Goal: Information Seeking & Learning: Learn about a topic

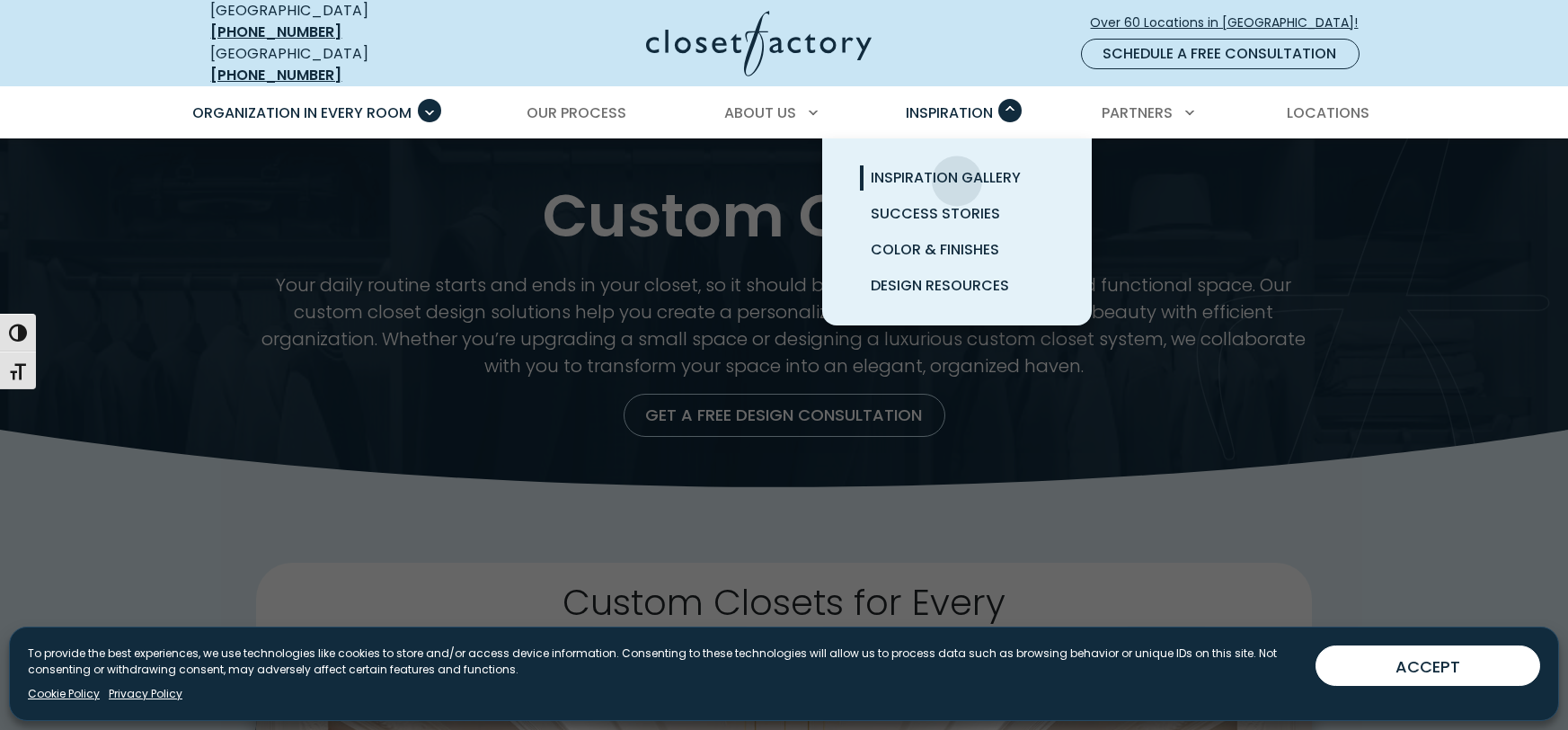
click at [957, 167] on span "Inspiration Gallery" at bounding box center [946, 177] width 150 height 21
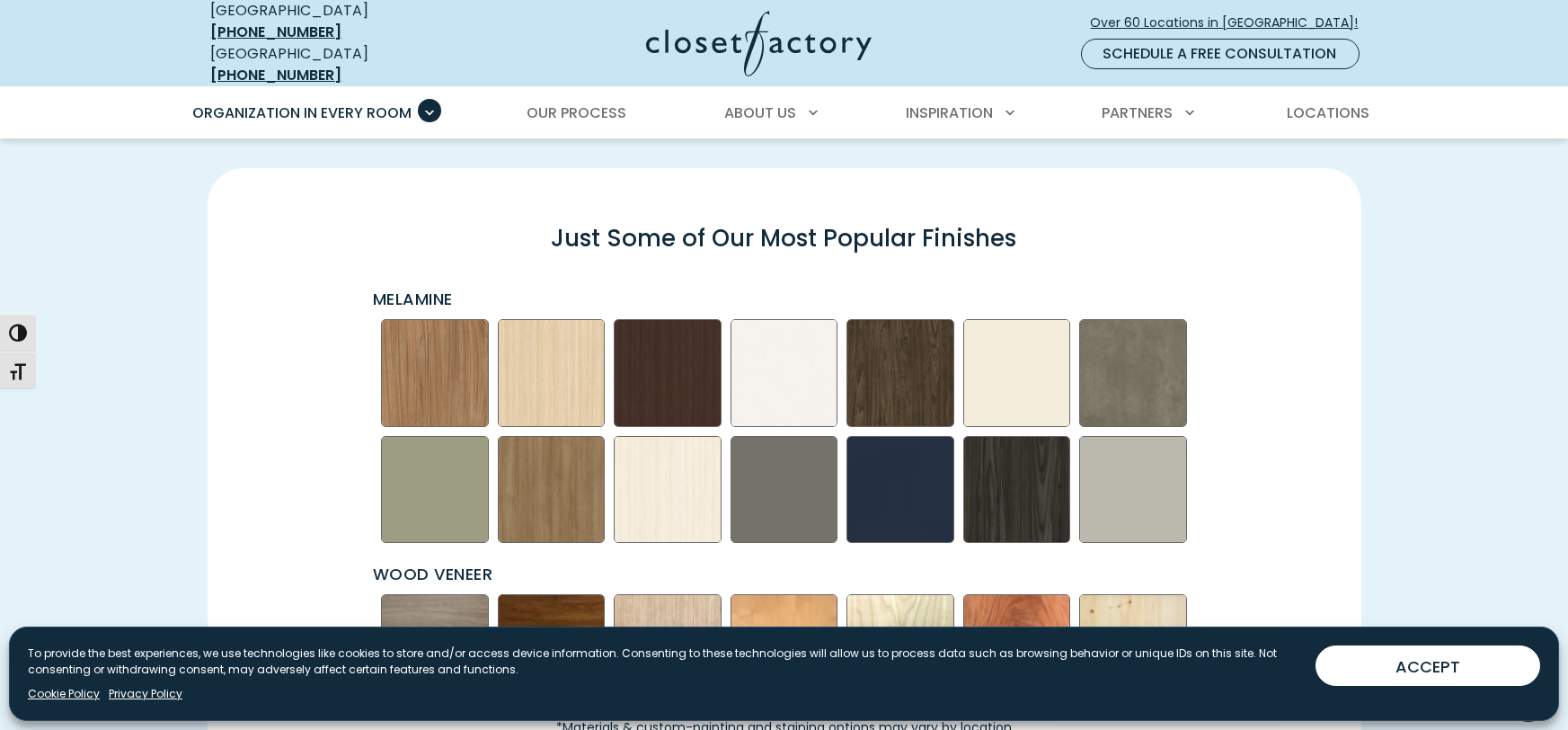
scroll to position [1117, 0]
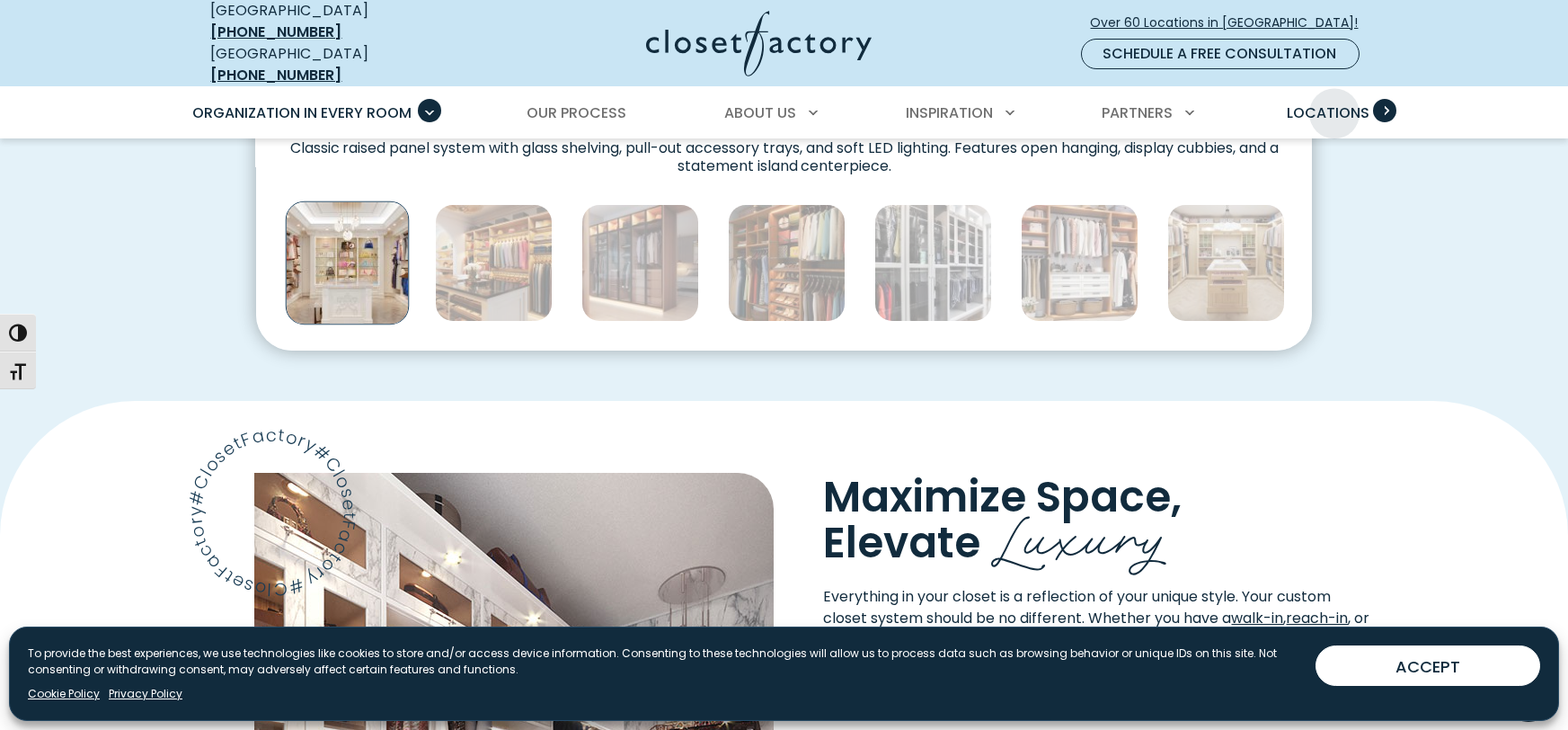
click at [1334, 103] on span "Locations" at bounding box center [1328, 112] width 83 height 21
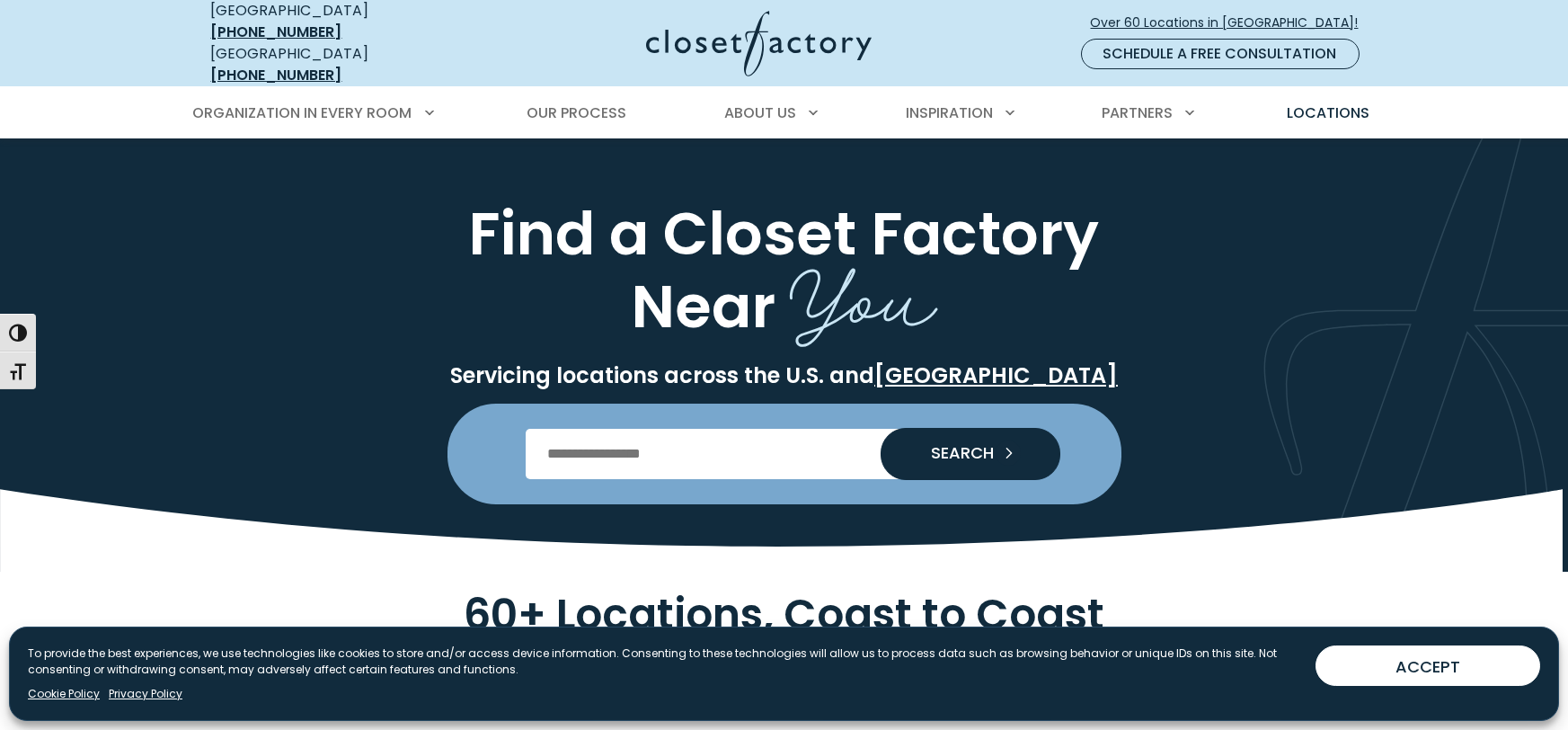
click at [745, 444] on input "Enter Postal Code" at bounding box center [784, 454] width 517 height 50
type input "*****"
click at [881, 428] on button "SEARCH" at bounding box center [970, 454] width 179 height 52
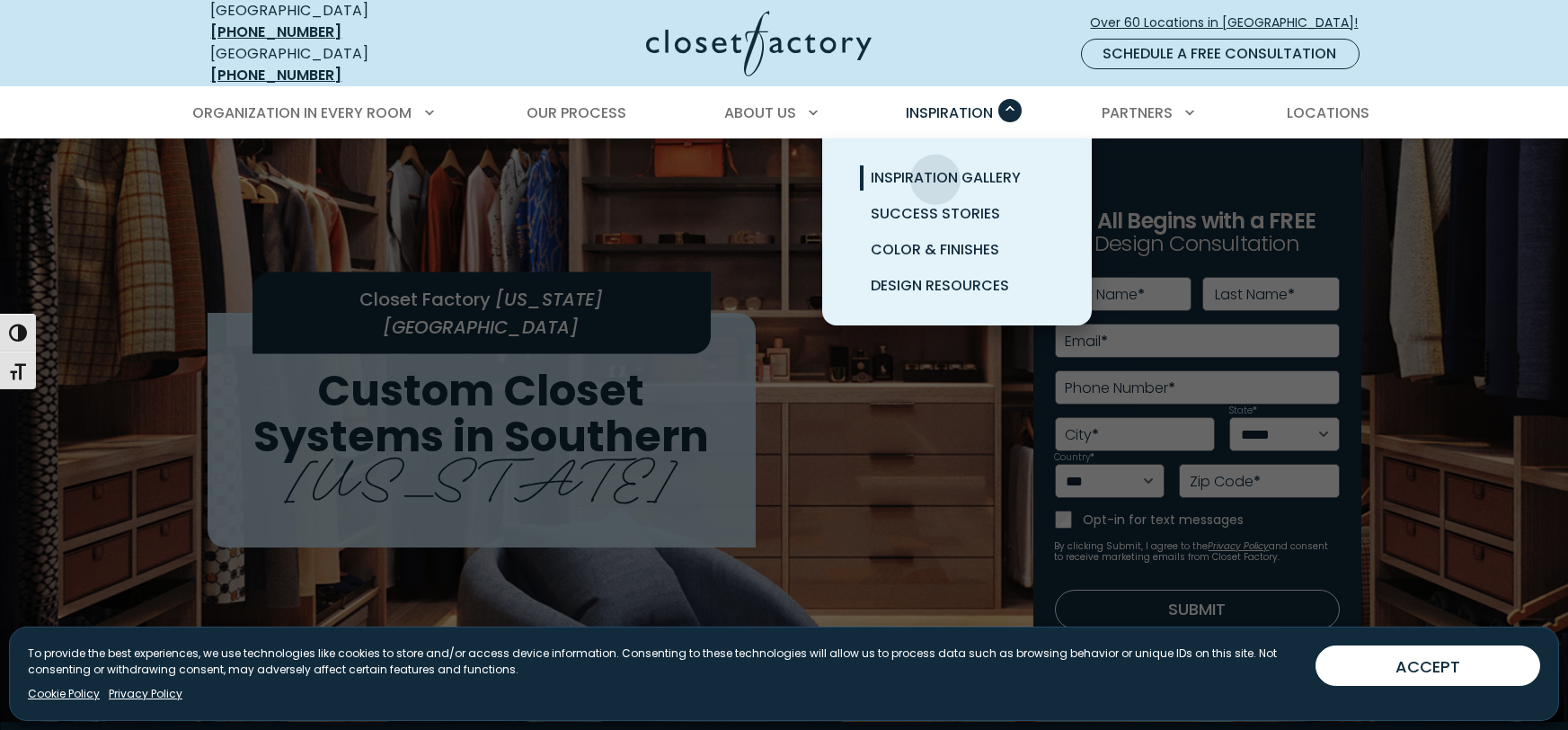
click at [935, 167] on span "Inspiration Gallery" at bounding box center [946, 177] width 150 height 21
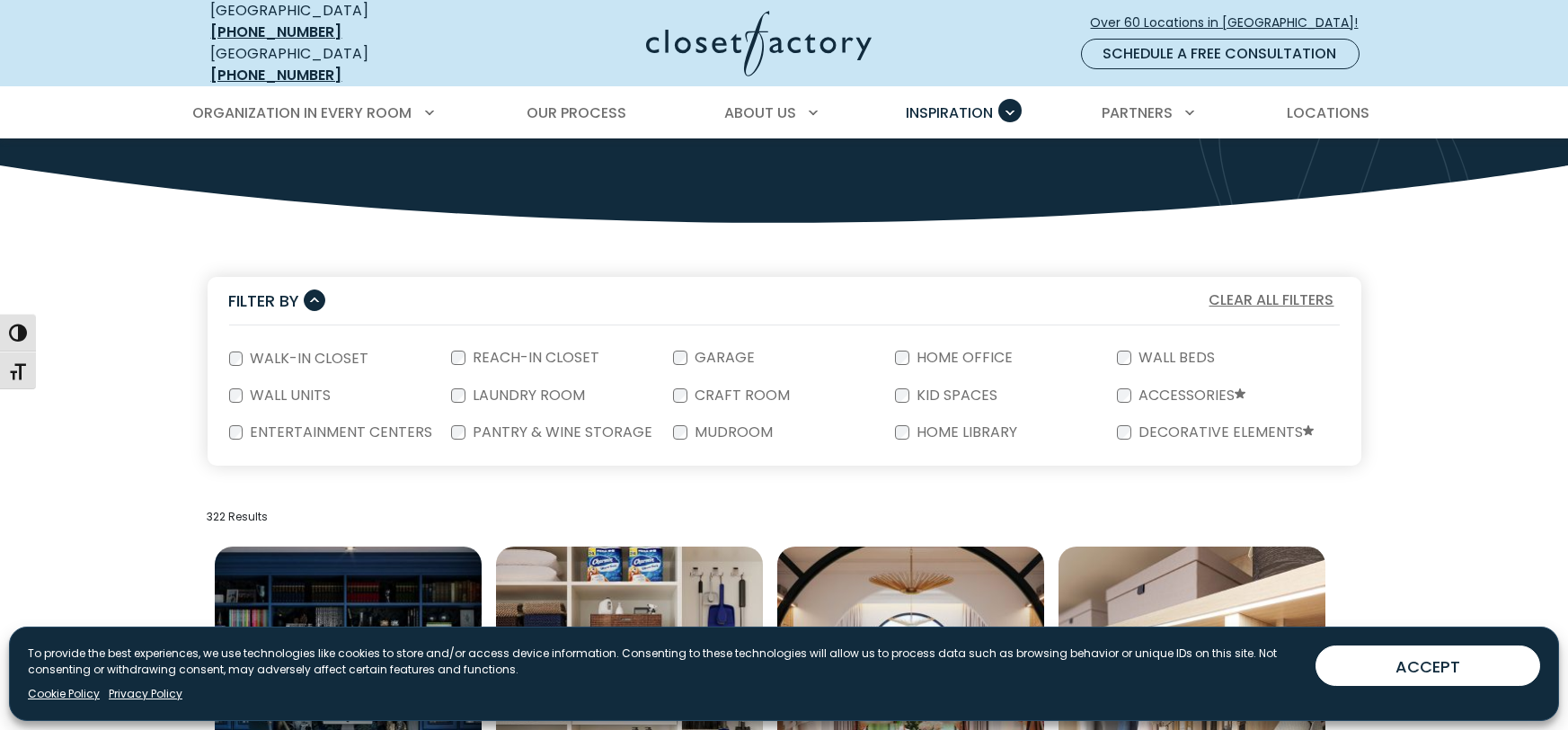
scroll to position [230, 0]
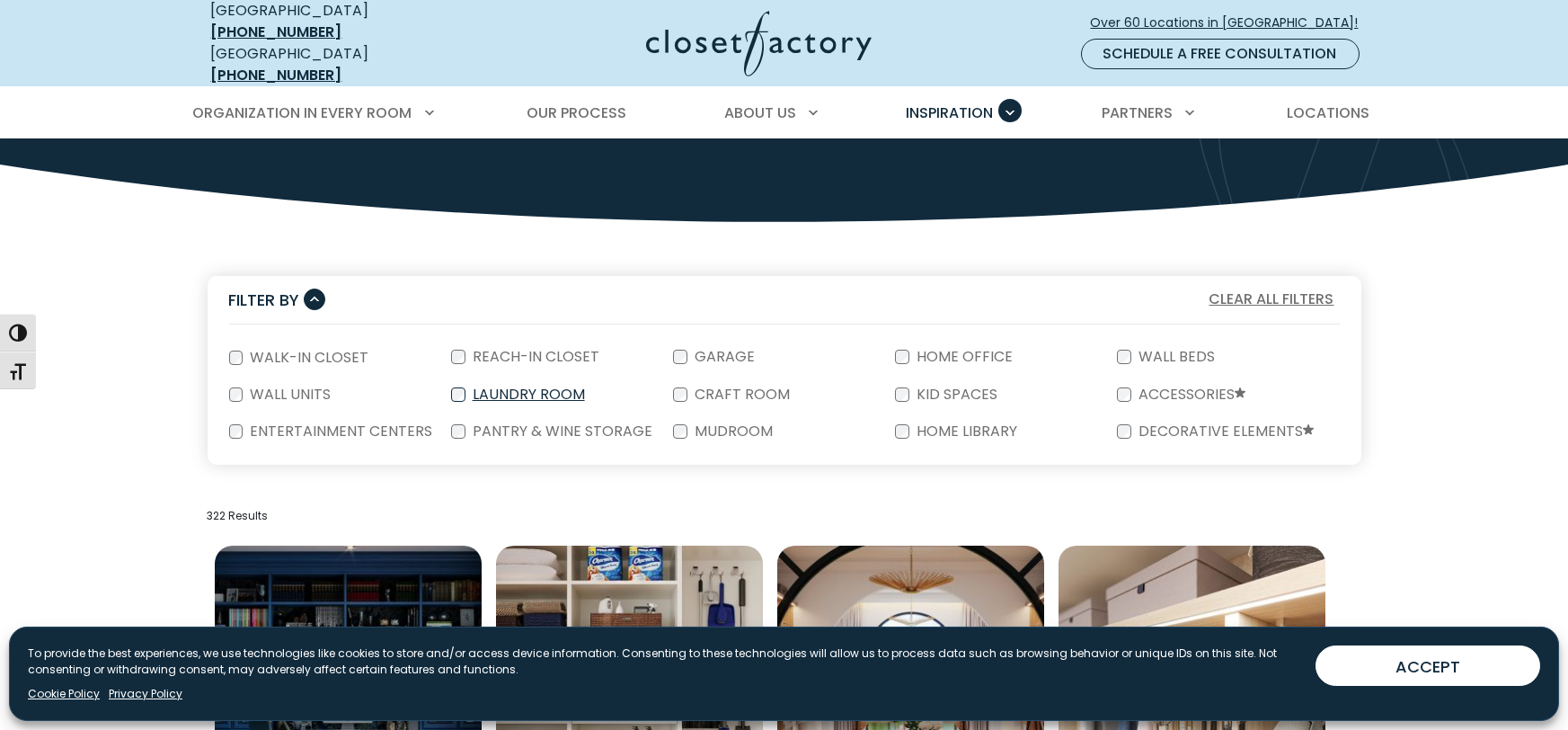
click at [465, 388] on label "Laundry Room" at bounding box center [527, 395] width 123 height 15
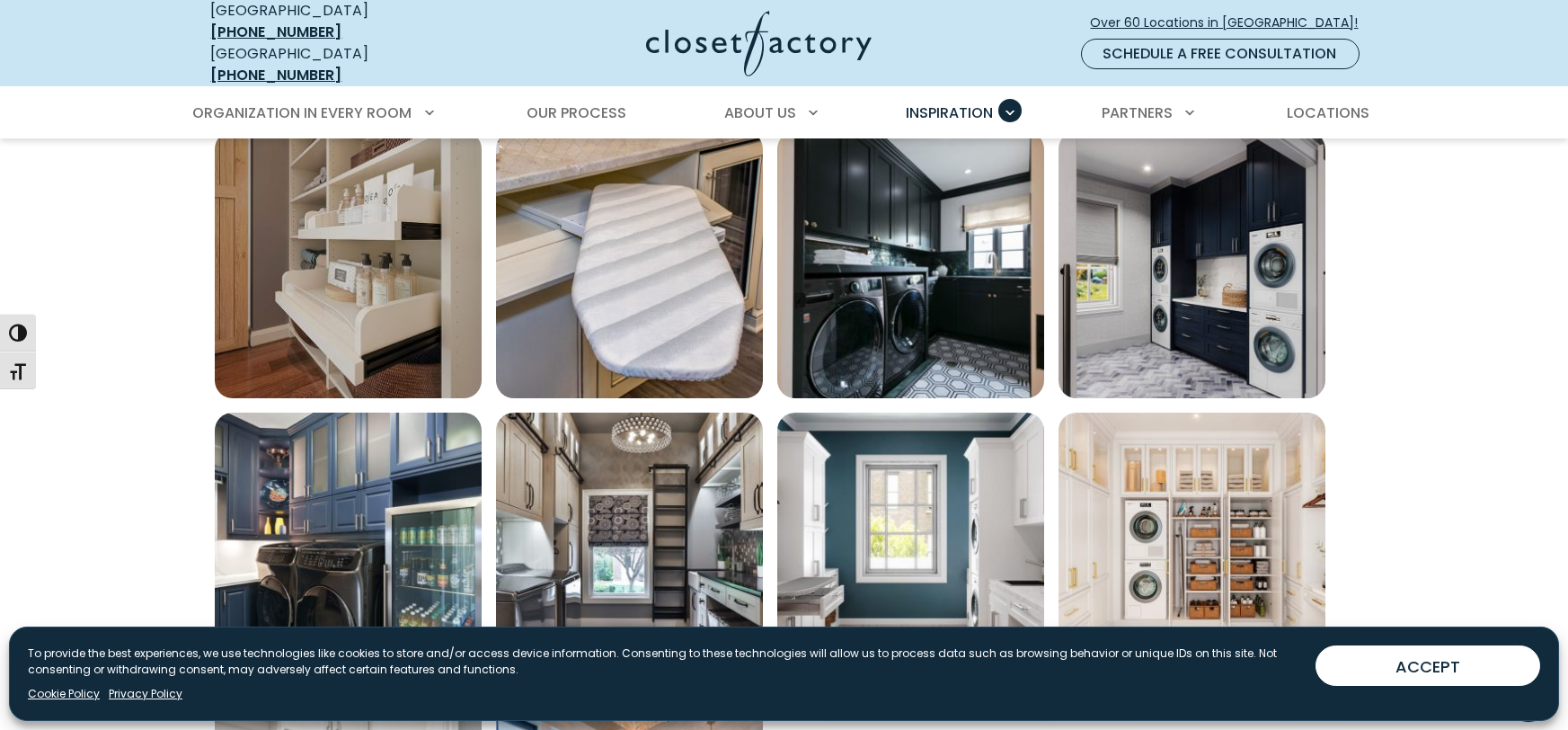
scroll to position [723, 0]
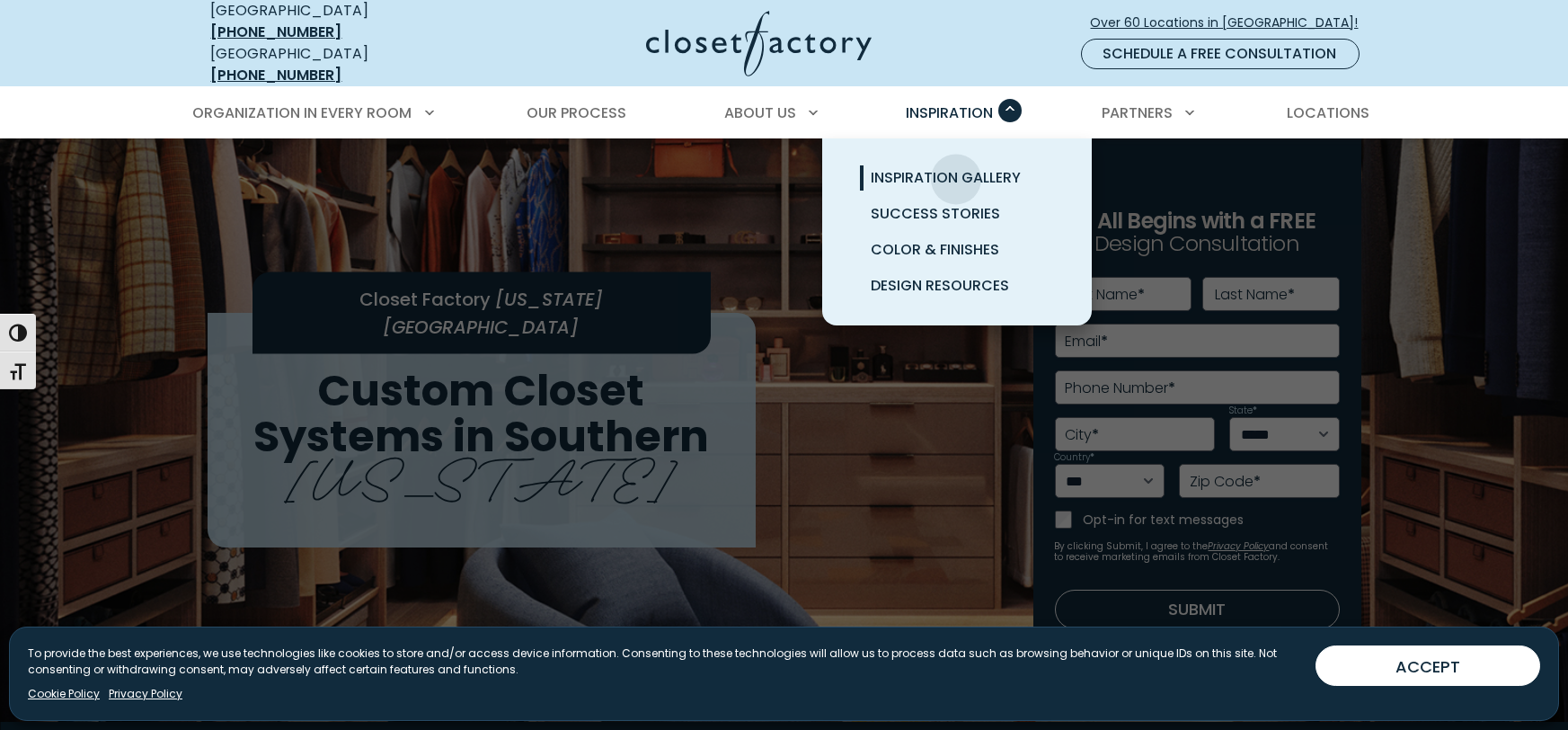
click at [956, 167] on span "Inspiration Gallery" at bounding box center [946, 177] width 150 height 21
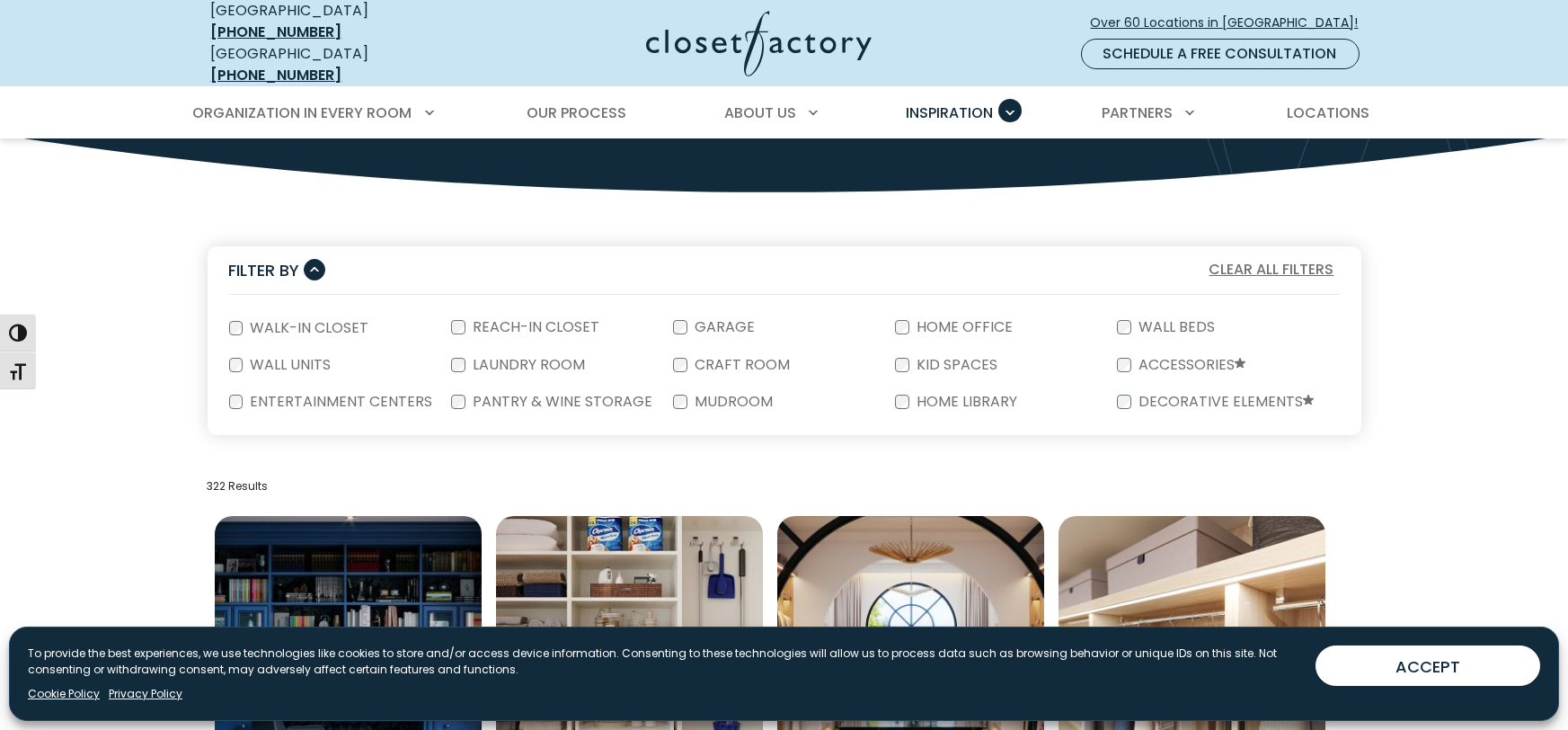
scroll to position [307, 0]
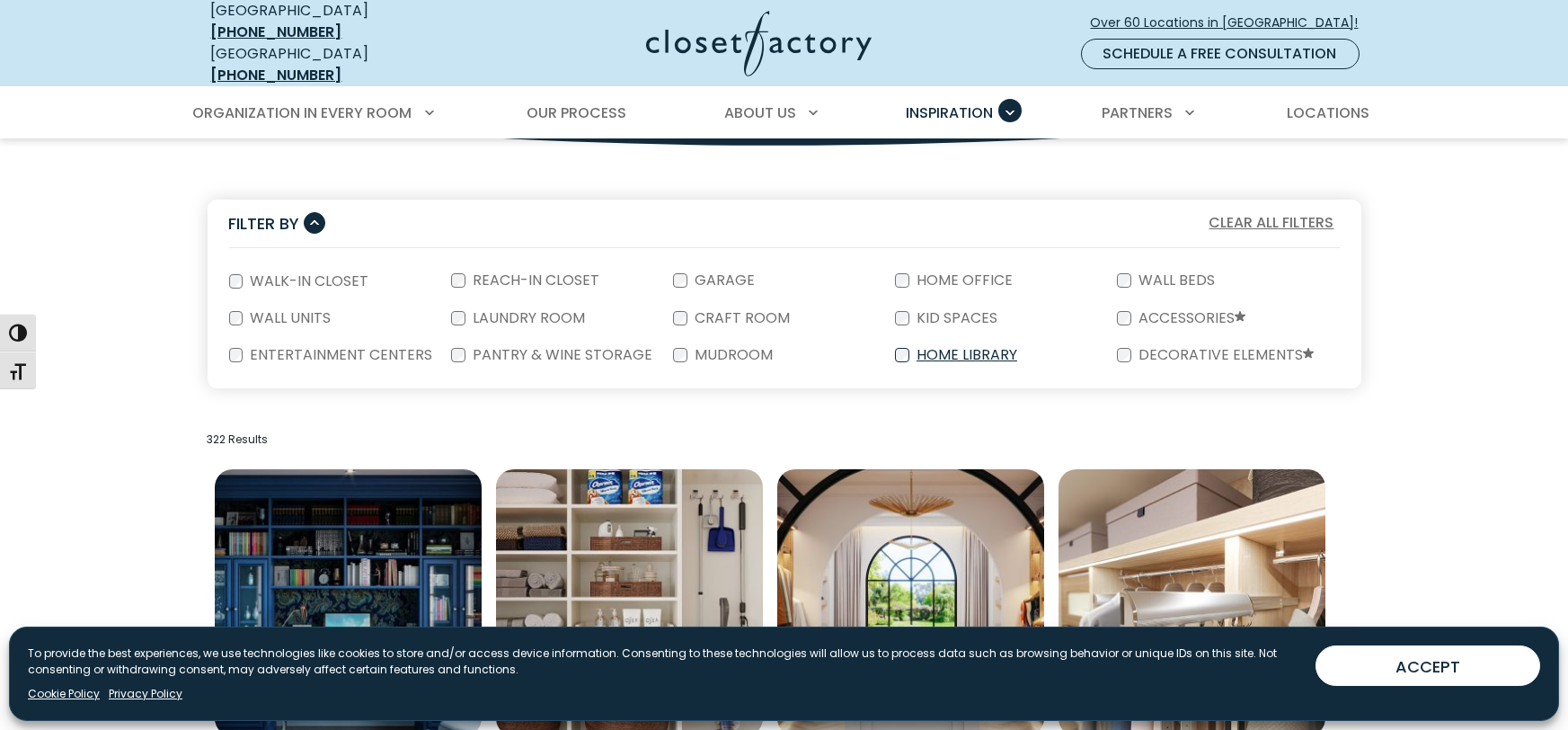
click at [938, 348] on label "Home Library" at bounding box center [964, 355] width 111 height 15
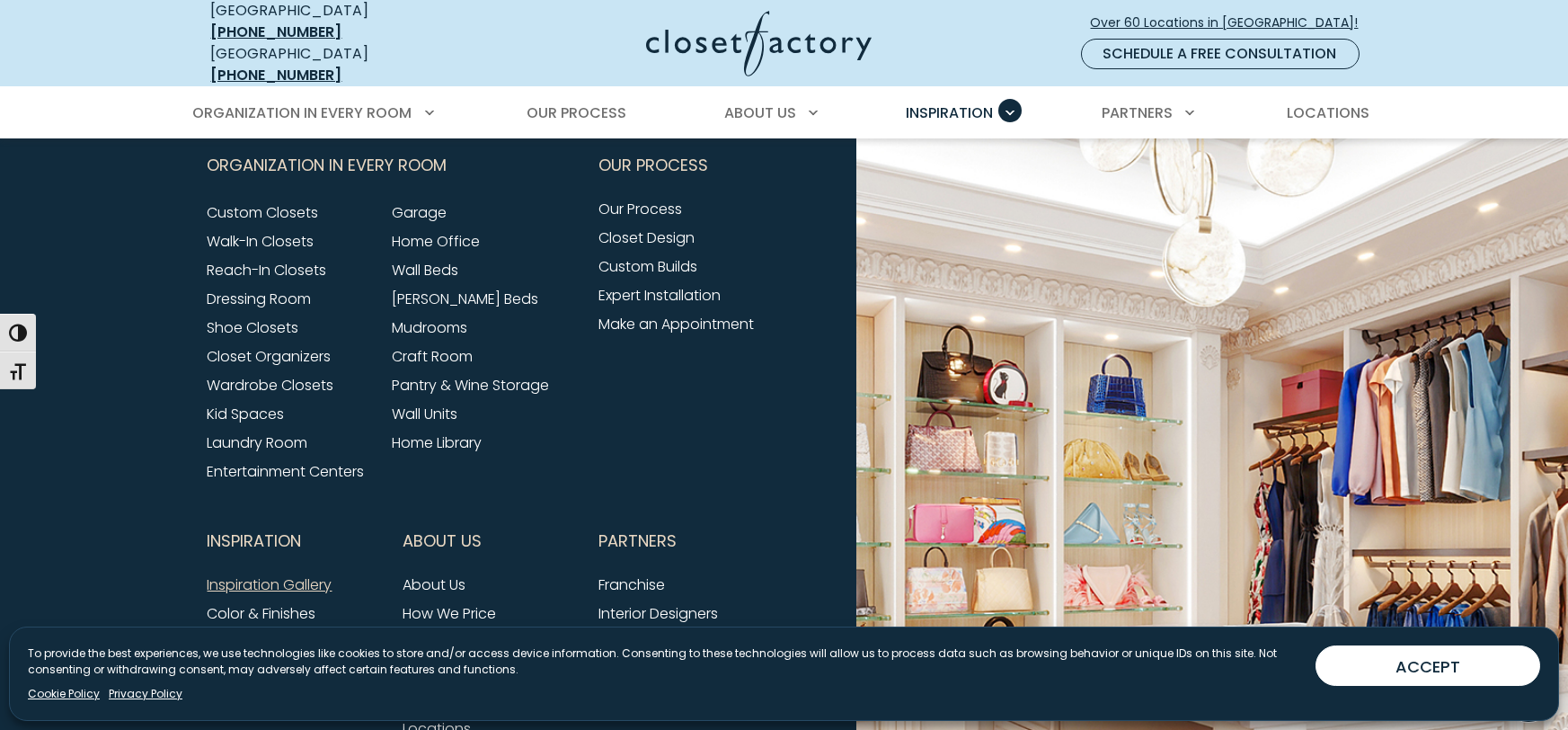
scroll to position [1871, 0]
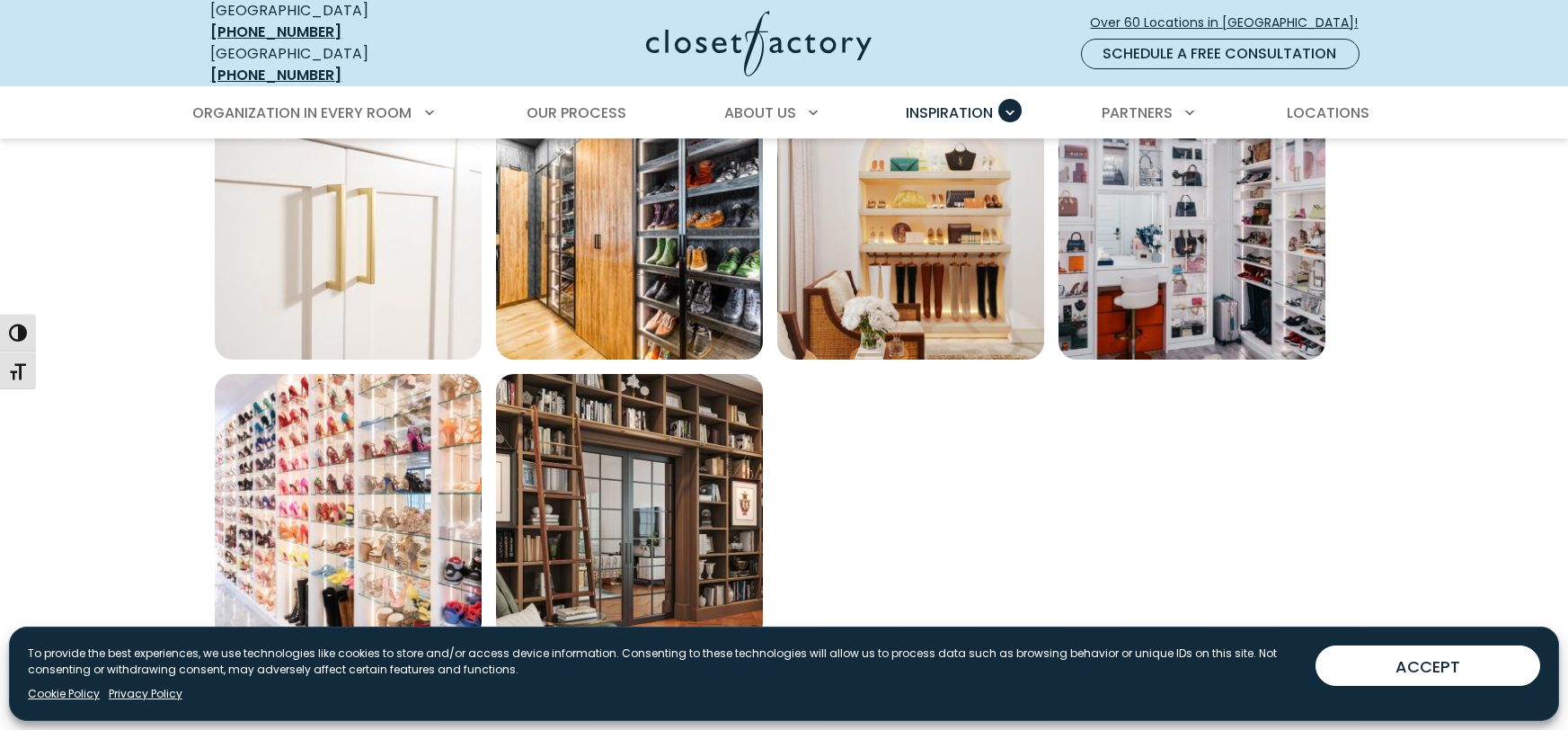
scroll to position [1266, 0]
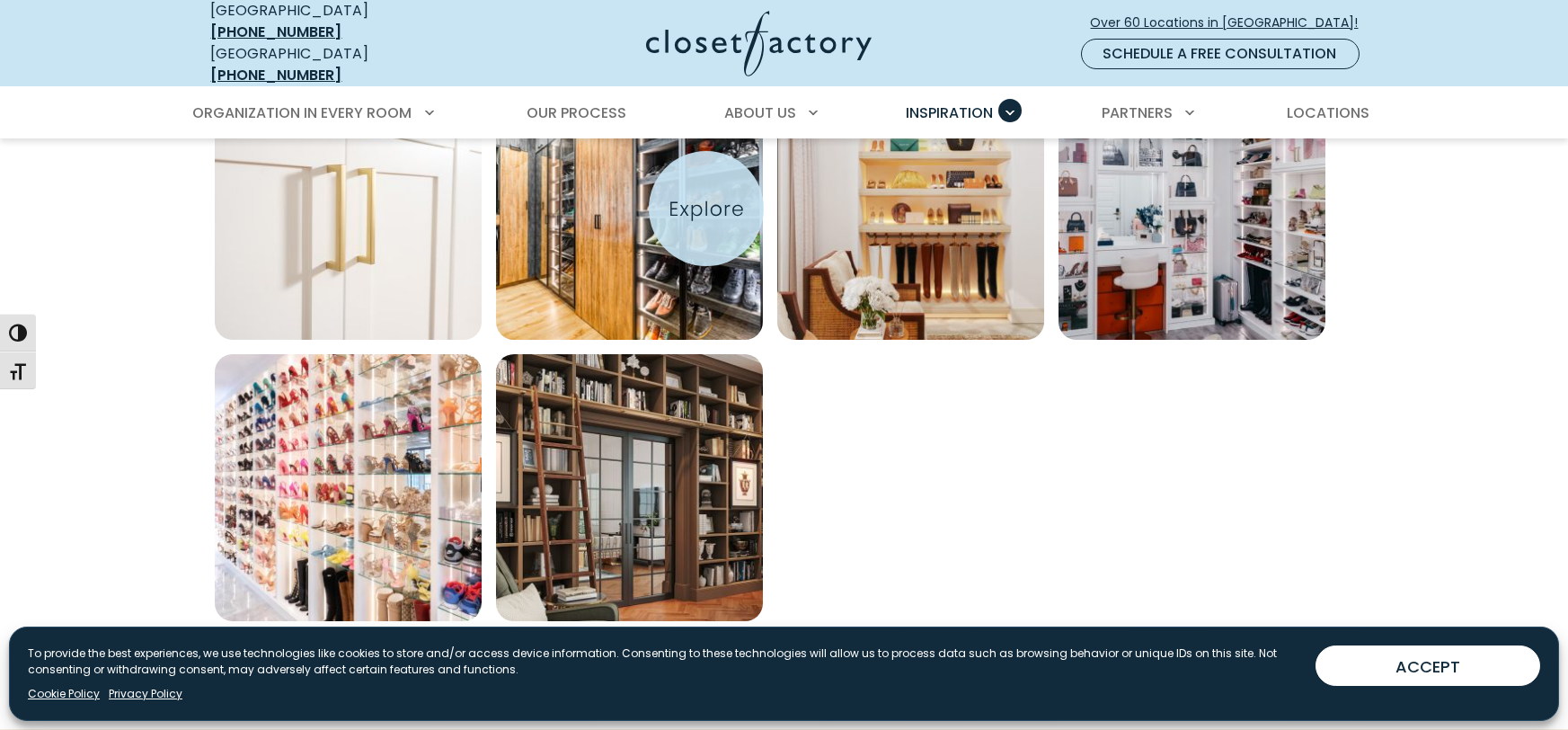
click at [706, 208] on img "Open inspiration gallery to preview enlarged image" at bounding box center [629, 206] width 267 height 267
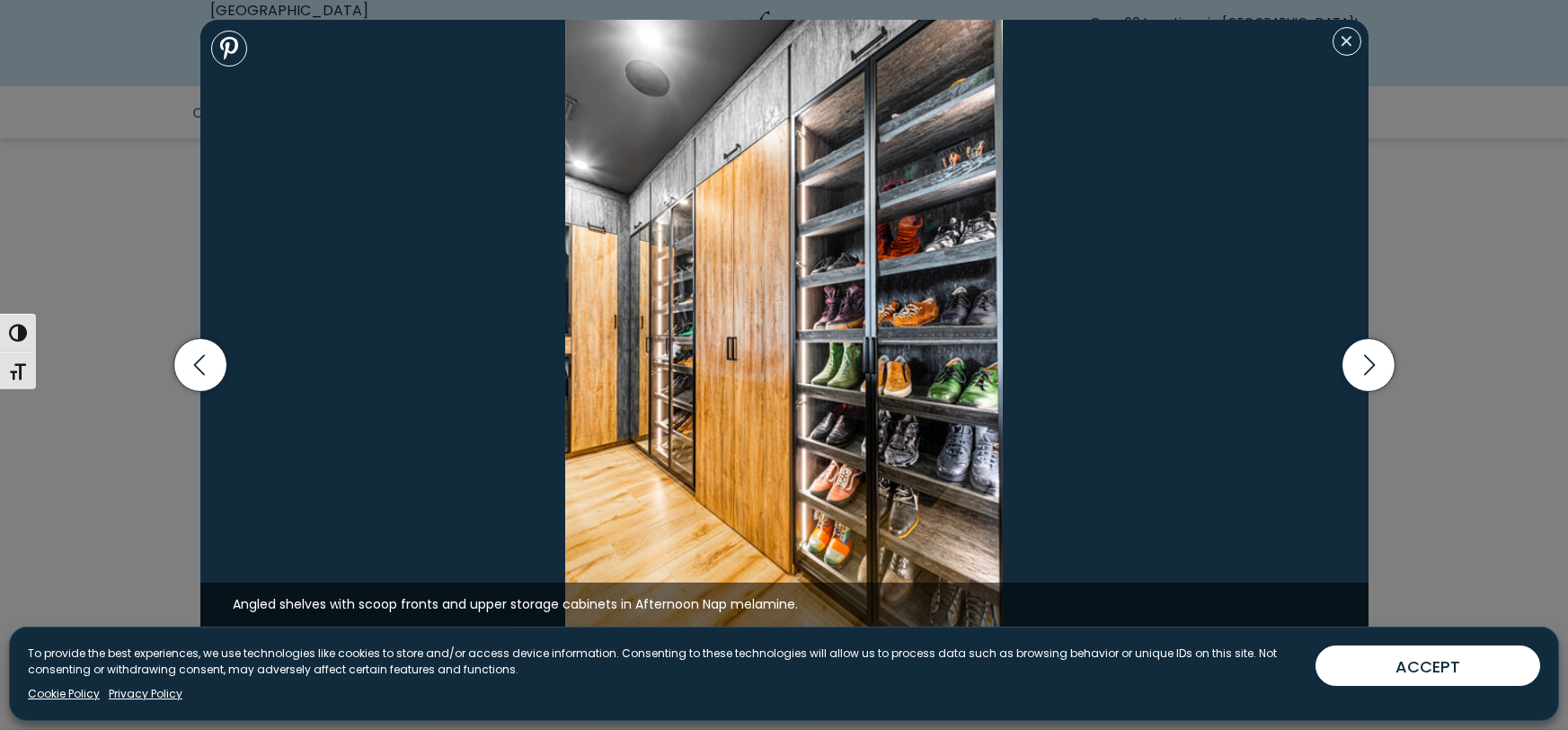
click at [1343, 50] on button "Close modal" at bounding box center [1346, 40] width 29 height 29
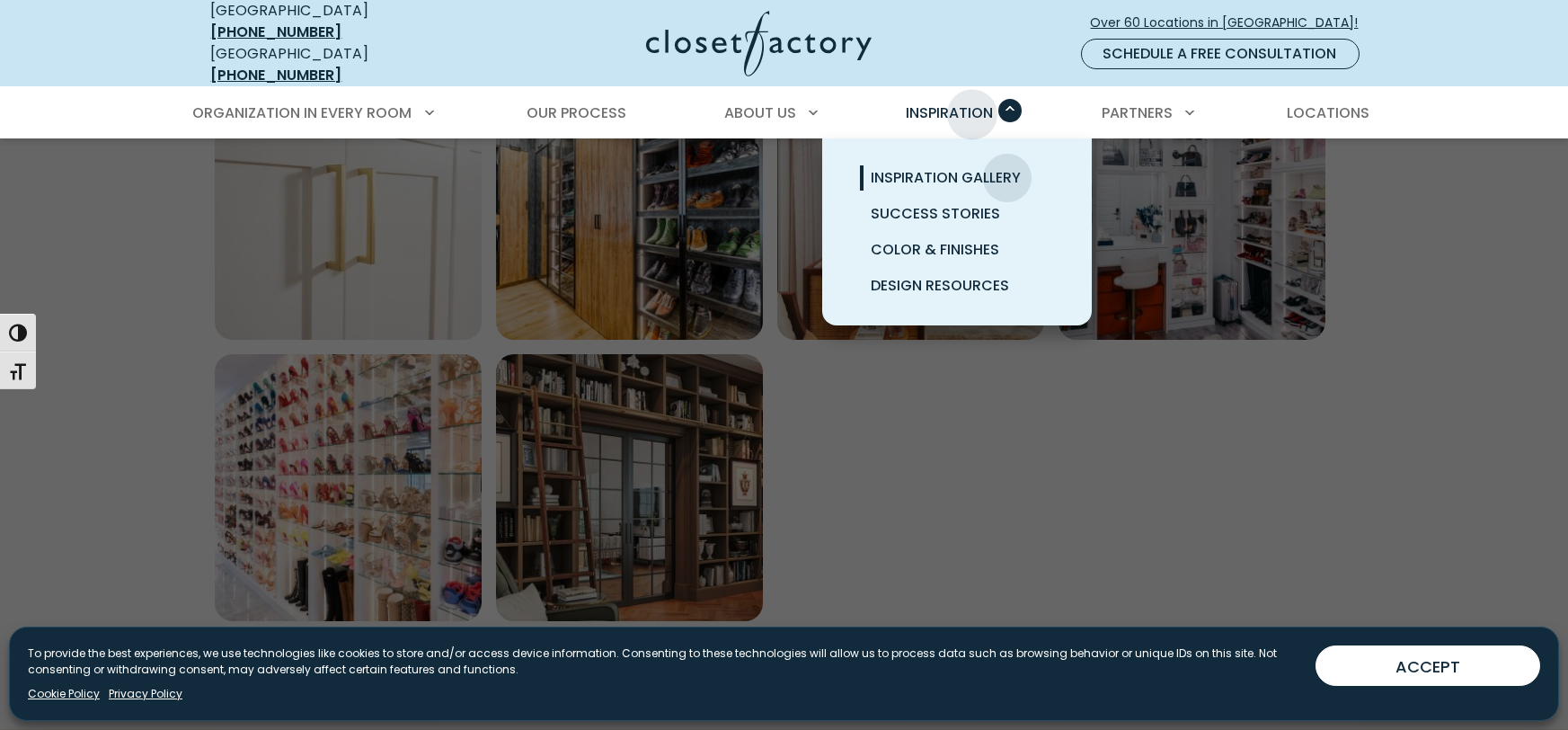
click at [972, 103] on span "Inspiration" at bounding box center [949, 112] width 87 height 21
click at [961, 167] on span "Inspiration Gallery" at bounding box center [946, 177] width 150 height 21
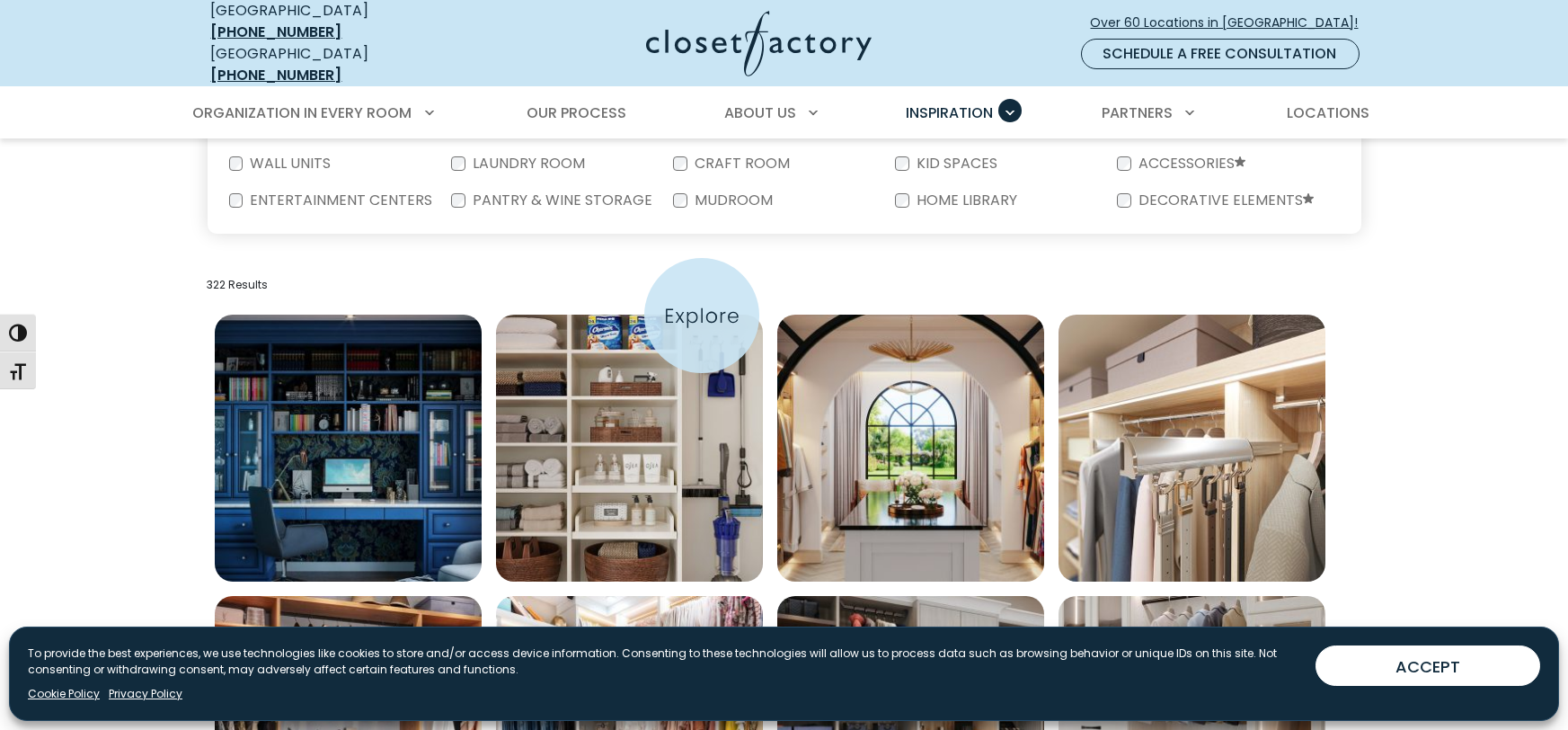
scroll to position [355, 0]
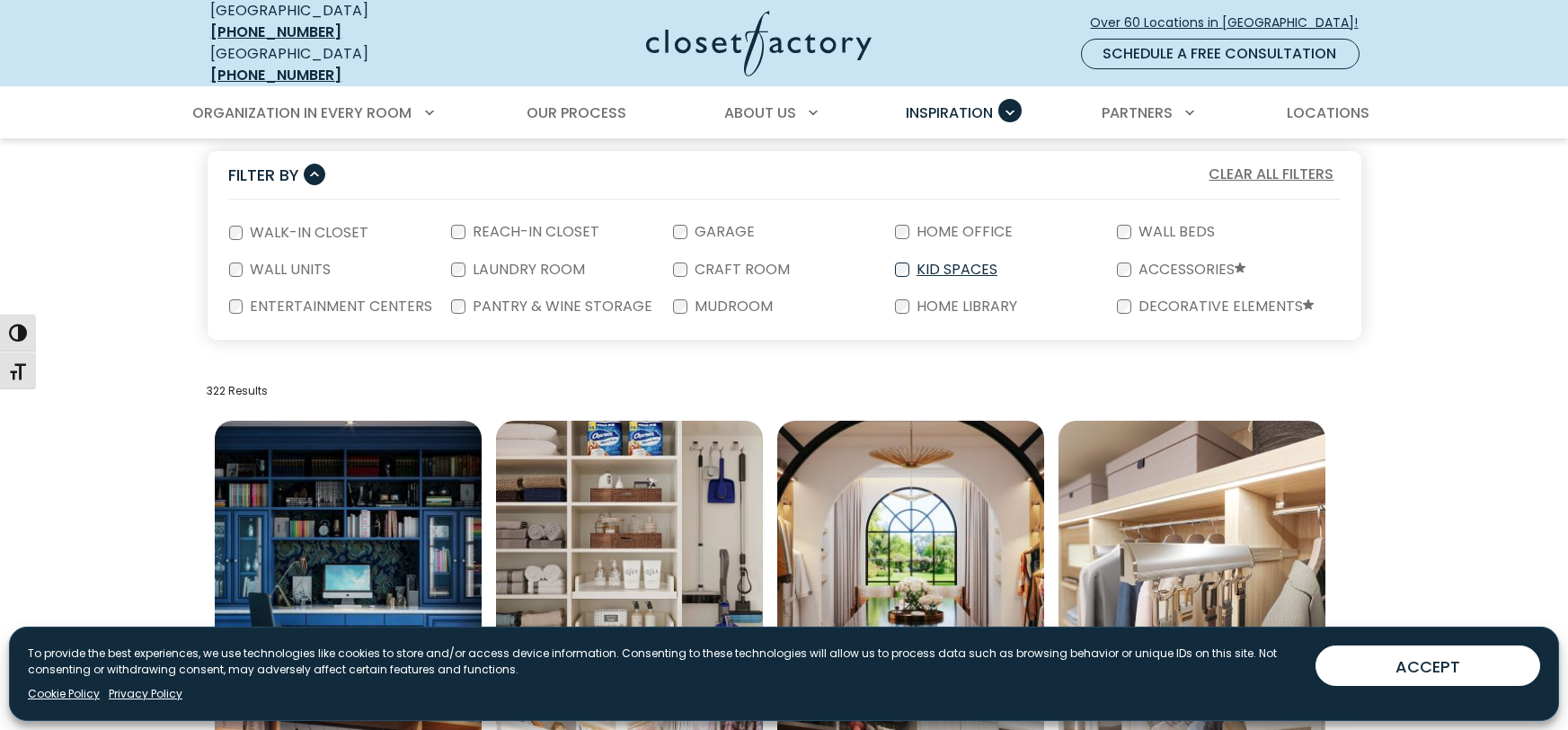
click at [943, 262] on label "Kid Spaces" at bounding box center [955, 269] width 92 height 15
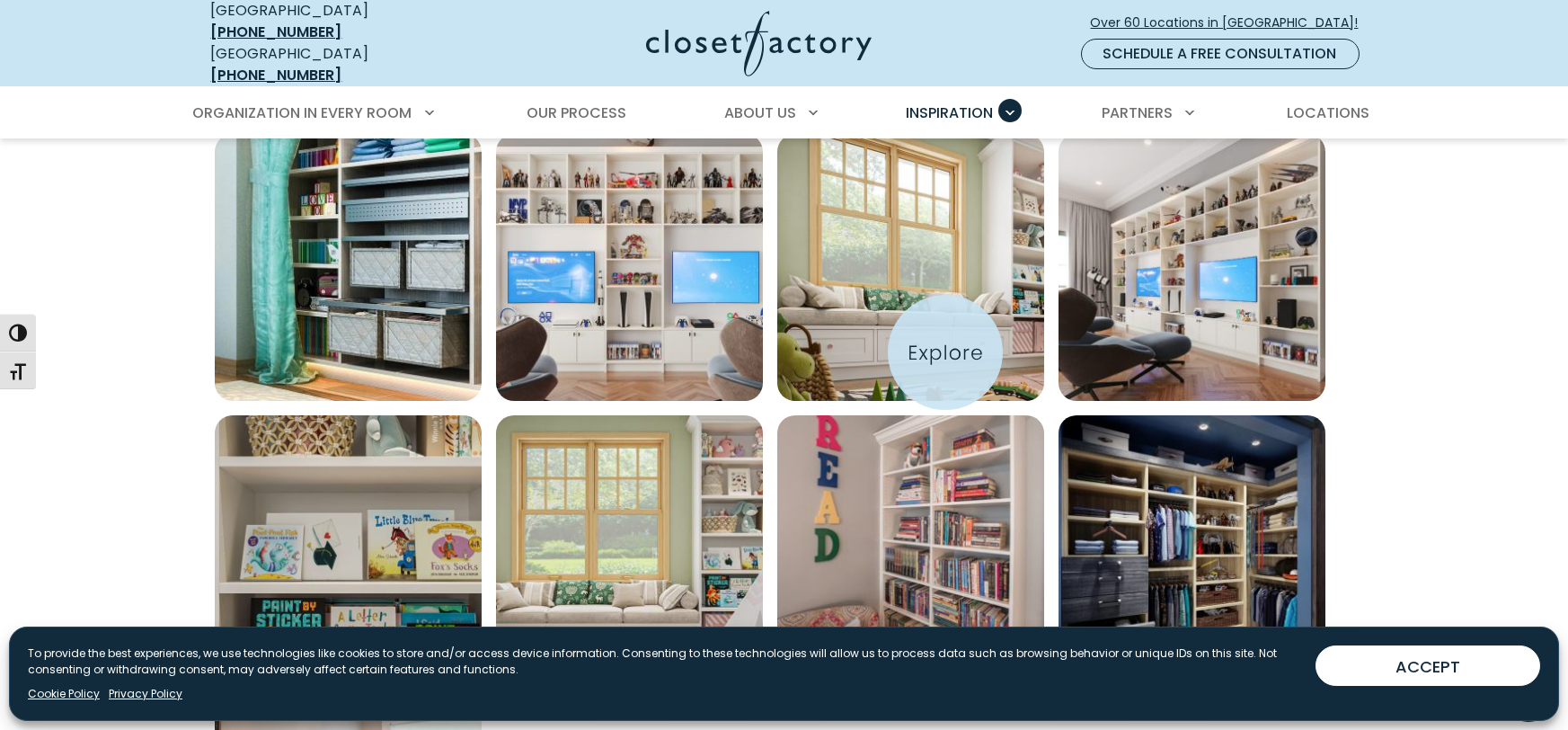
scroll to position [657, 0]
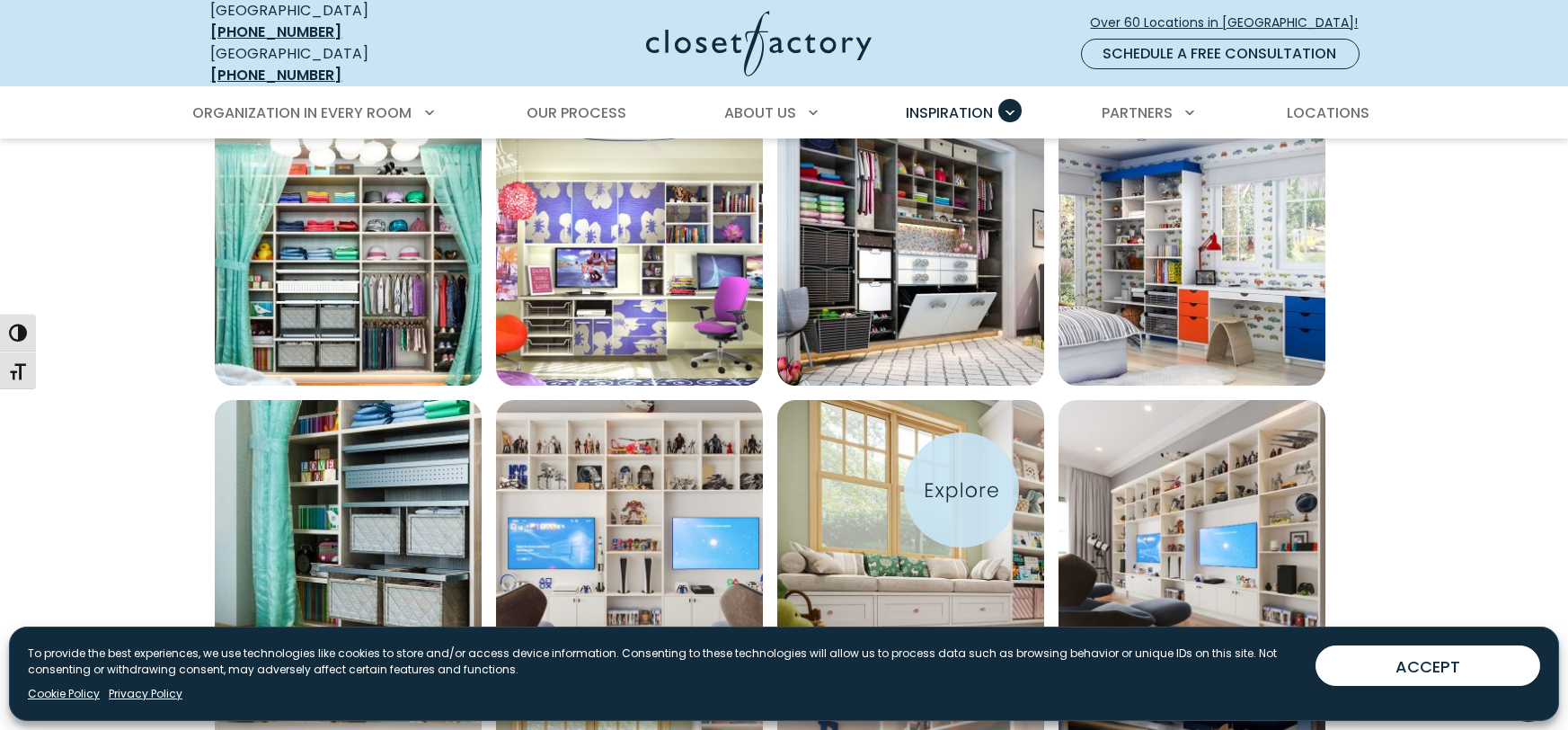
click at [962, 490] on img "Open inspiration gallery to preview enlarged image" at bounding box center [910, 533] width 267 height 267
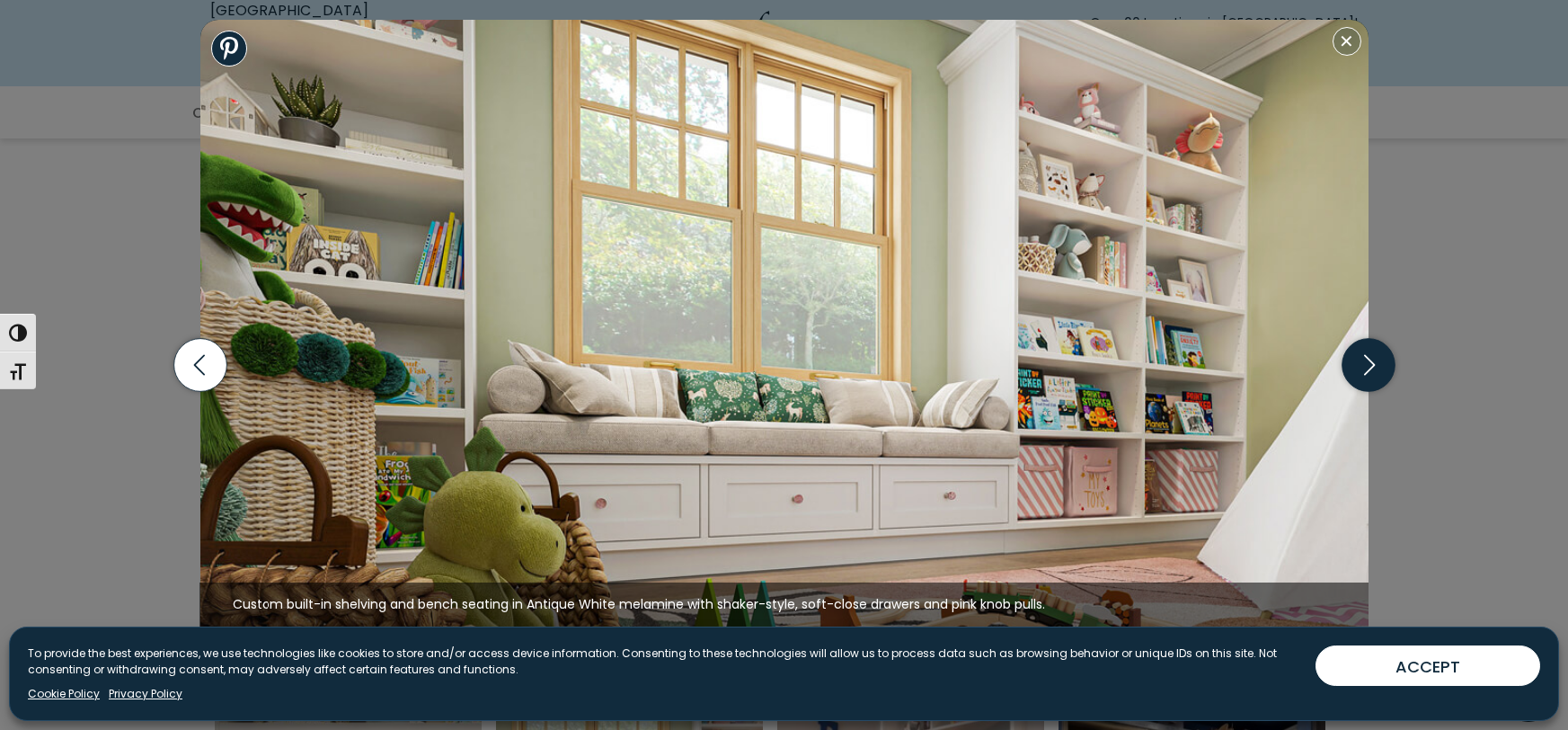
click at [1381, 369] on icon "button" at bounding box center [1368, 365] width 53 height 53
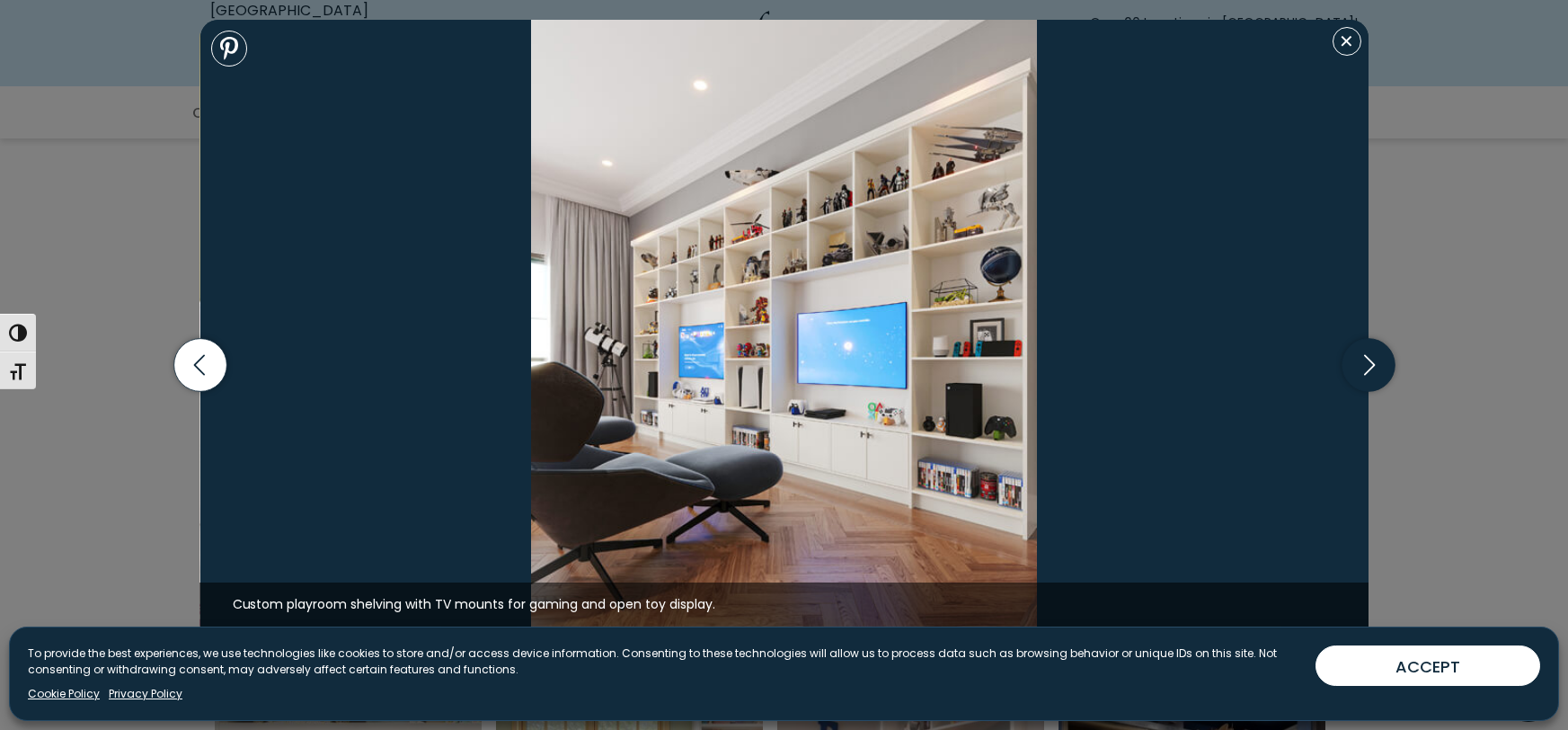
click at [1361, 372] on icon "button" at bounding box center [1368, 365] width 53 height 53
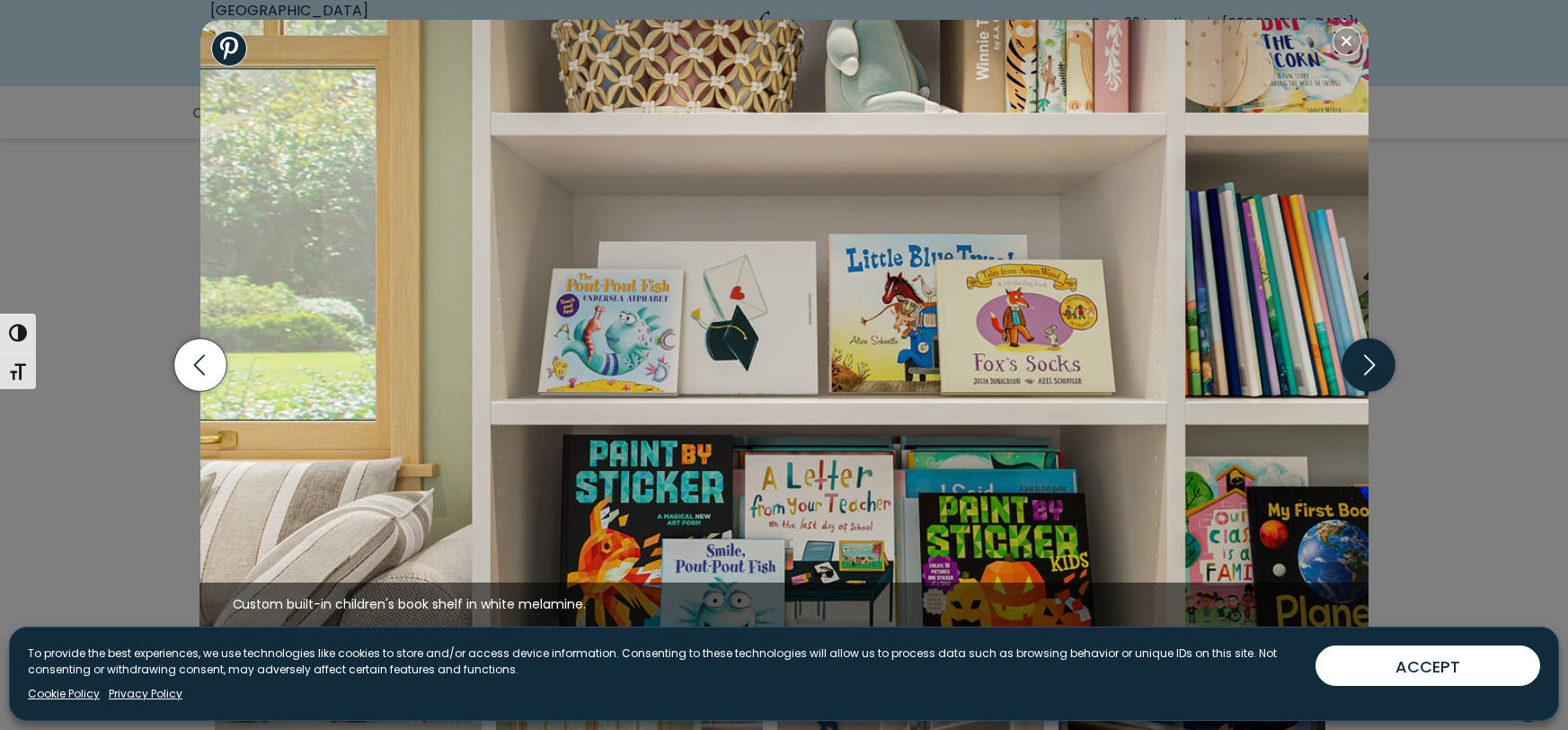
click at [1360, 371] on icon "button" at bounding box center [1368, 365] width 53 height 53
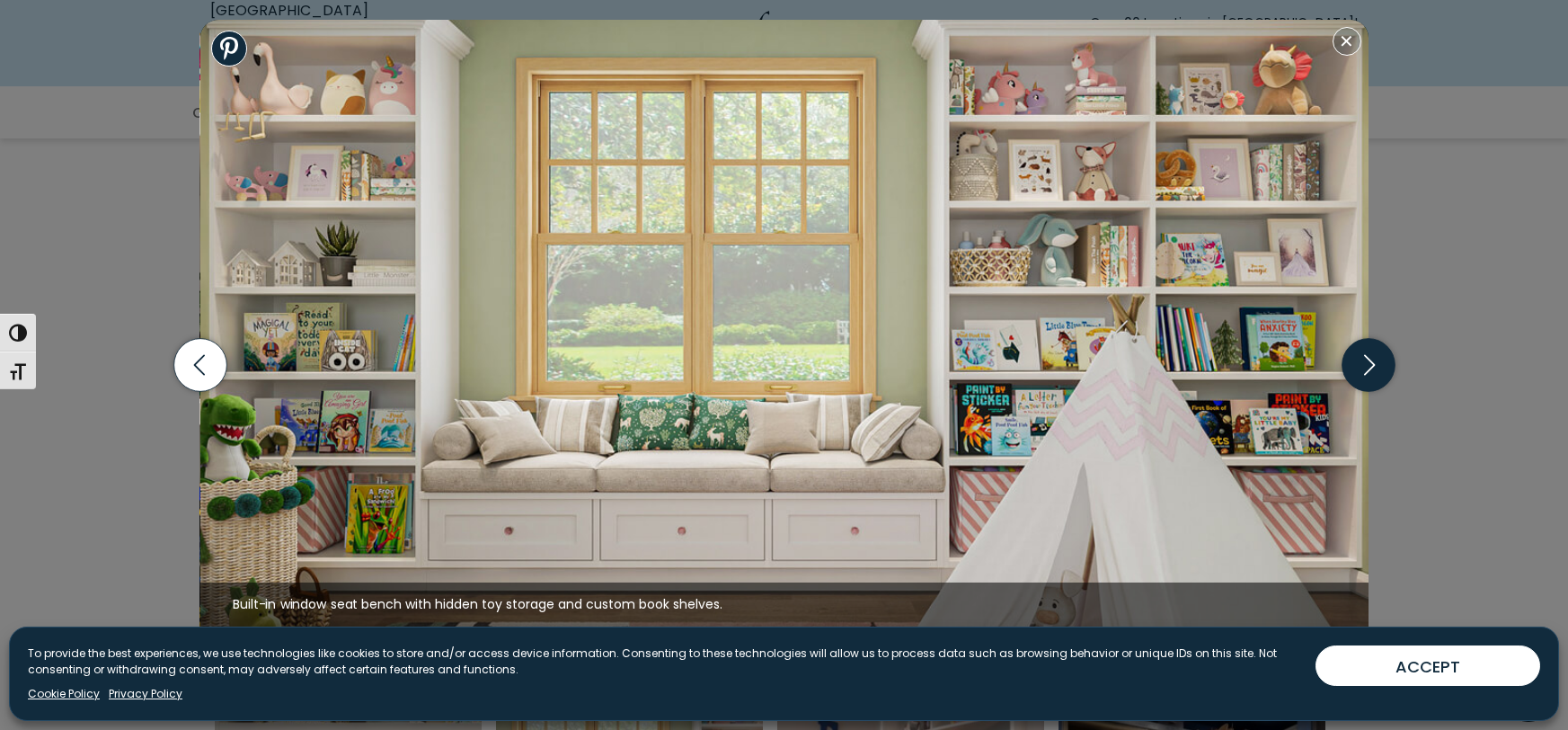
click at [1383, 369] on icon "button" at bounding box center [1368, 365] width 53 height 53
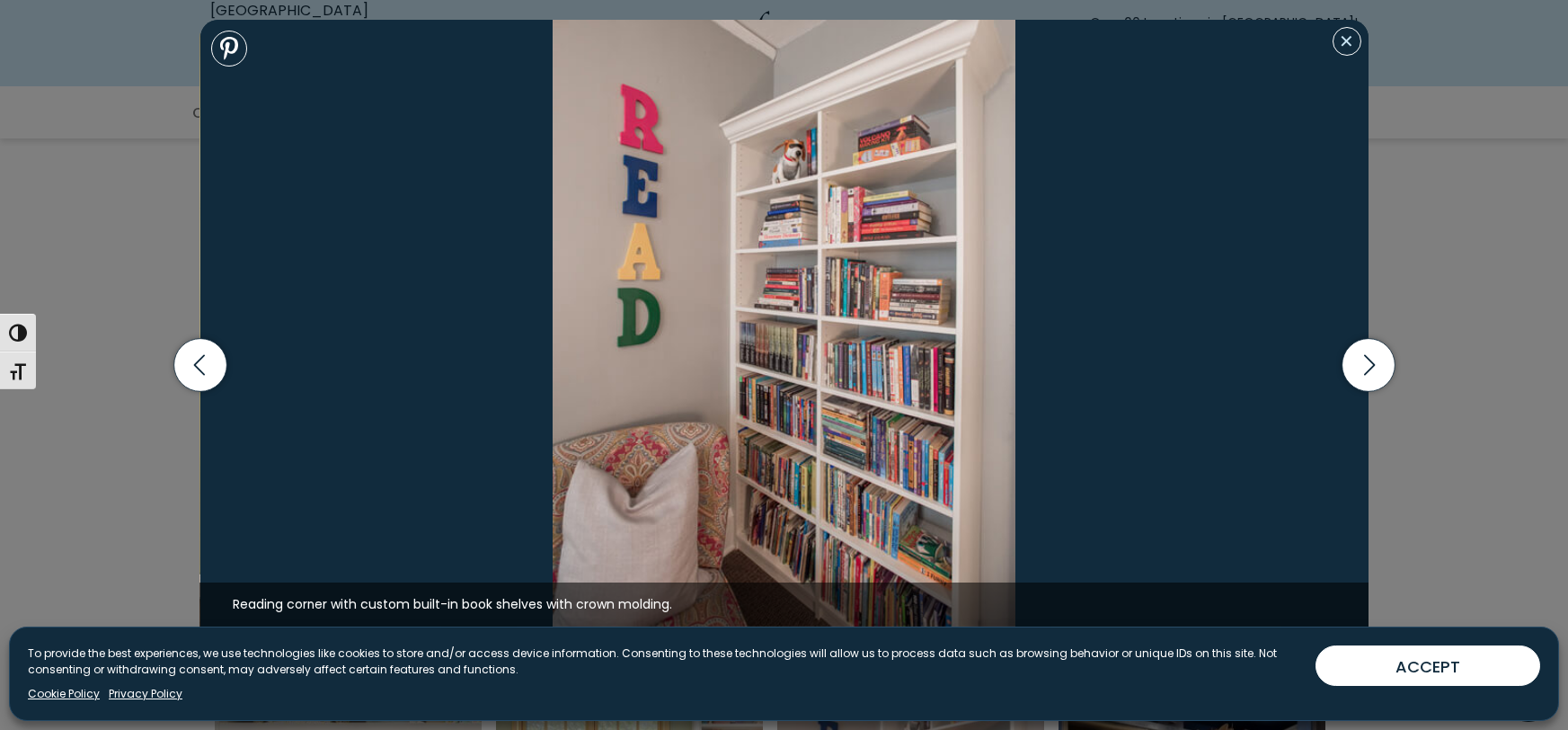
click at [1350, 41] on button "Close modal" at bounding box center [1346, 40] width 29 height 29
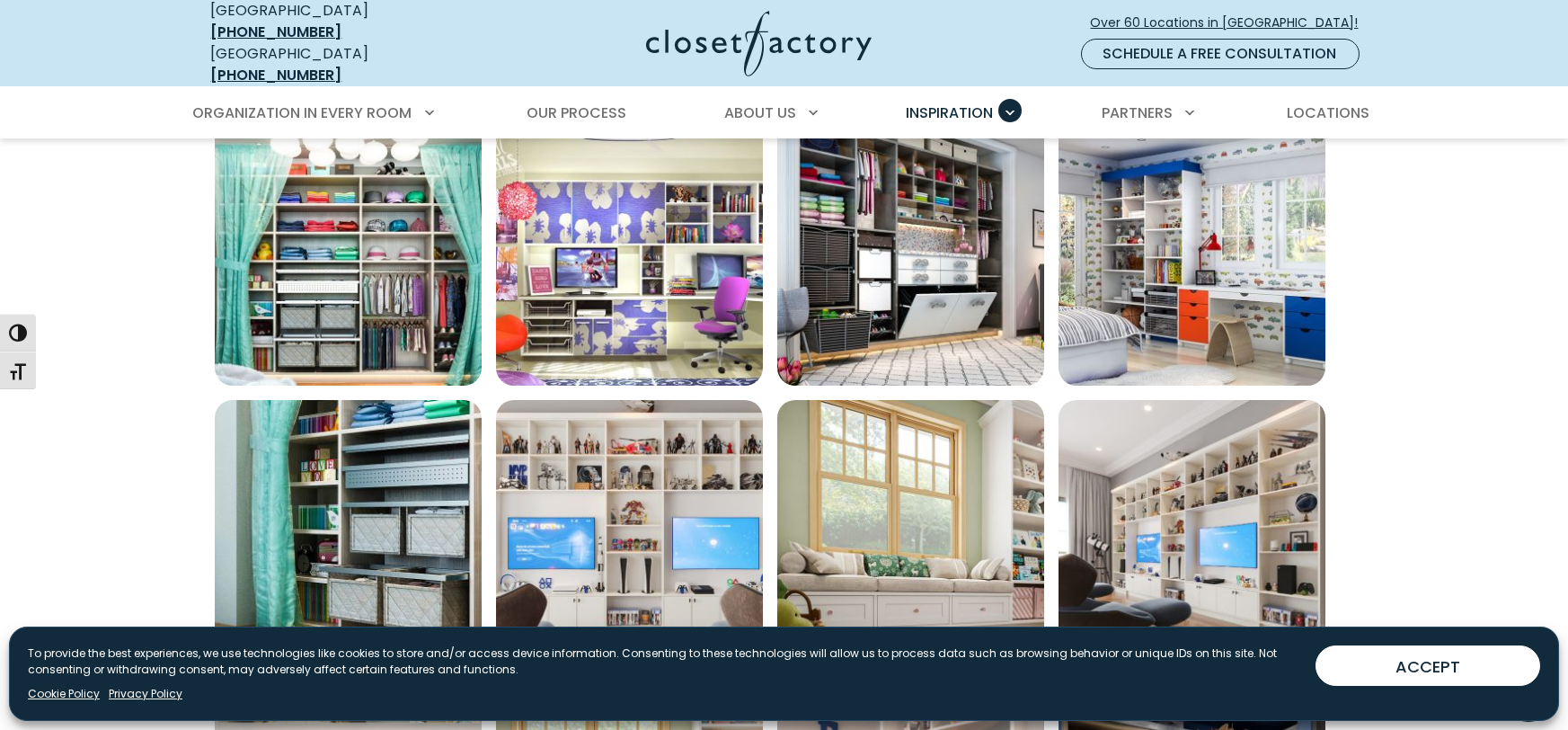
click at [1473, 404] on section "Filter By Clear All Filters Filter By: Close Walk-In Closet Reach-In Closet Gar…" at bounding box center [784, 557] width 1568 height 1474
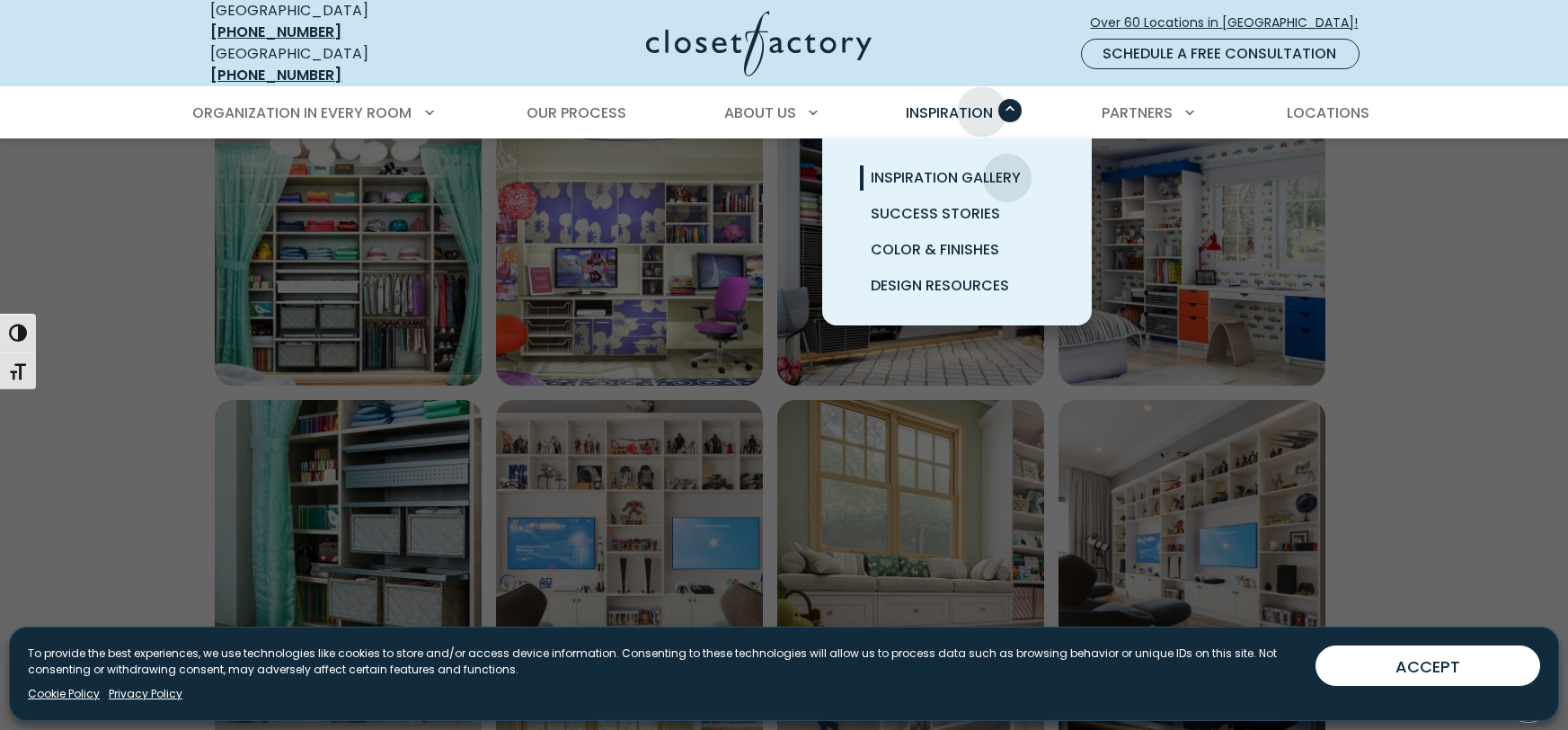
click at [982, 103] on span "Inspiration" at bounding box center [949, 112] width 87 height 21
click at [964, 178] on link "Inspiration Gallery" at bounding box center [978, 178] width 269 height 36
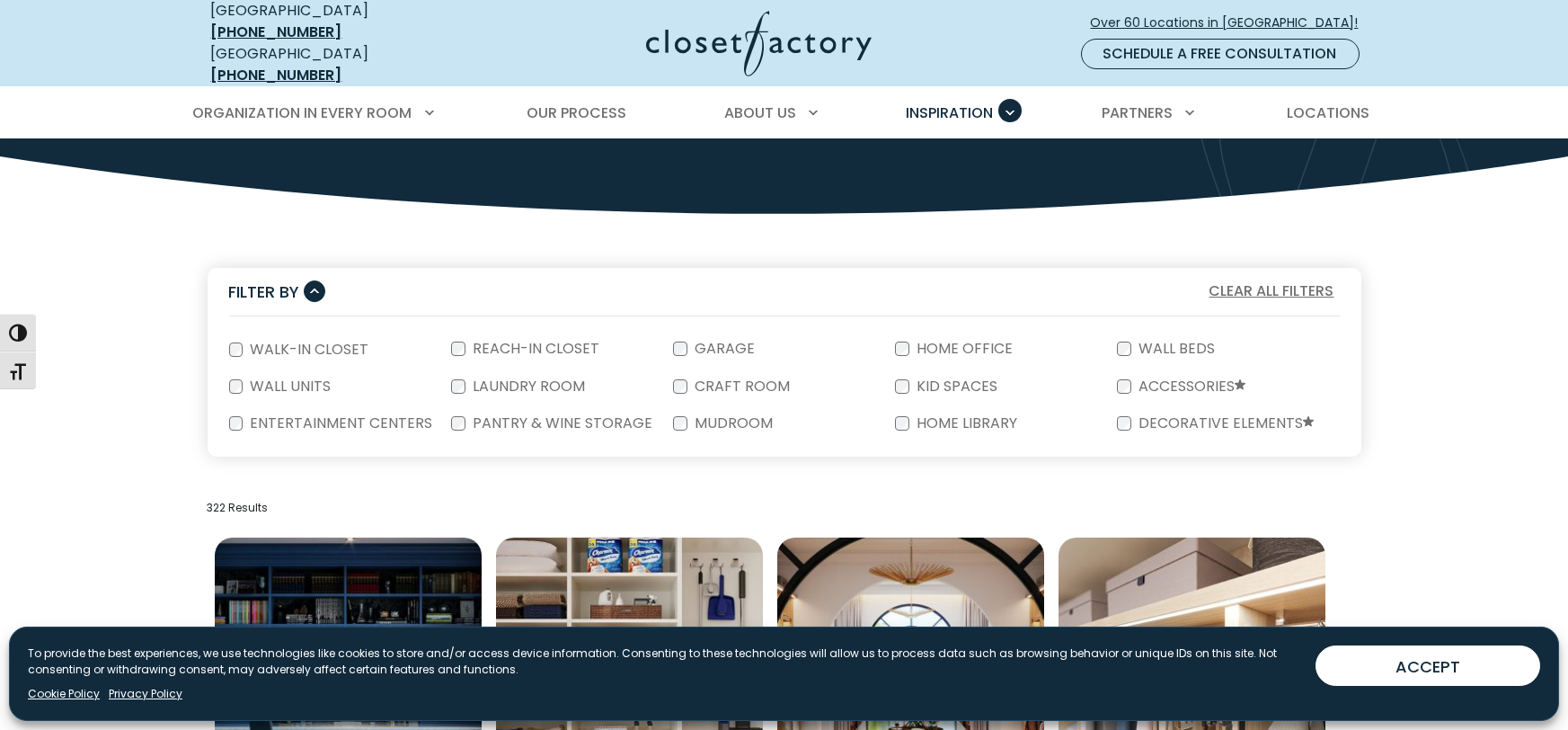
scroll to position [321, 0]
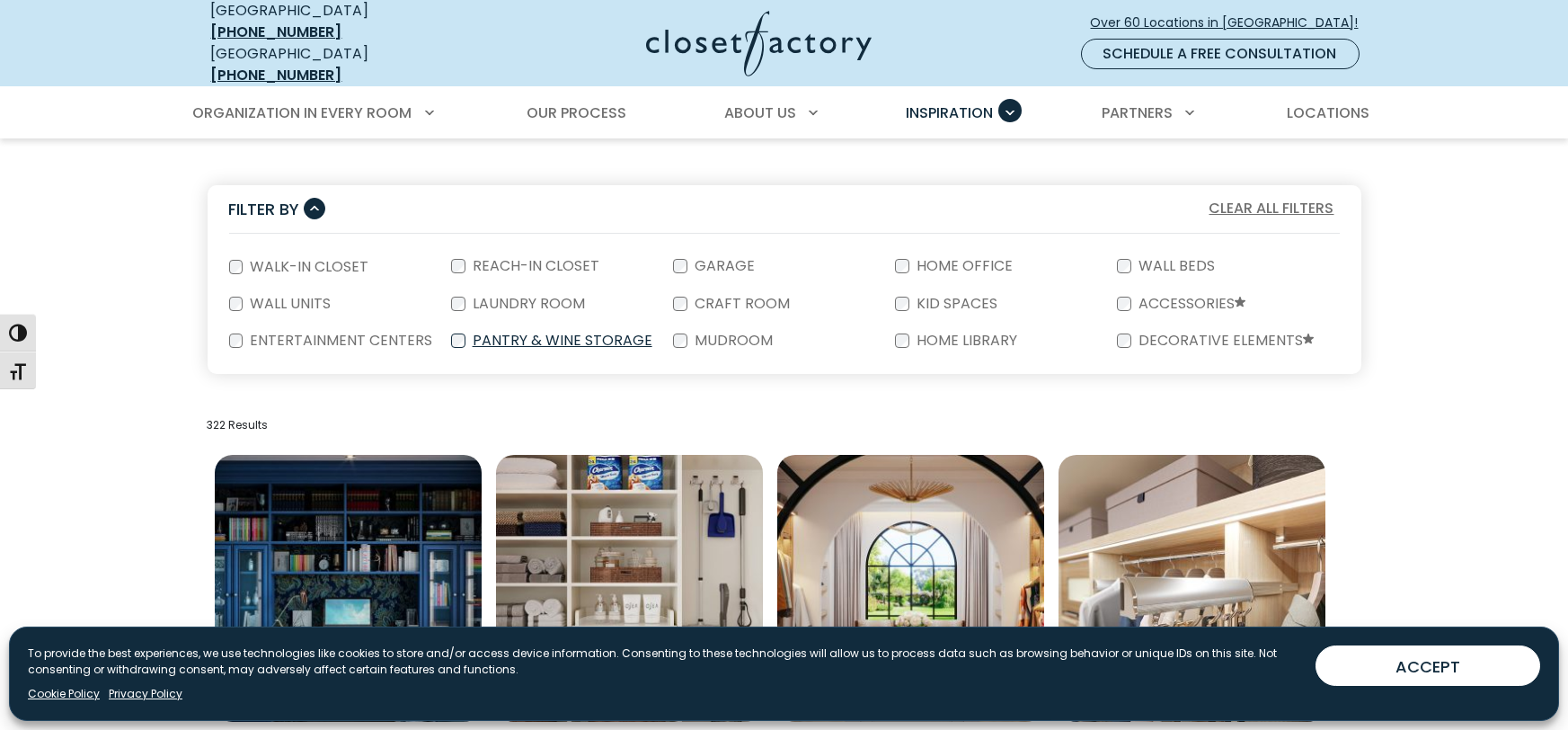
click at [584, 333] on label "Pantry & Wine Storage" at bounding box center [560, 340] width 190 height 15
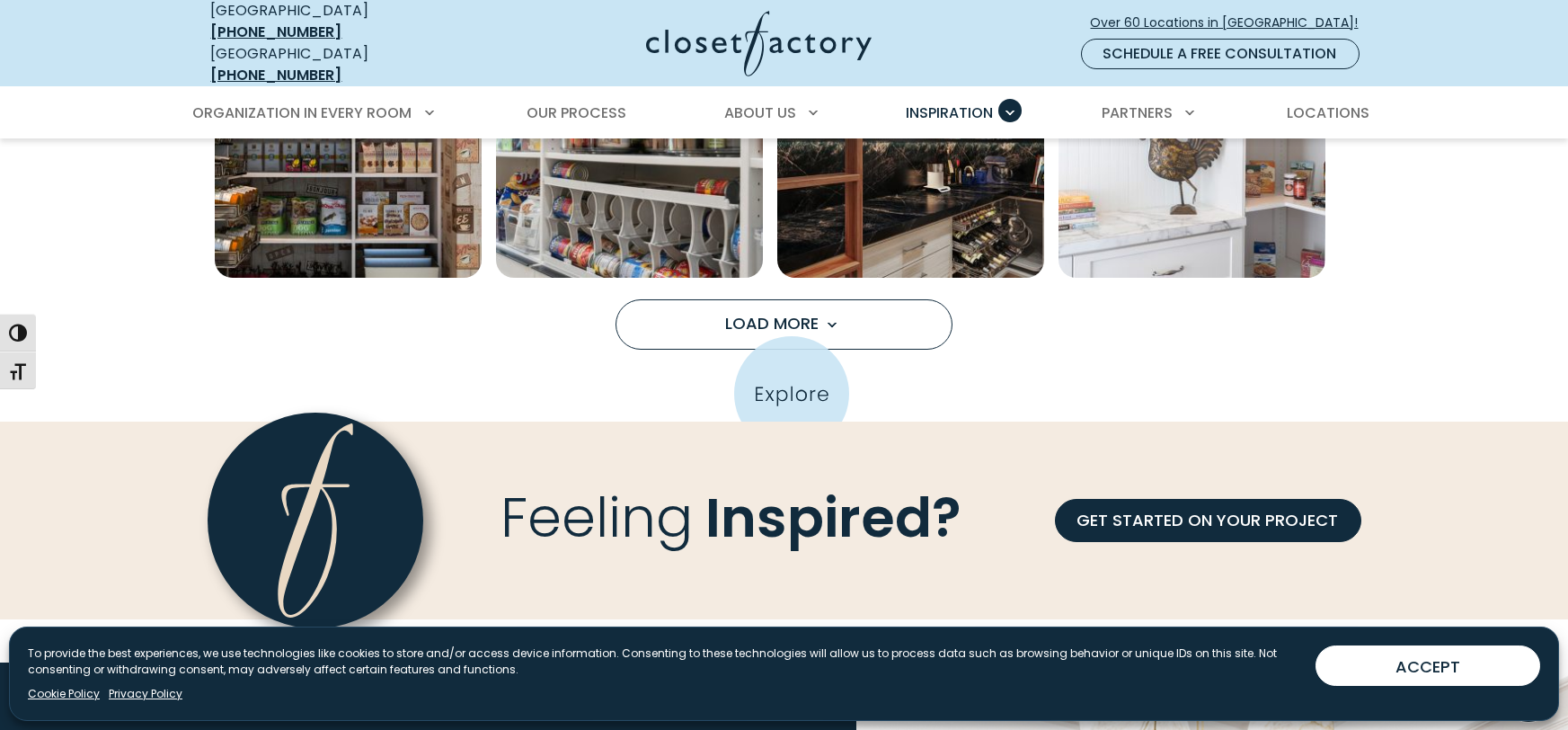
scroll to position [357, 0]
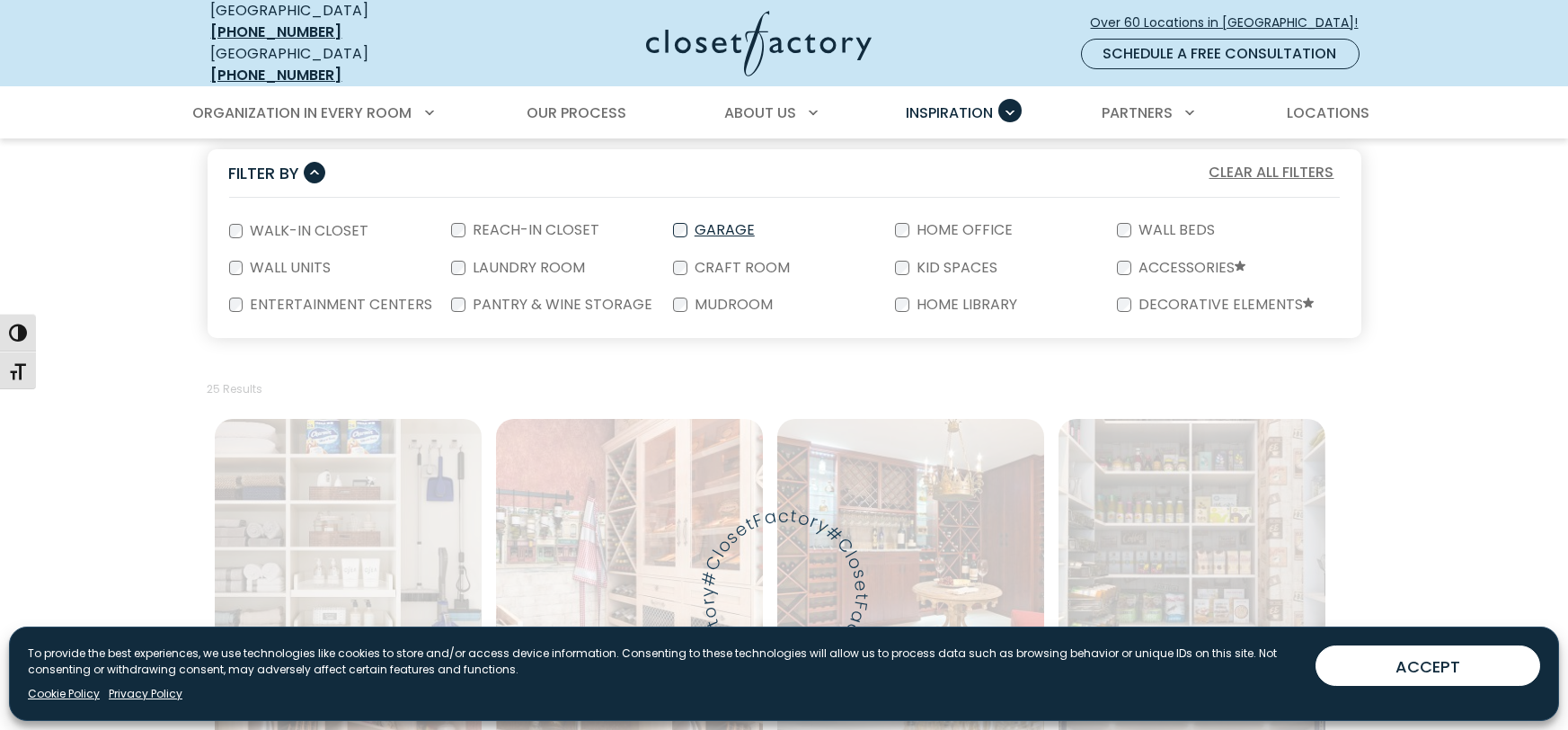
click at [713, 223] on label "Garage" at bounding box center [723, 230] width 71 height 15
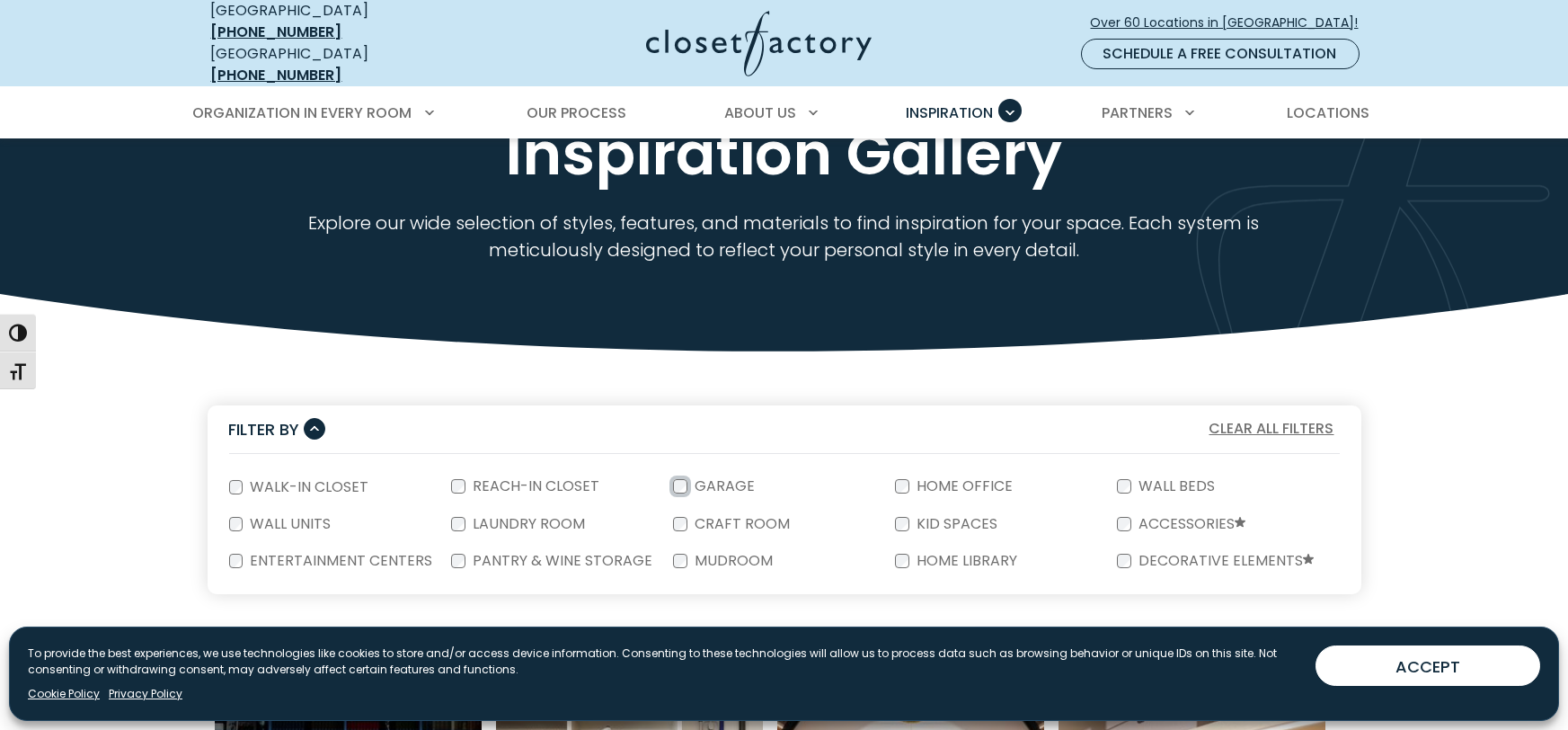
scroll to position [384, 0]
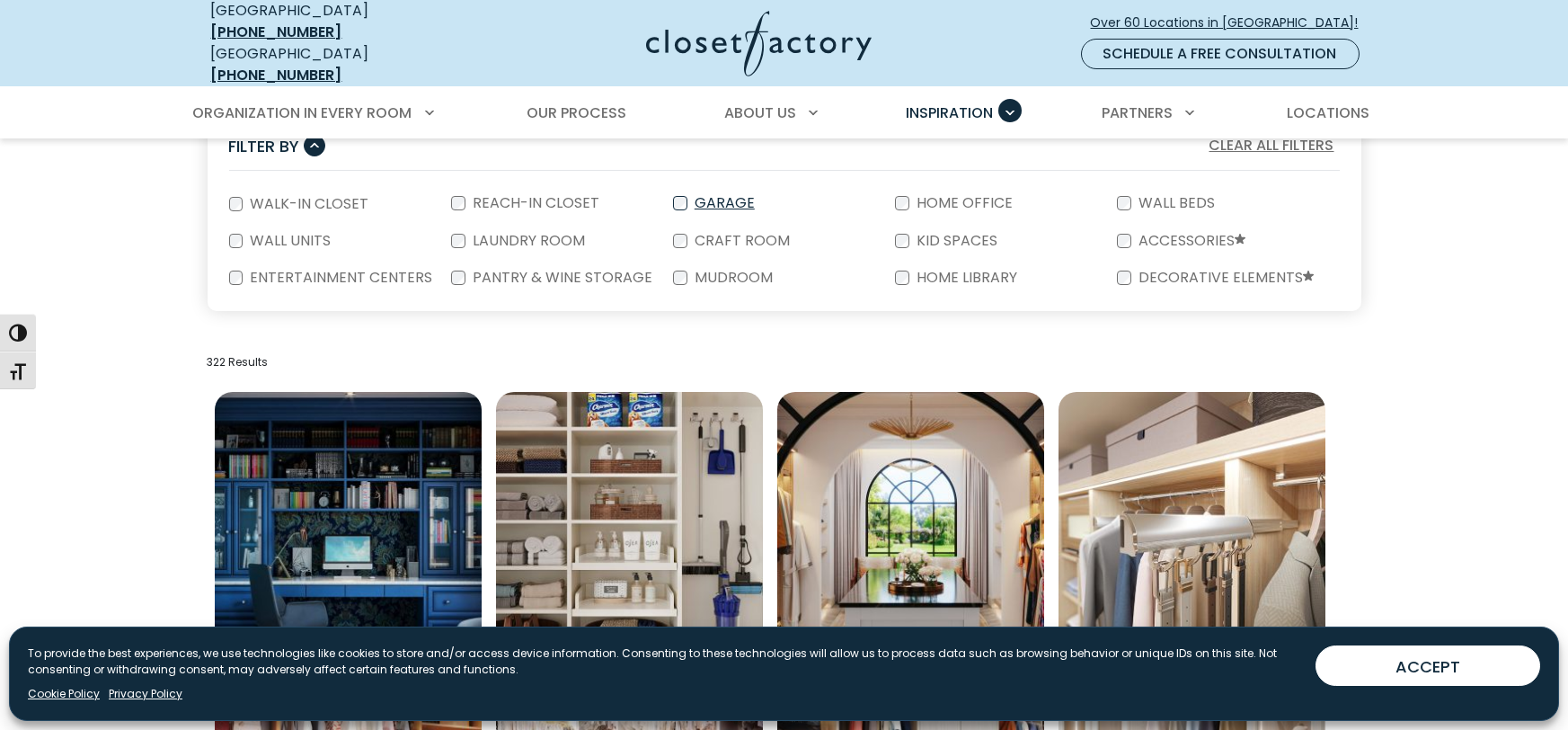
click at [722, 196] on label "Garage" at bounding box center [723, 203] width 71 height 15
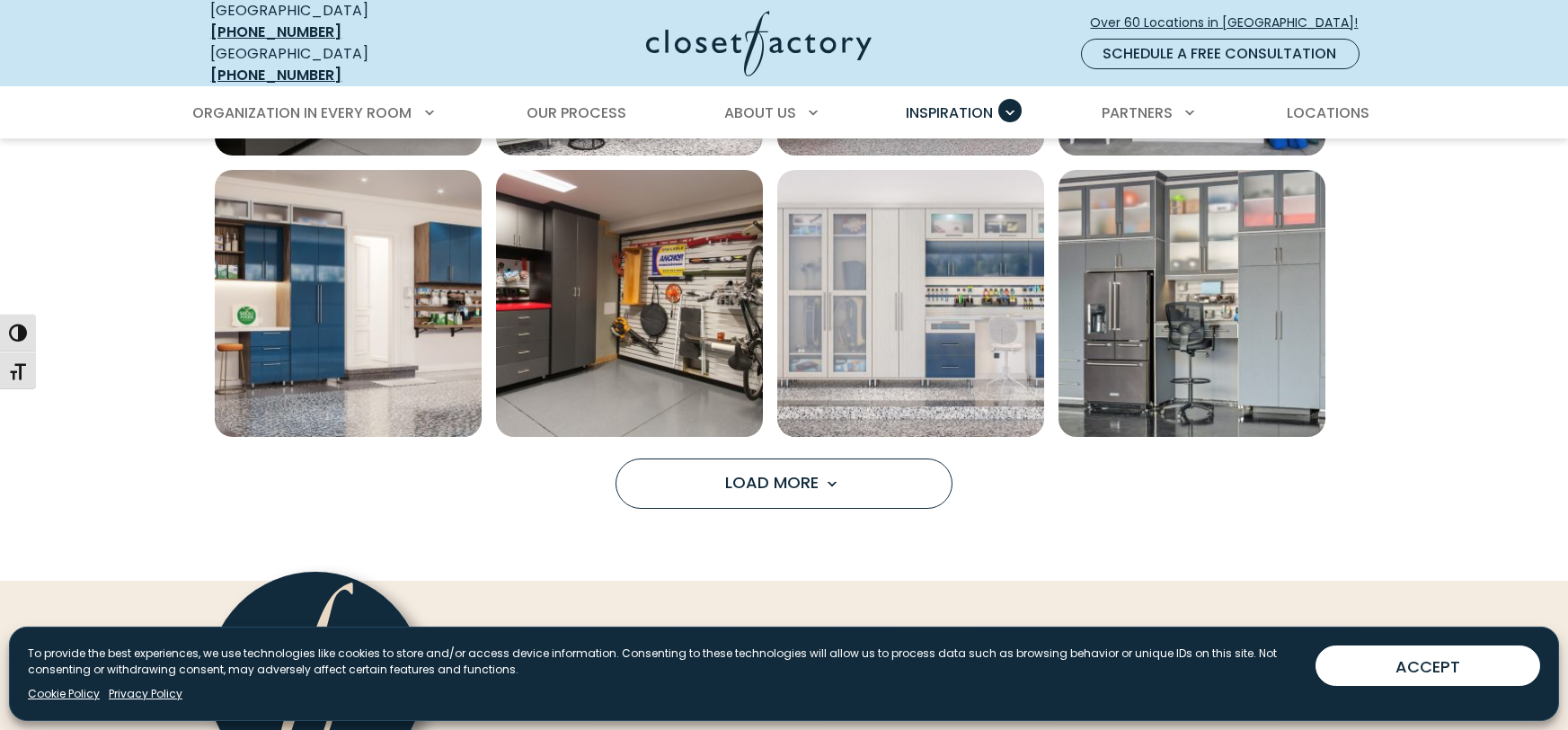
scroll to position [1451, 0]
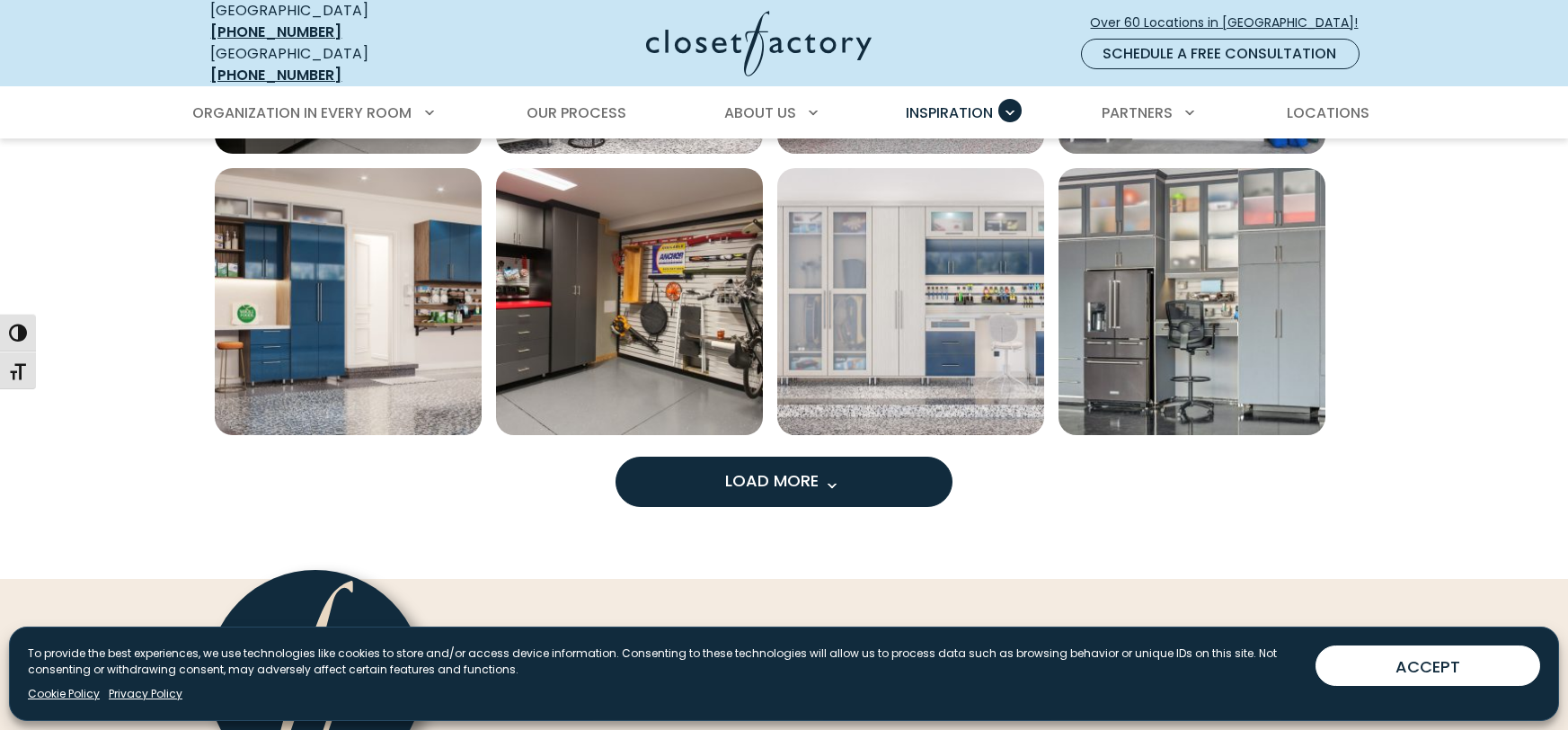
click at [818, 470] on span "Load More" at bounding box center [784, 480] width 116 height 23
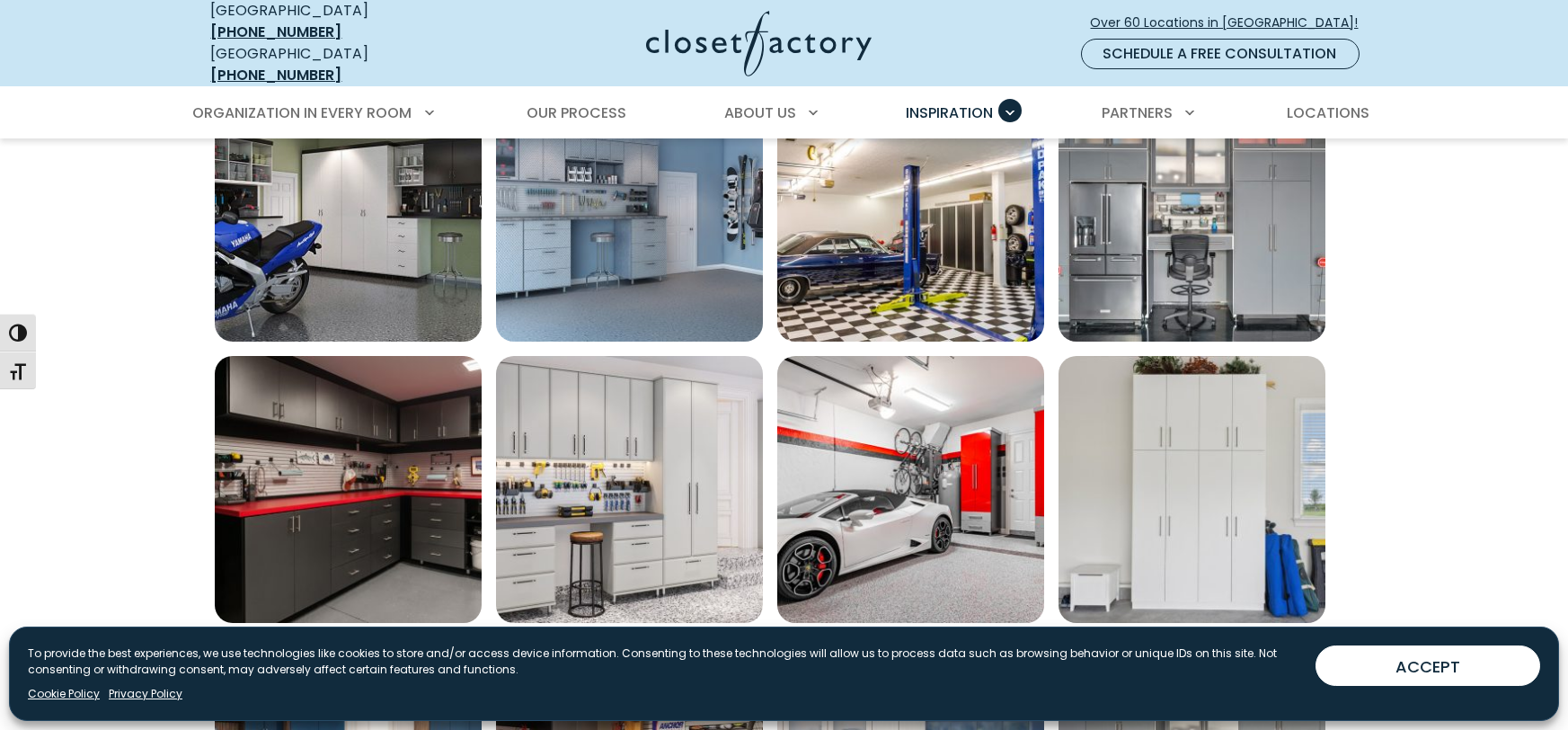
scroll to position [0, 0]
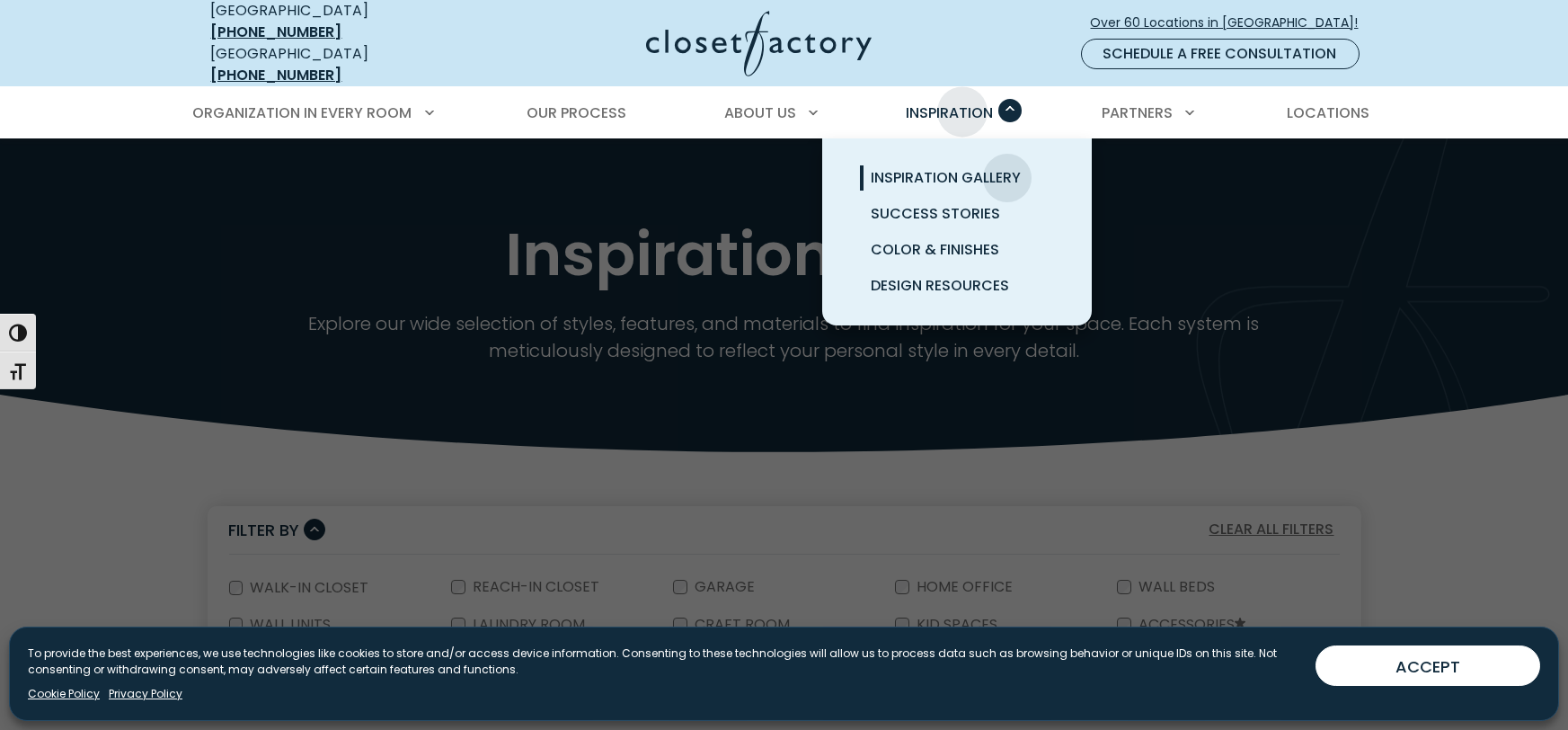
click at [962, 103] on span "Inspiration" at bounding box center [949, 112] width 87 height 21
click at [965, 239] on span "Color & Finishes" at bounding box center [935, 249] width 128 height 21
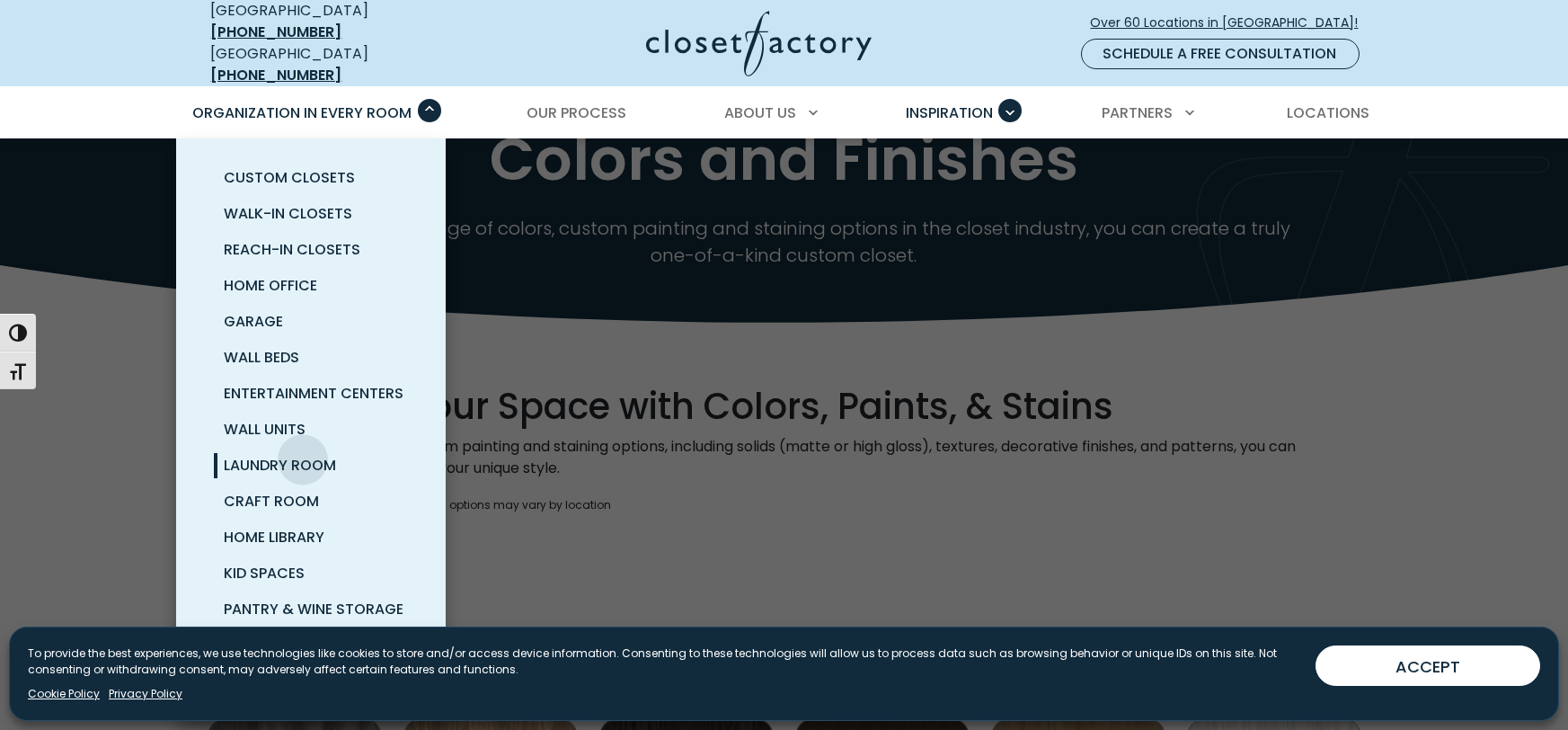
scroll to position [167, 0]
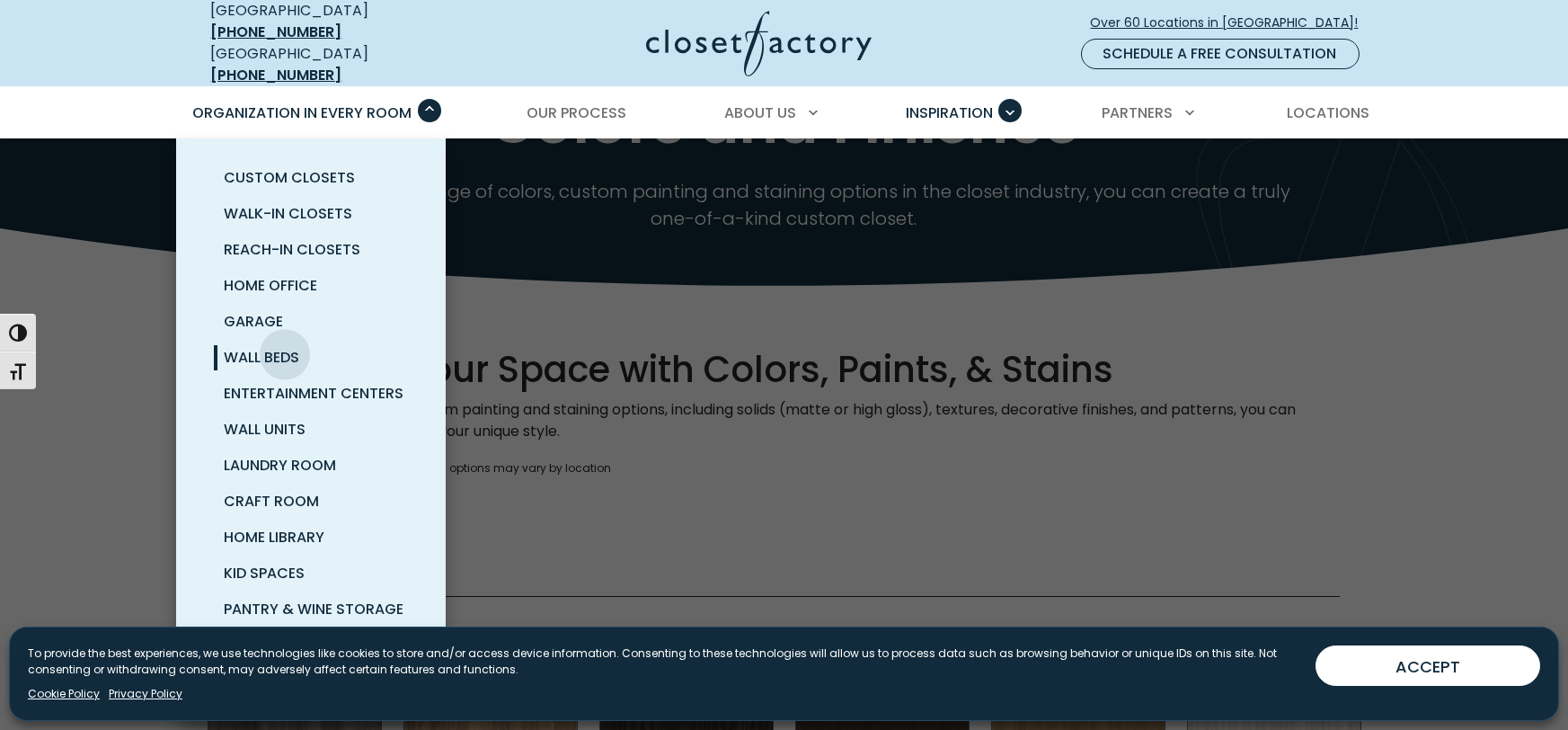
click at [285, 347] on span "Wall Beds" at bounding box center [262, 357] width 76 height 21
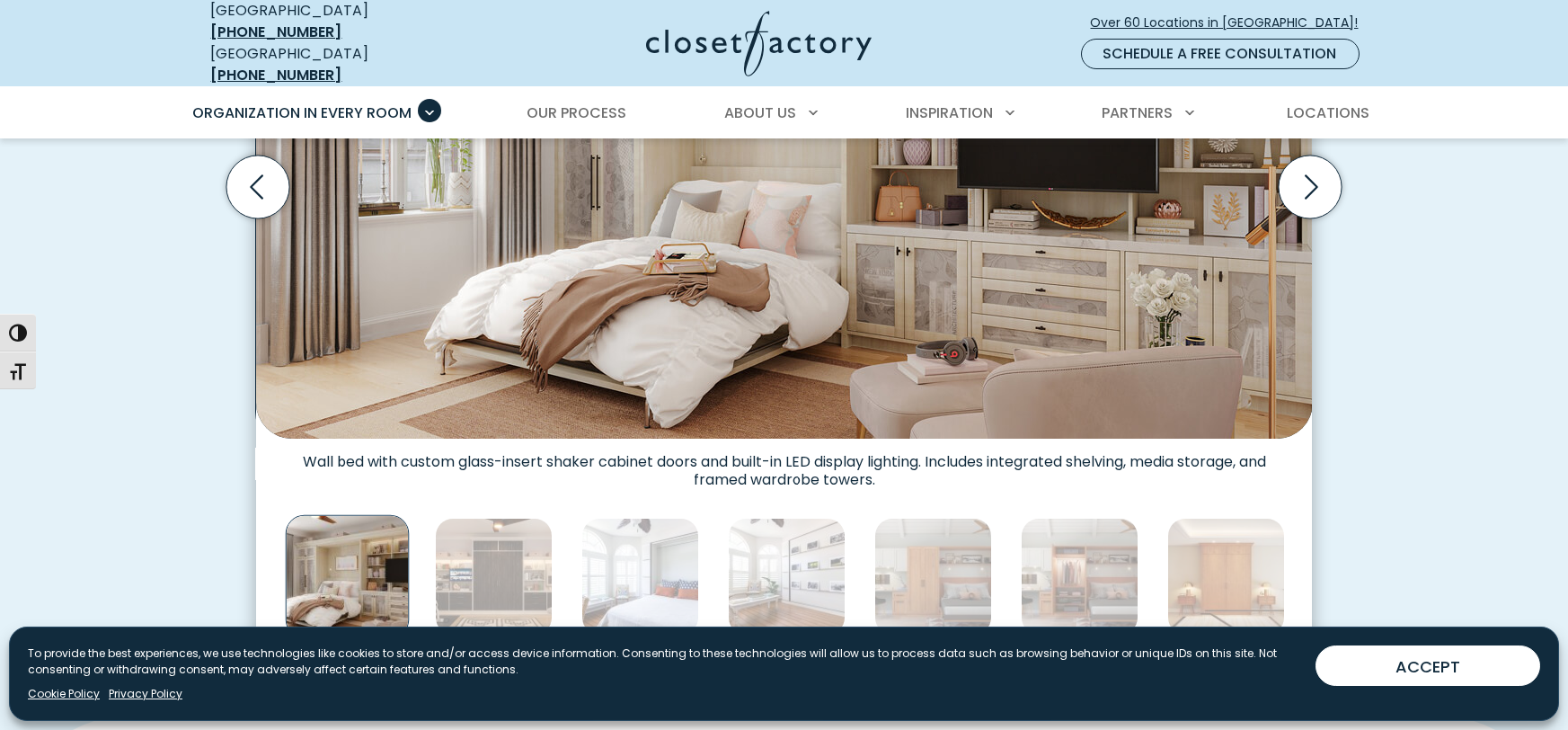
scroll to position [882, 0]
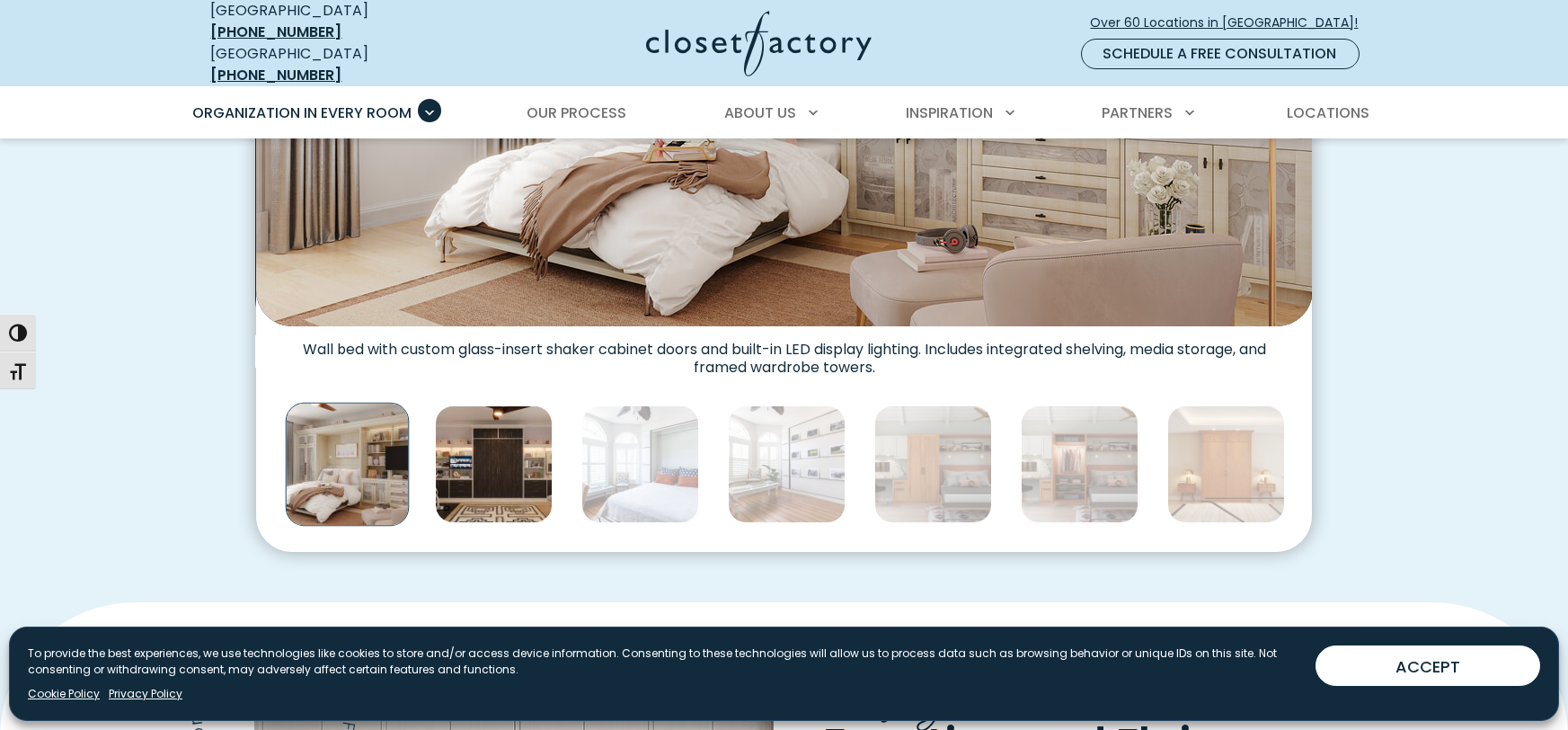
click at [515, 478] on img "Thumbnail Gallery" at bounding box center [493, 464] width 117 height 117
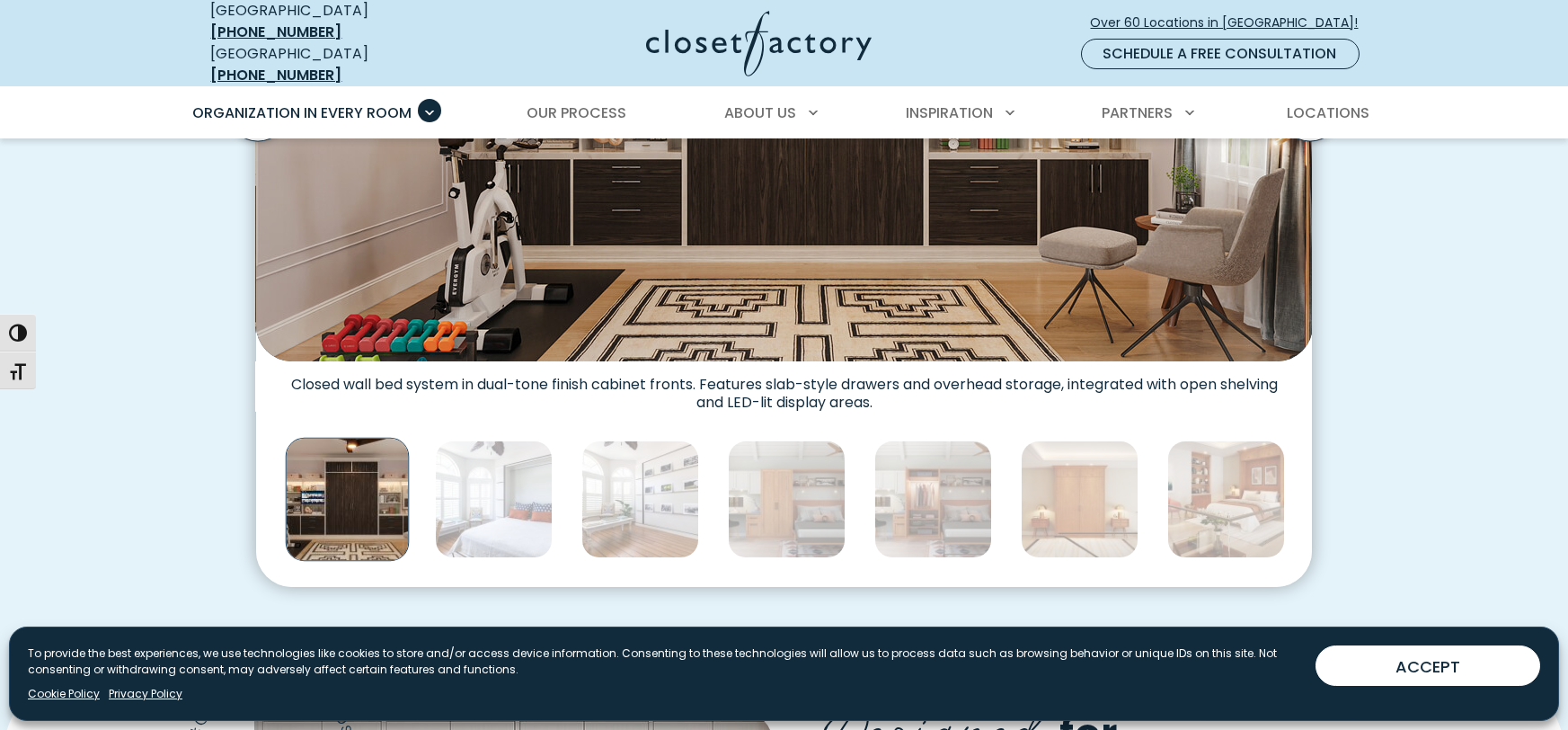
scroll to position [899, 0]
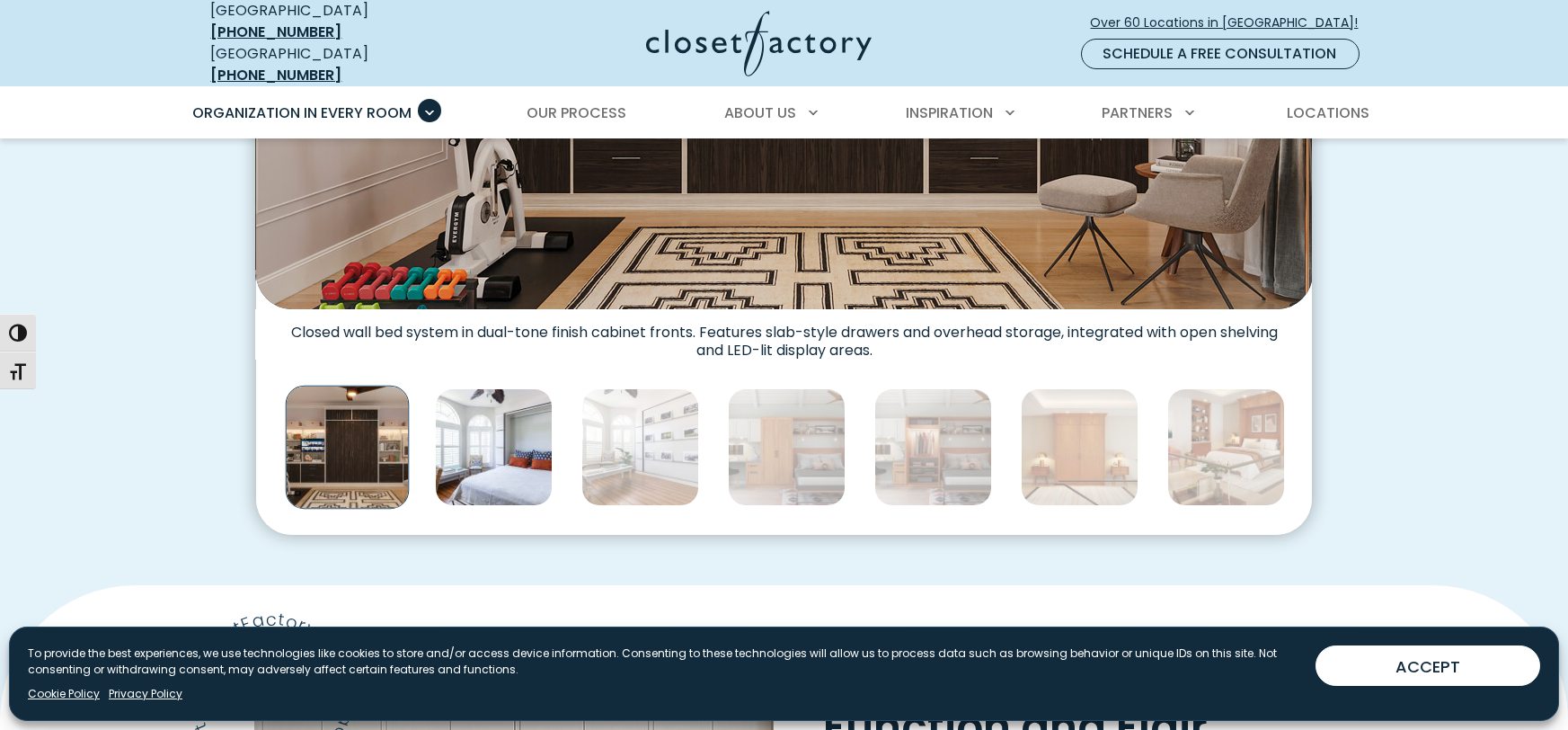
click at [518, 454] on img "Thumbnail Gallery" at bounding box center [493, 447] width 117 height 117
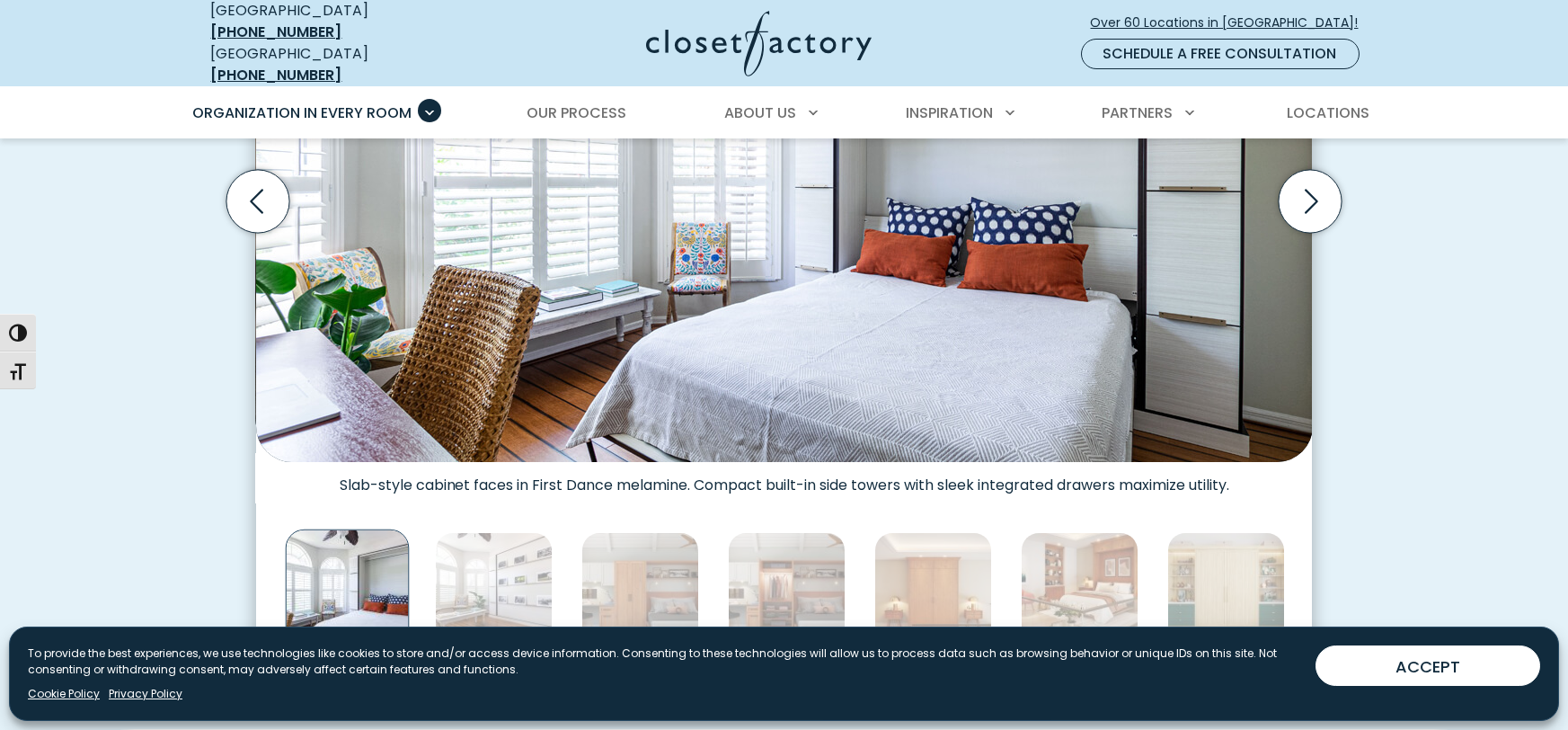
scroll to position [880, 0]
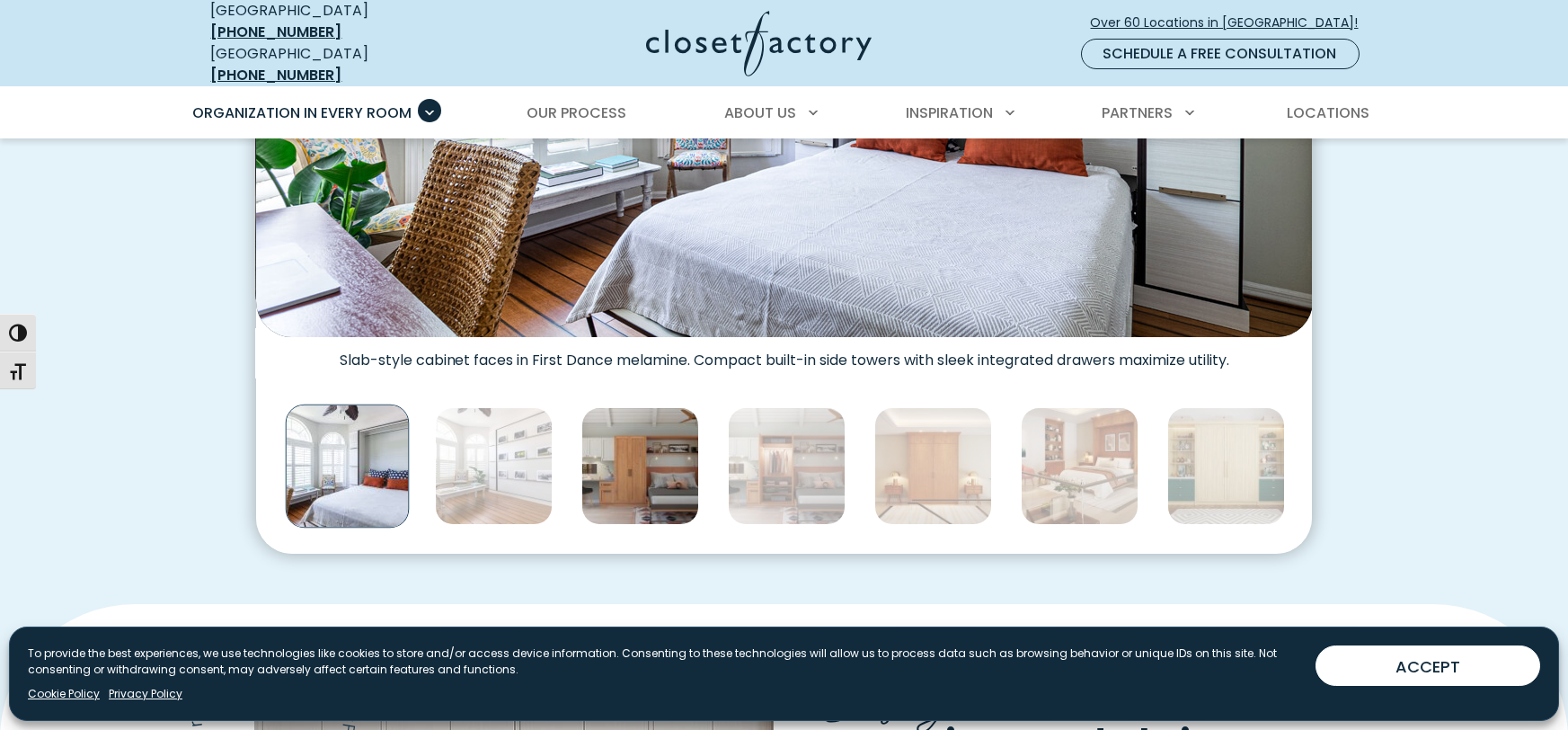
click at [653, 468] on img "Thumbnail Gallery" at bounding box center [639, 466] width 117 height 117
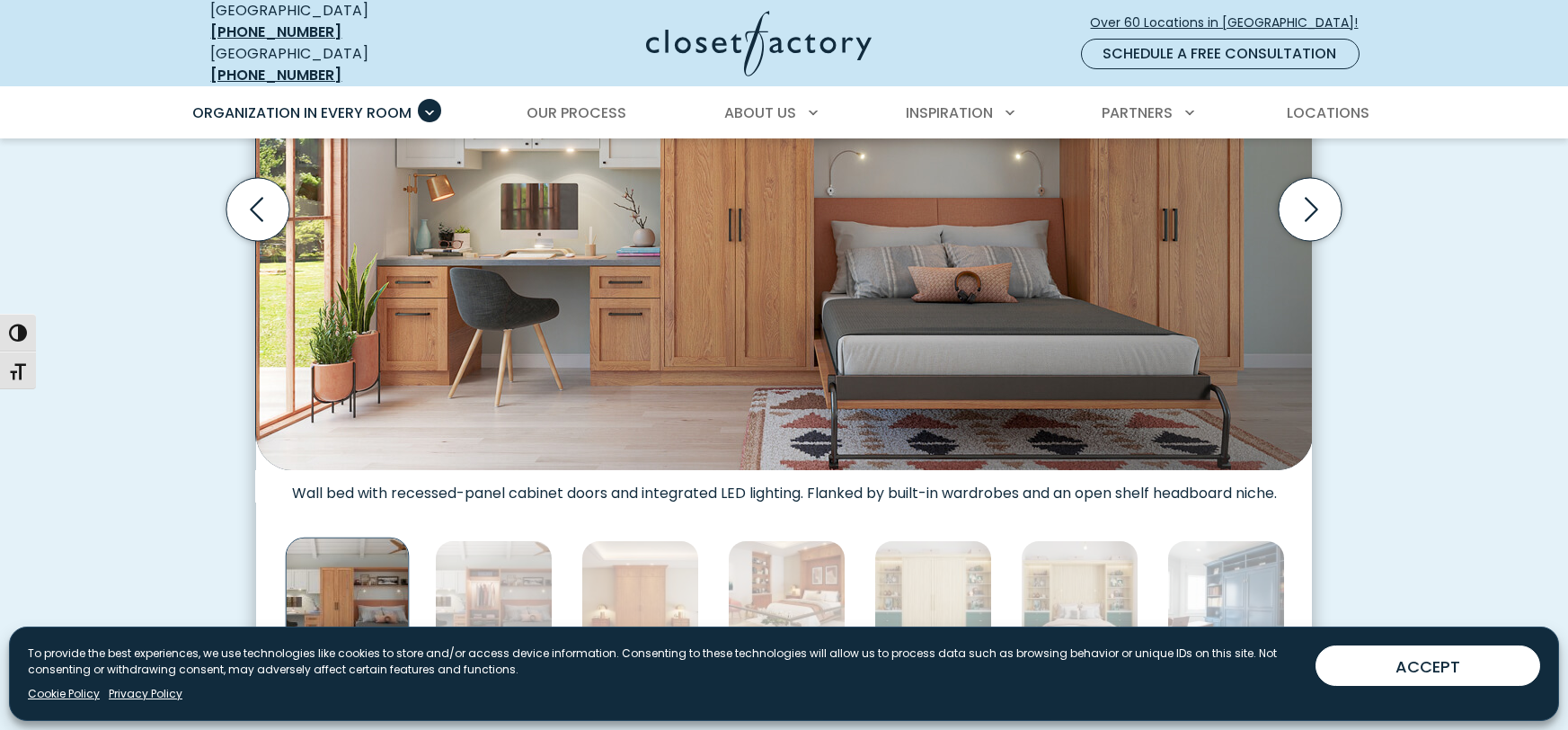
scroll to position [798, 0]
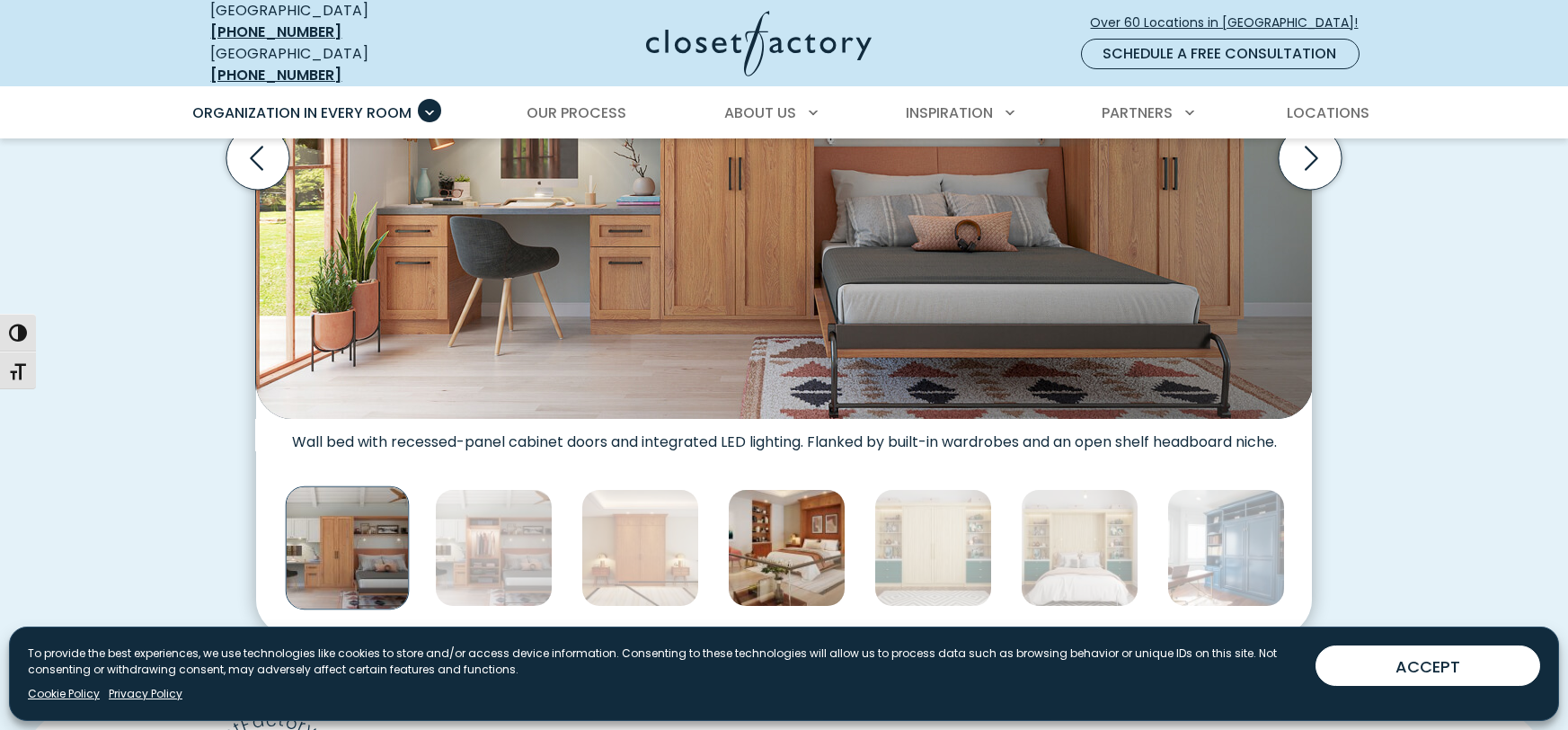
click at [745, 556] on img "Thumbnail Gallery" at bounding box center [786, 548] width 117 height 117
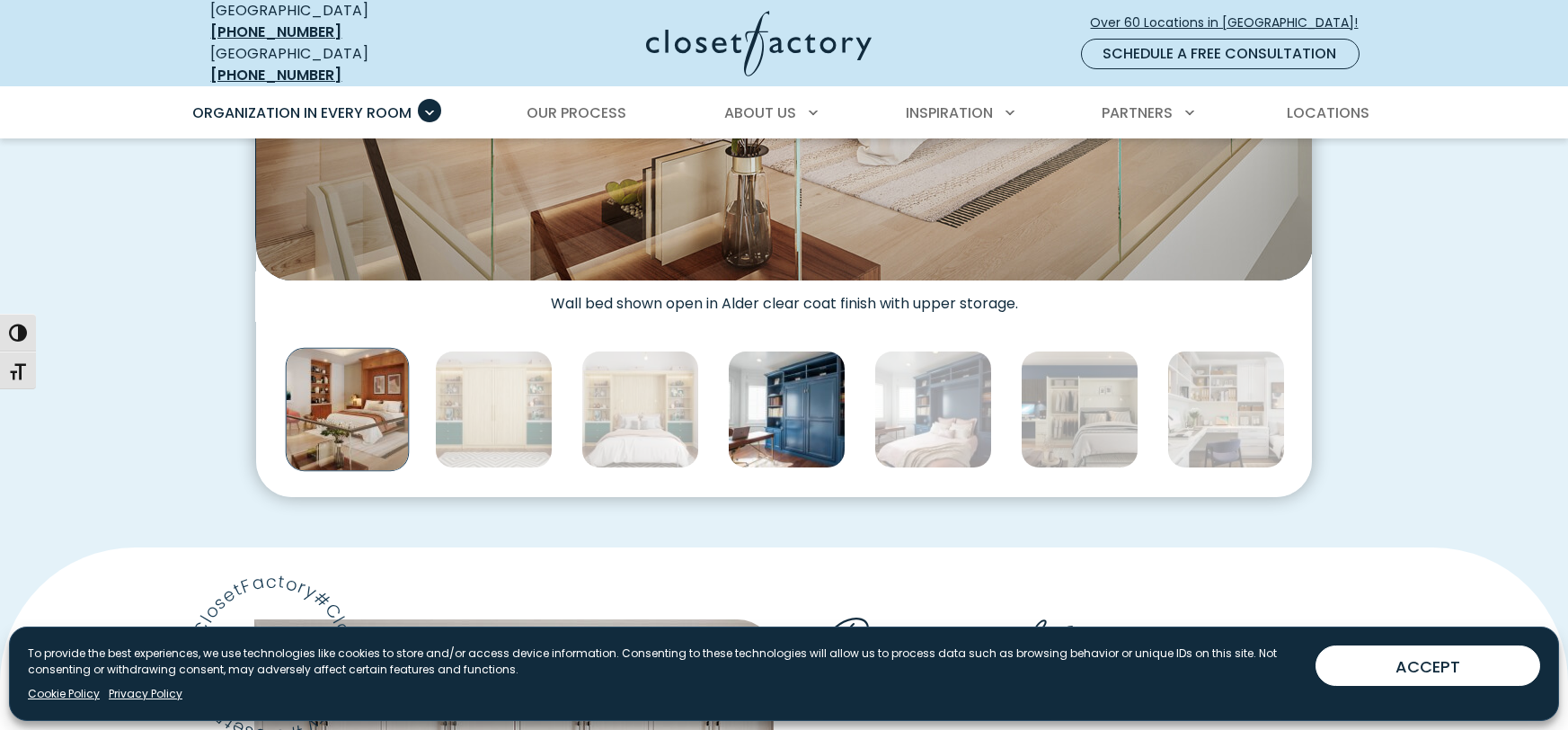
scroll to position [940, 0]
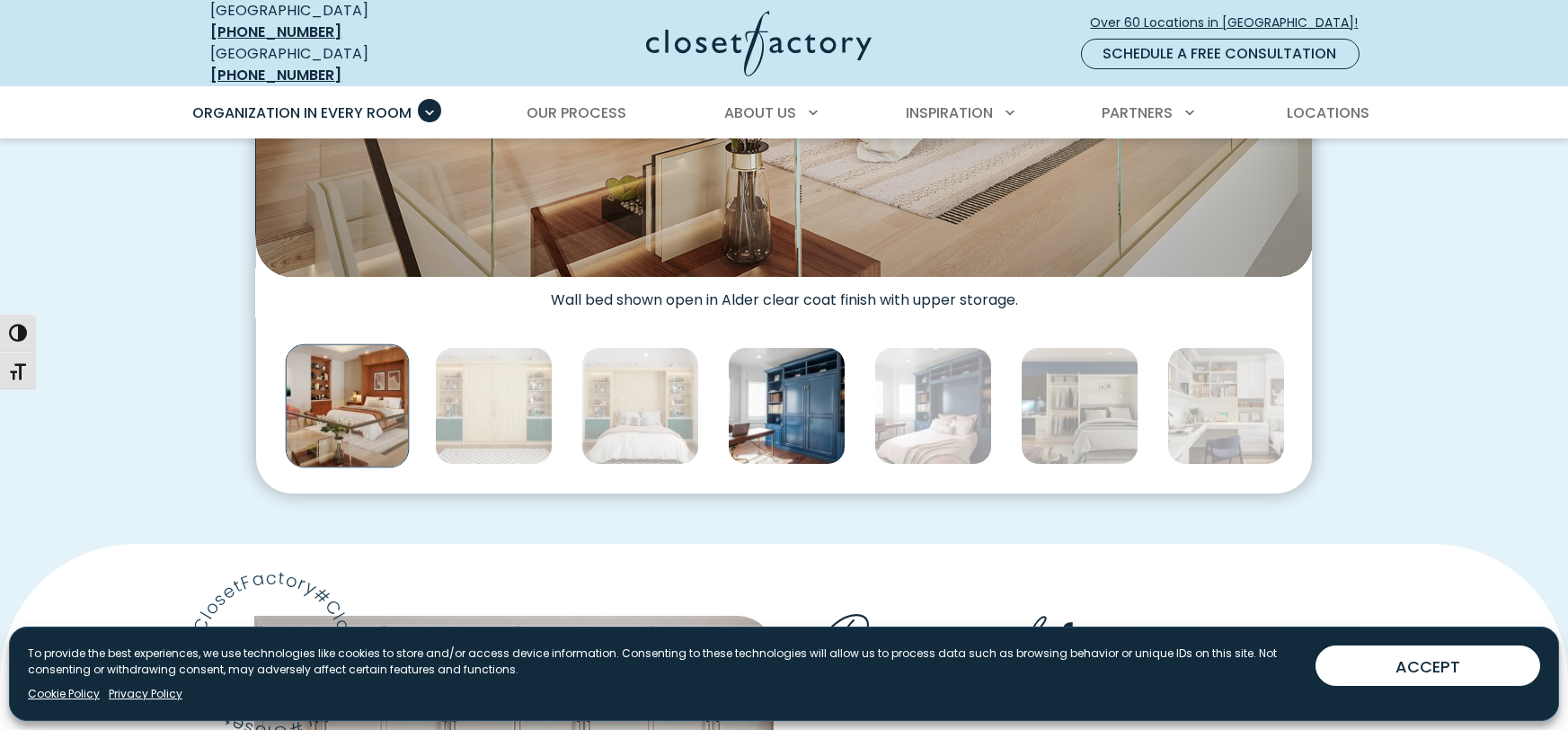
click at [791, 375] on img "Thumbnail Gallery" at bounding box center [786, 405] width 117 height 117
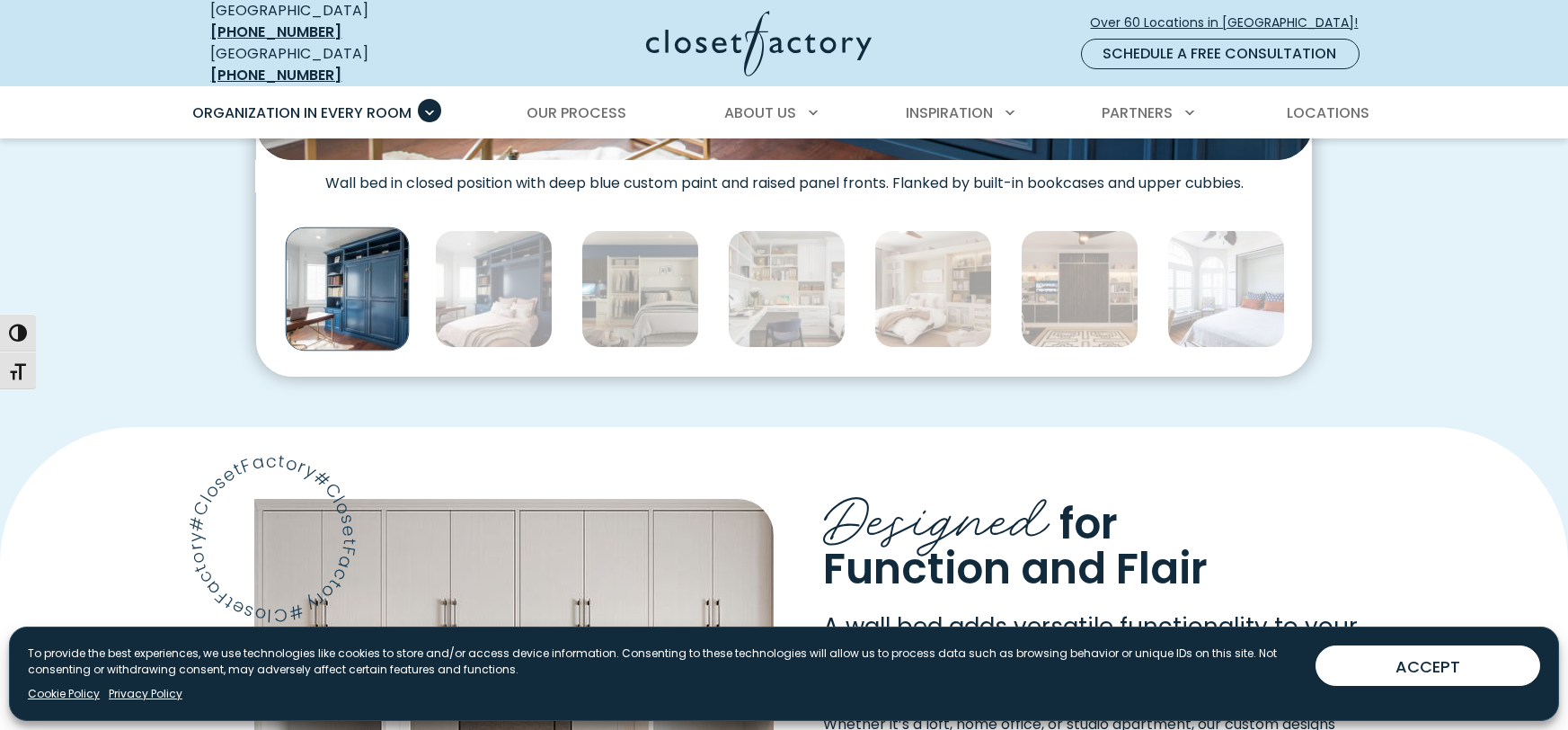
scroll to position [1098, 0]
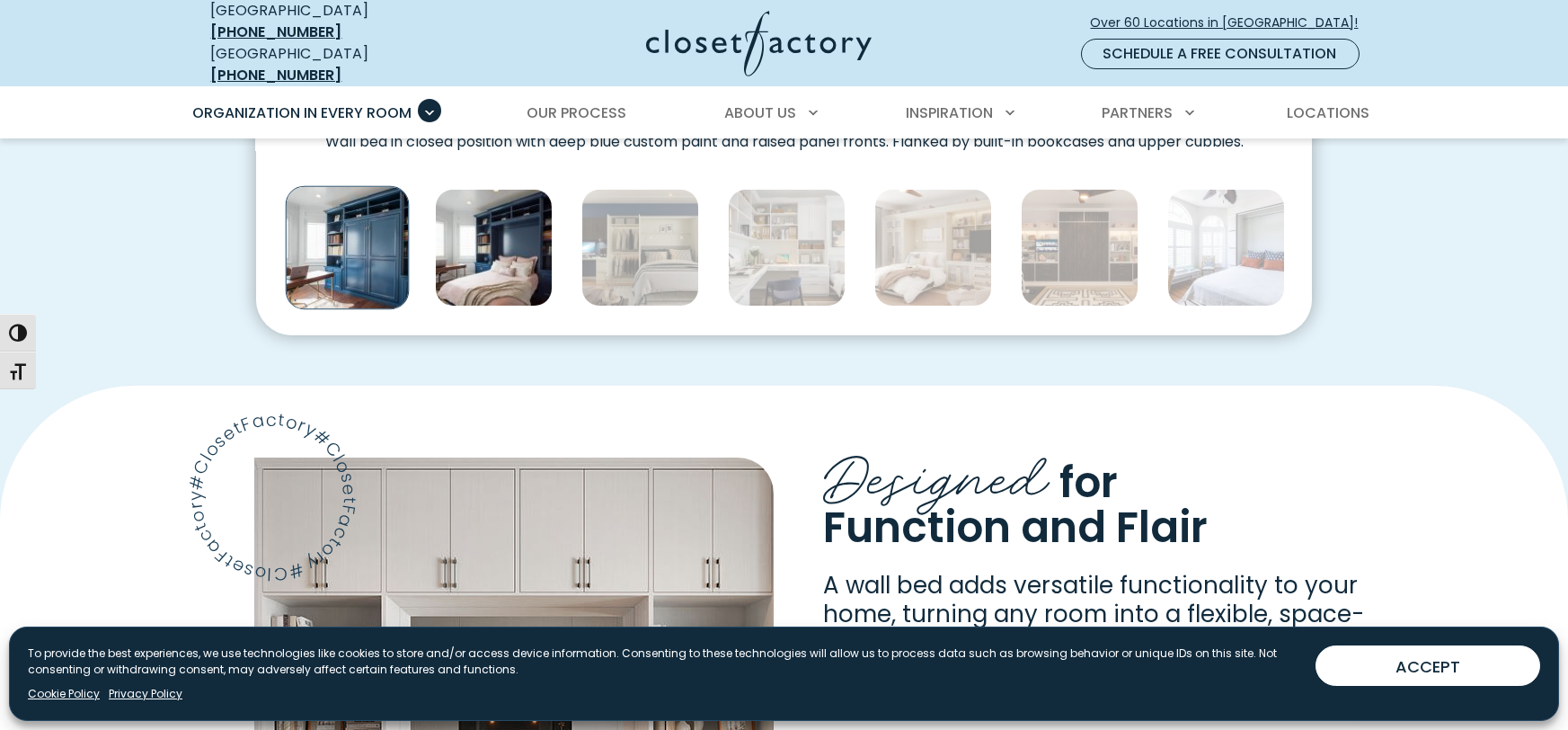
click at [522, 267] on img "Thumbnail Gallery" at bounding box center [493, 247] width 117 height 117
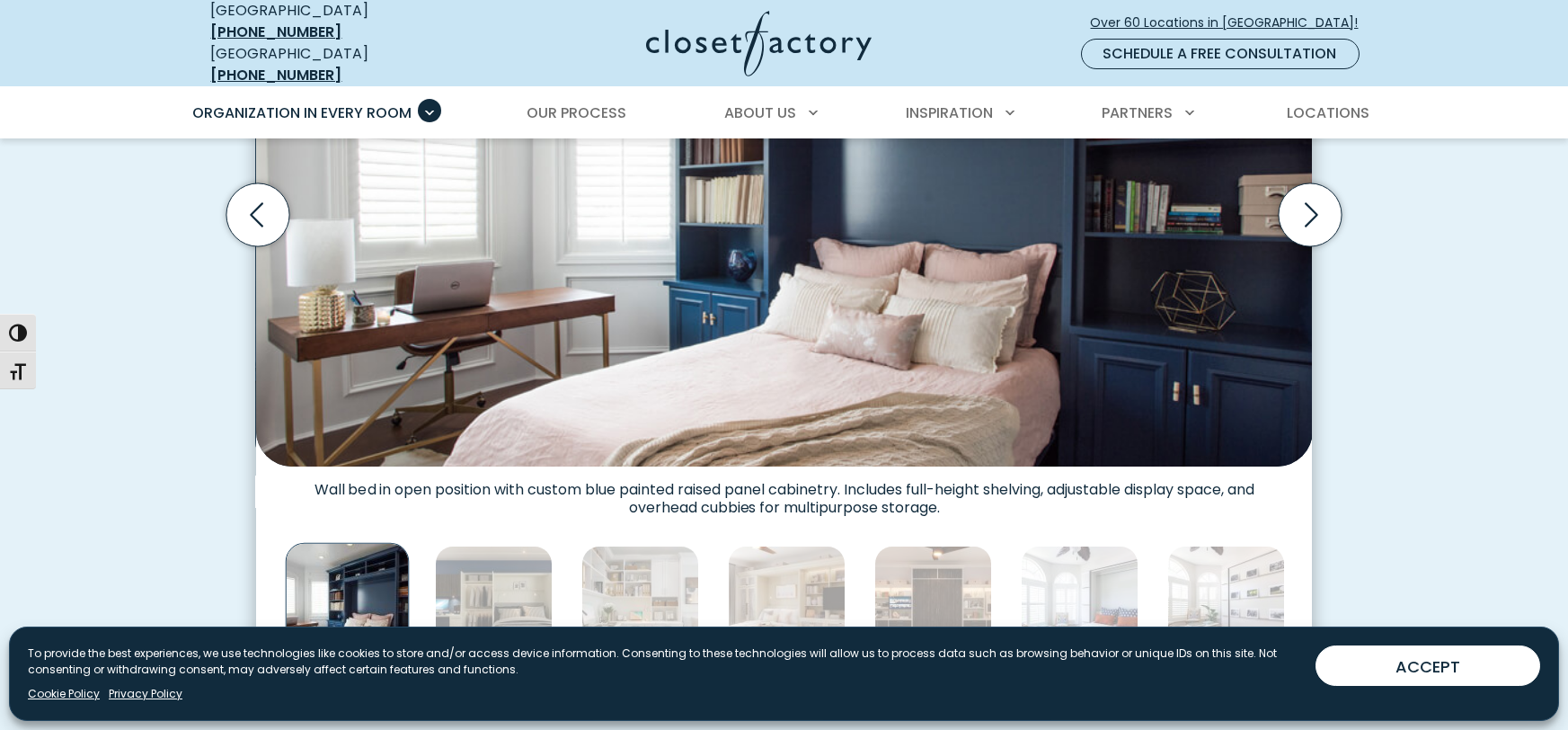
scroll to position [944, 0]
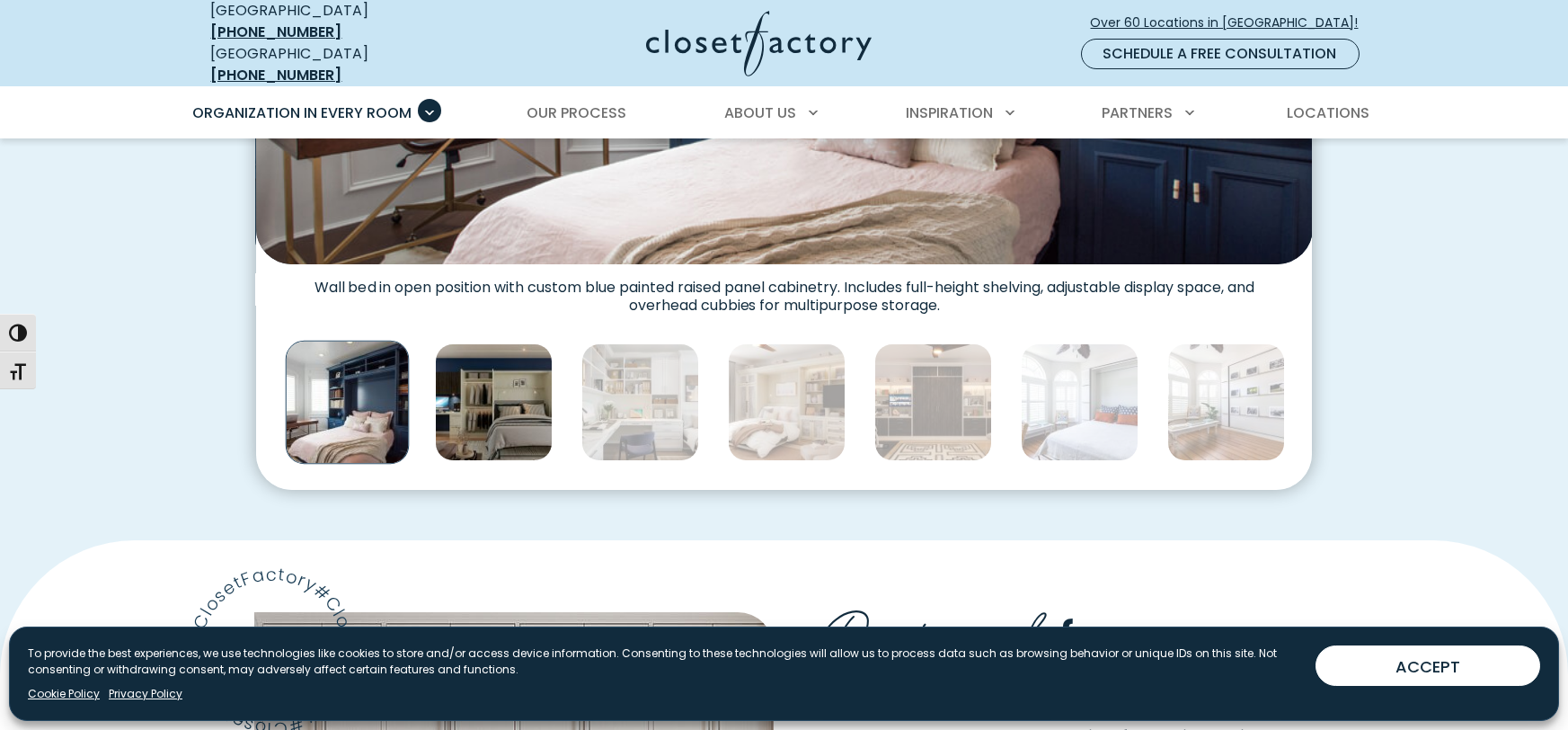
click at [538, 384] on img "Thumbnail Gallery" at bounding box center [493, 402] width 117 height 117
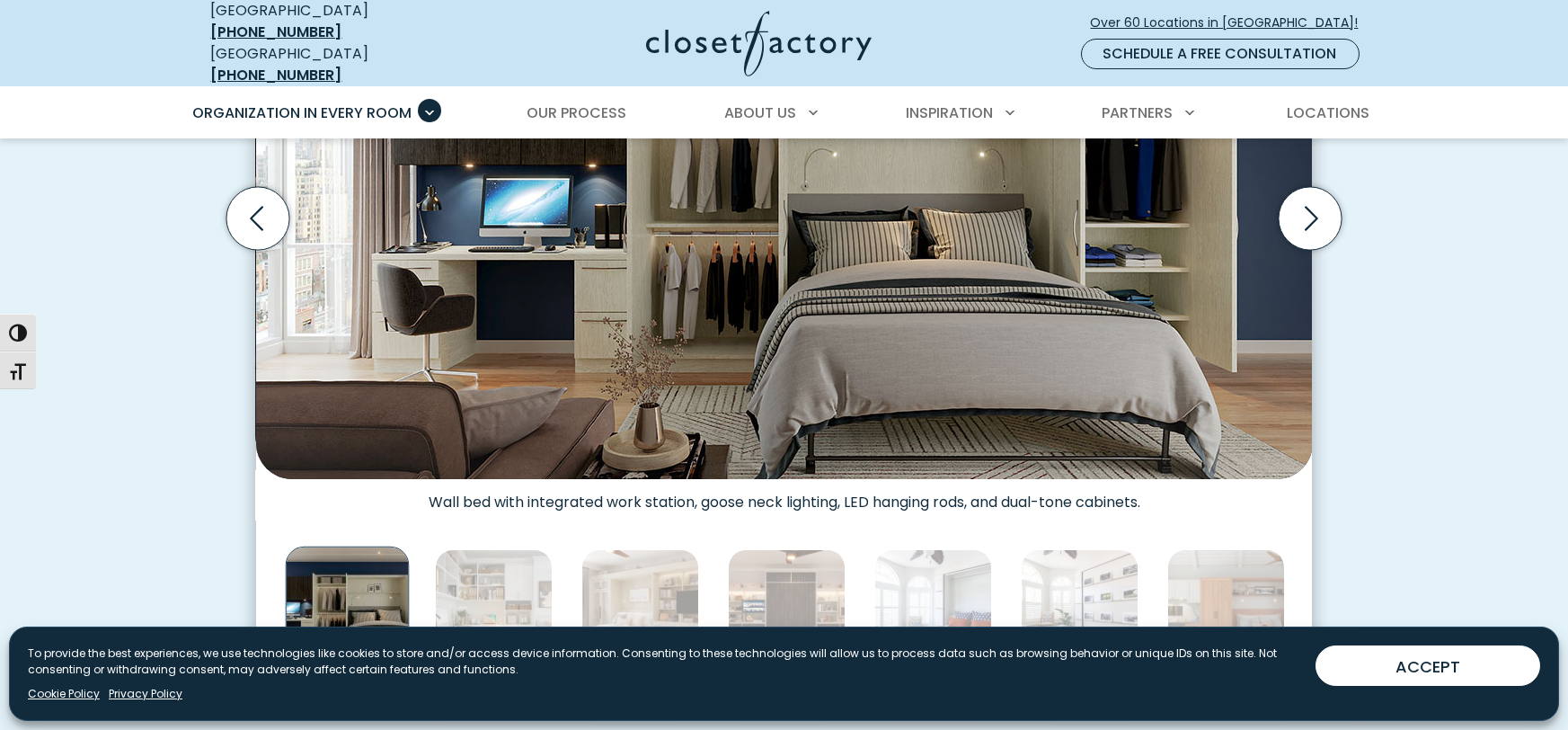
scroll to position [804, 0]
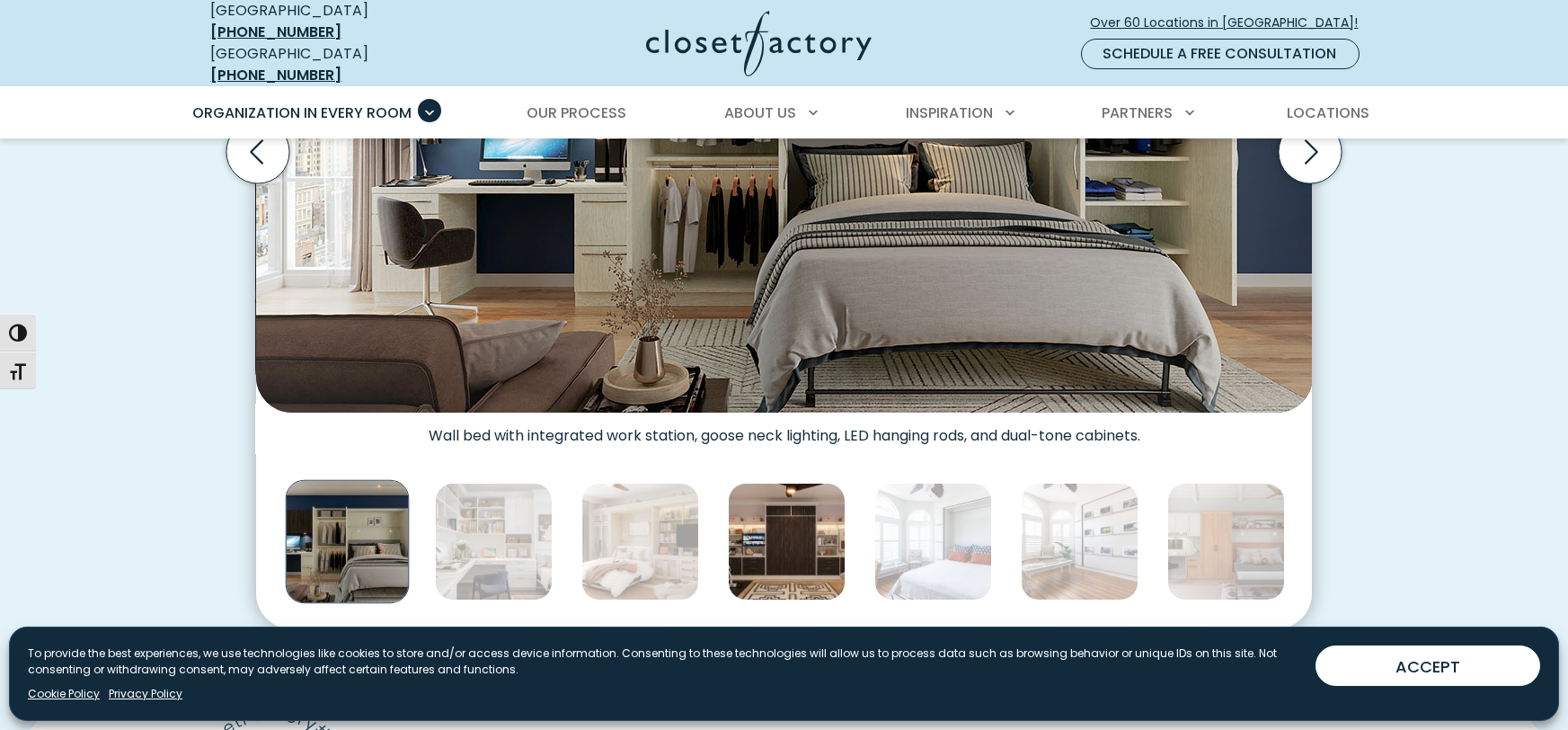
click at [783, 525] on img "Thumbnail Gallery" at bounding box center [786, 541] width 117 height 117
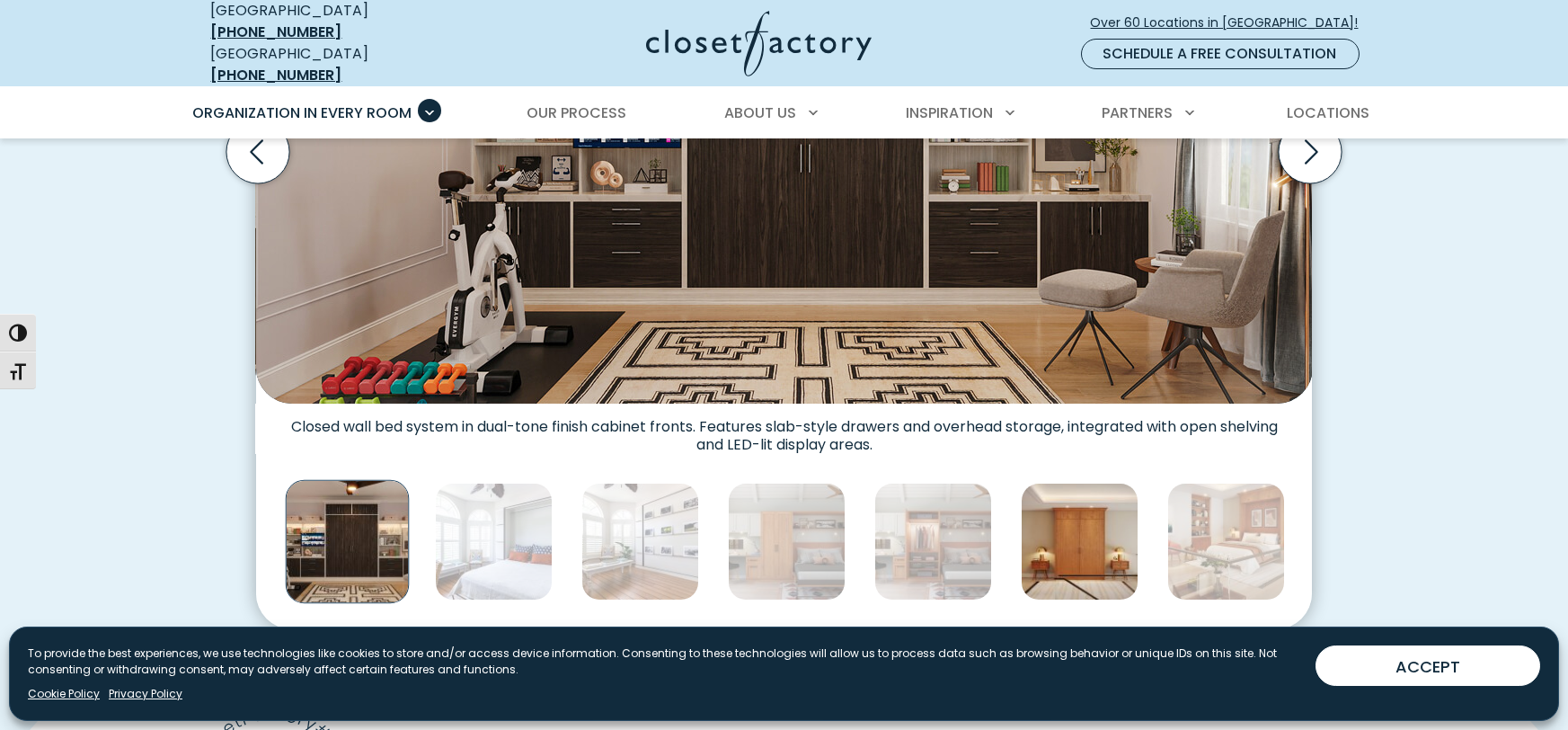
click at [1125, 541] on img "Thumbnail Gallery" at bounding box center [1079, 541] width 117 height 117
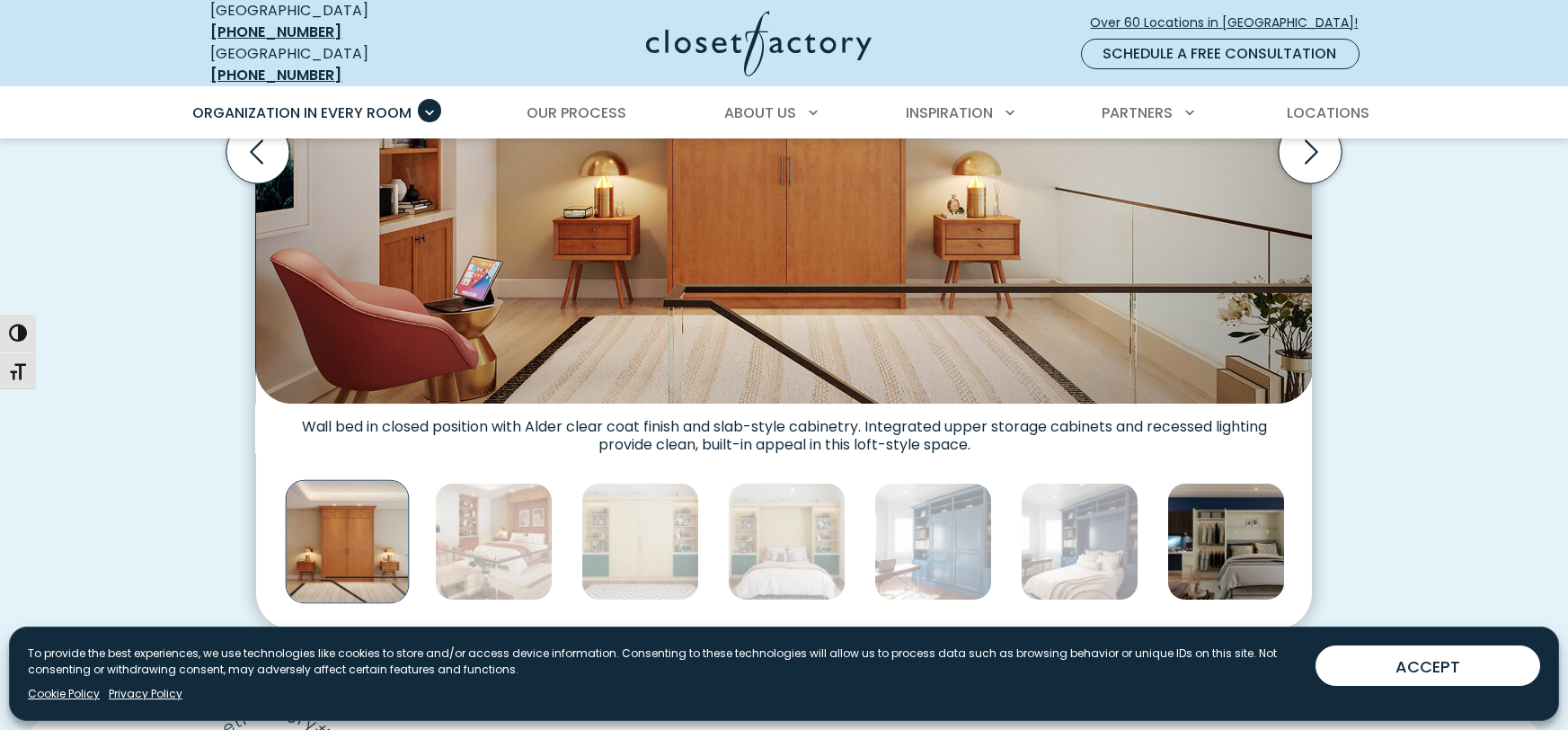
click at [1228, 540] on img "Thumbnail Gallery" at bounding box center [1226, 541] width 117 height 117
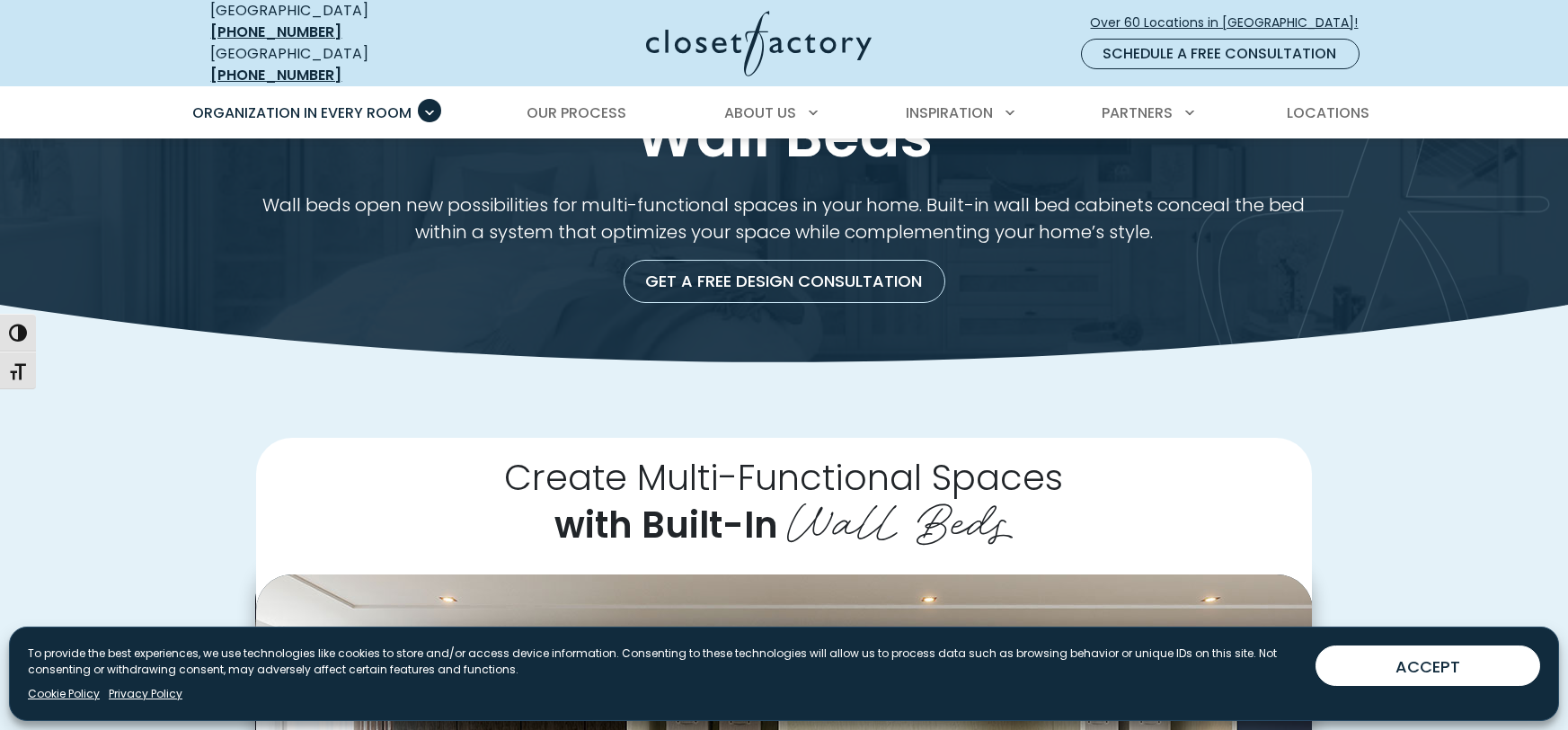
scroll to position [0, 0]
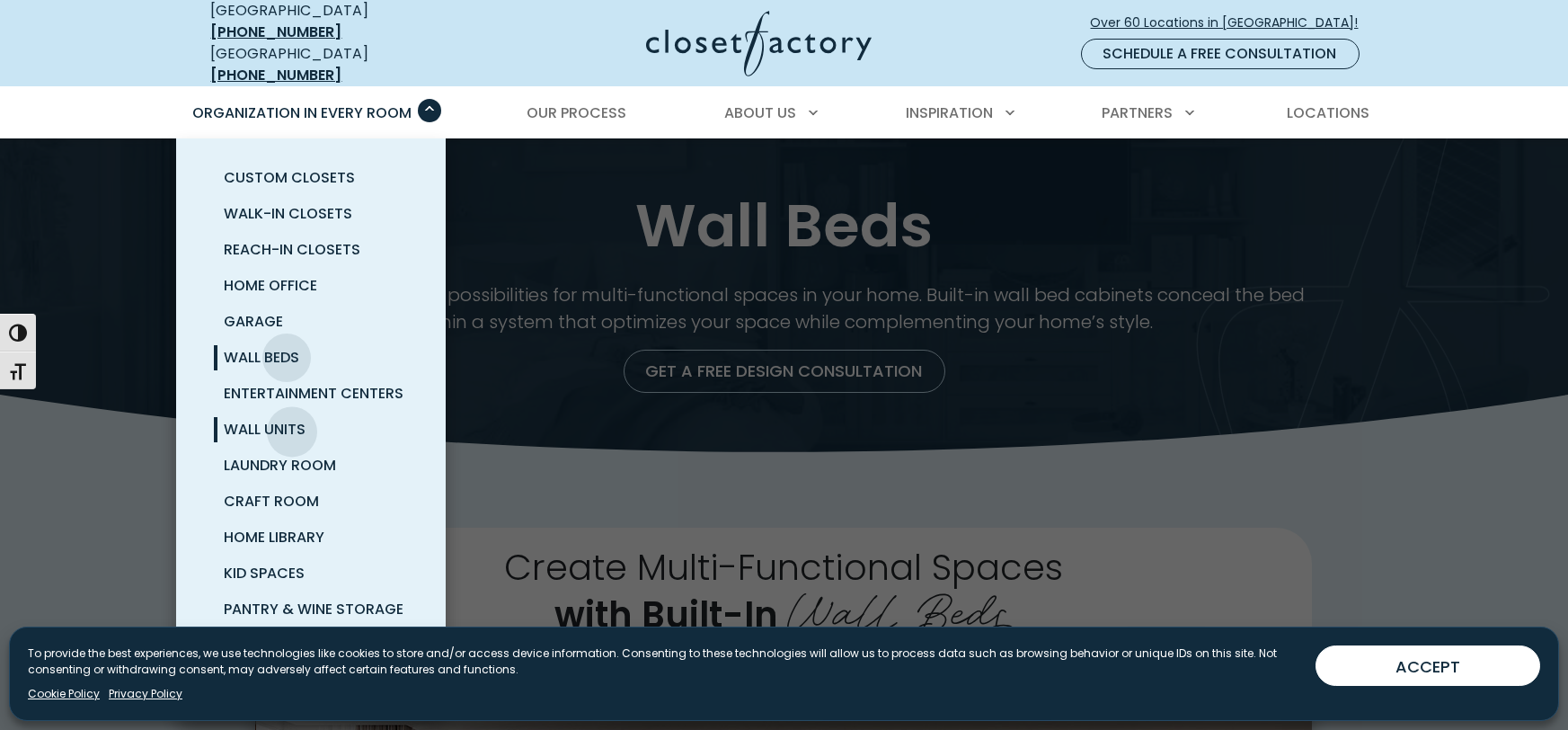
click at [292, 419] on span "Wall Units" at bounding box center [265, 429] width 82 height 21
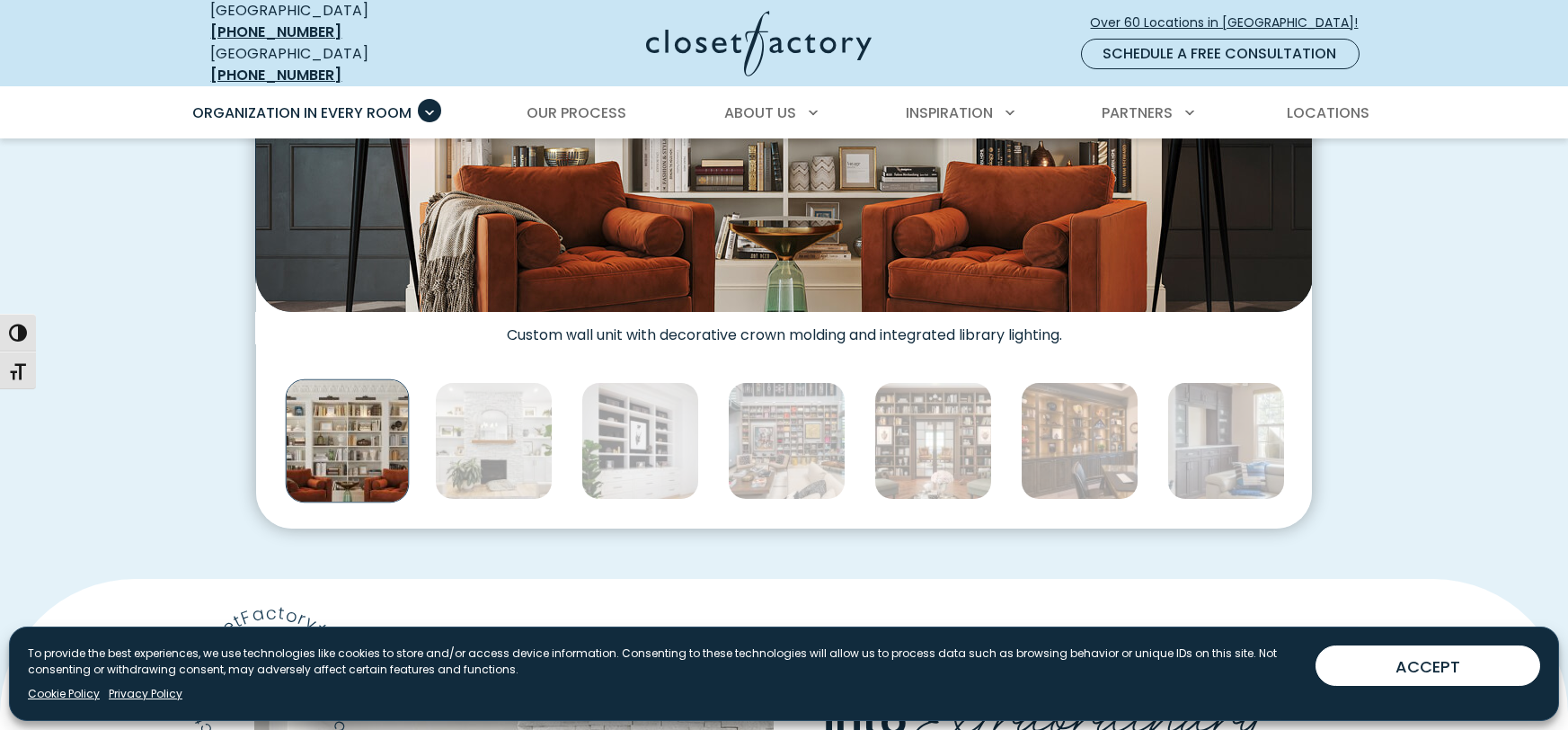
scroll to position [1048, 0]
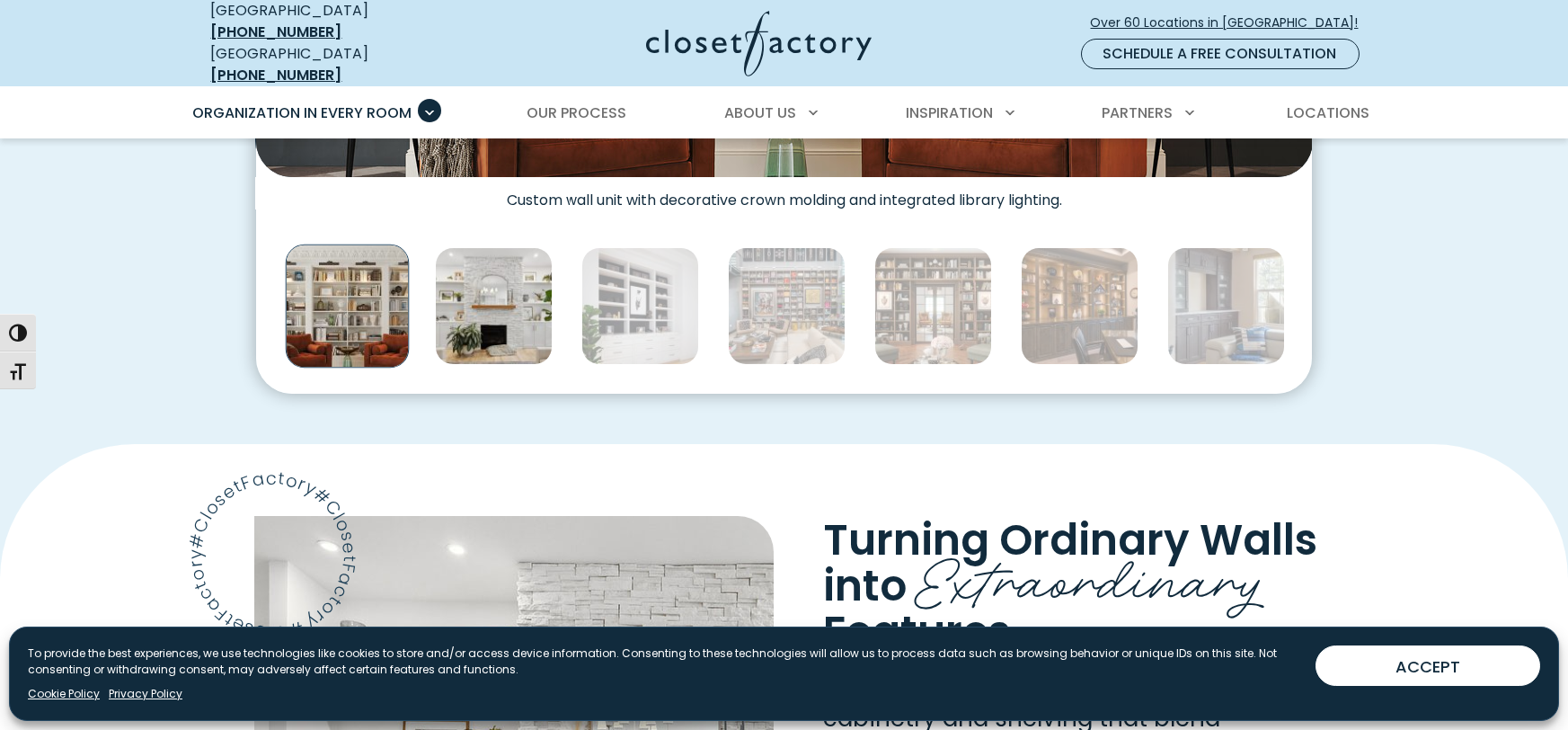
click at [497, 294] on img "Thumbnail Gallery" at bounding box center [493, 306] width 117 height 117
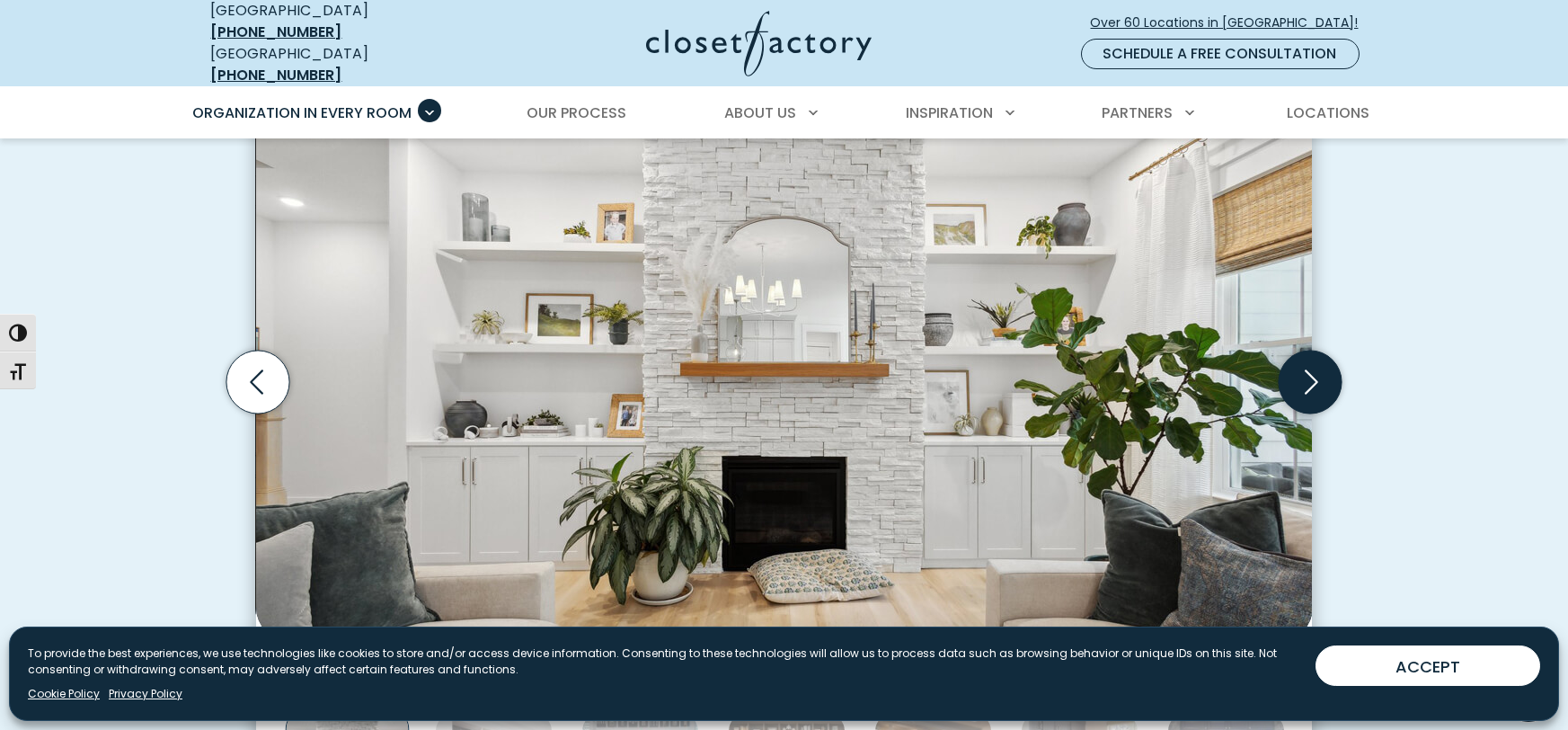
scroll to position [572, 0]
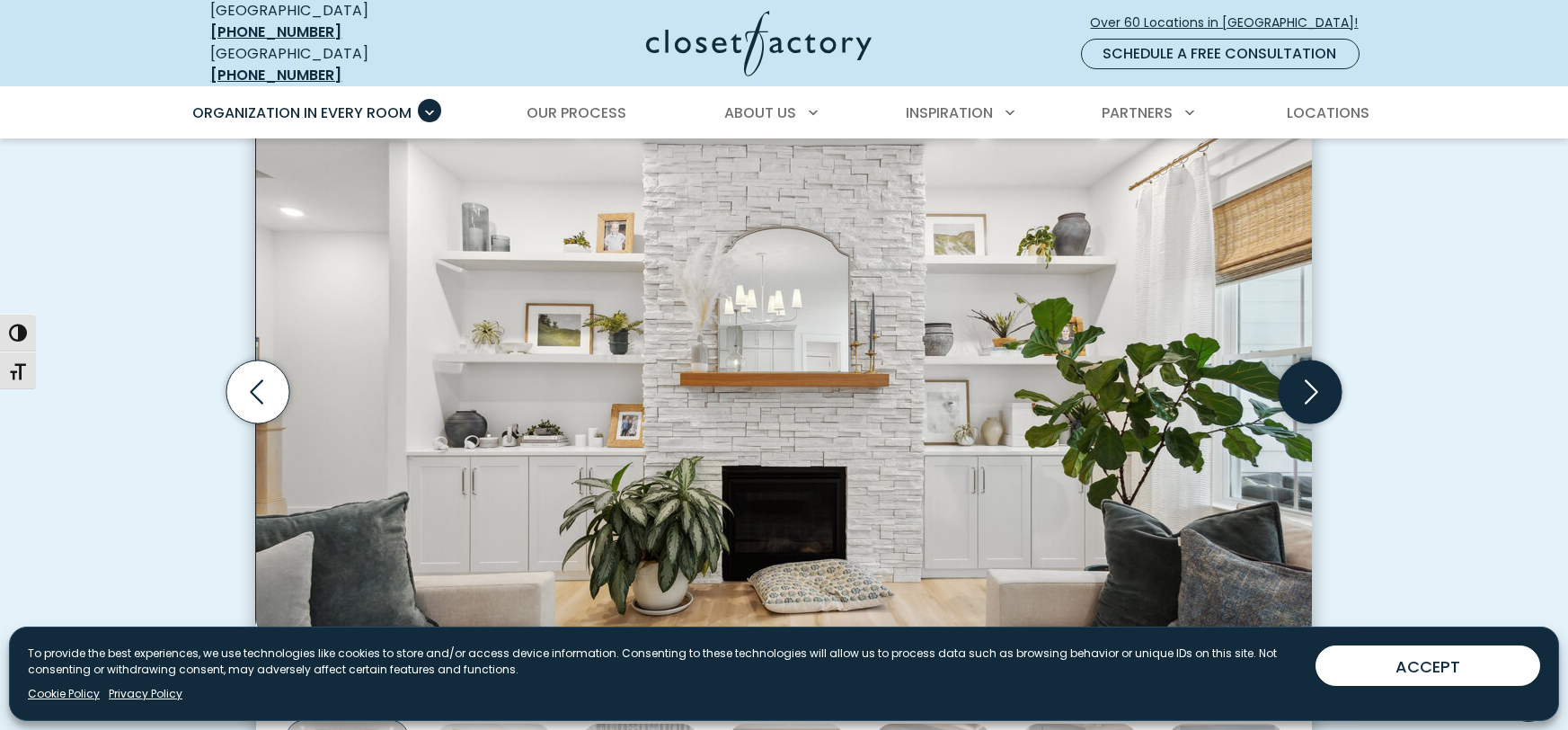
click at [1310, 378] on icon "Next slide" at bounding box center [1311, 392] width 63 height 63
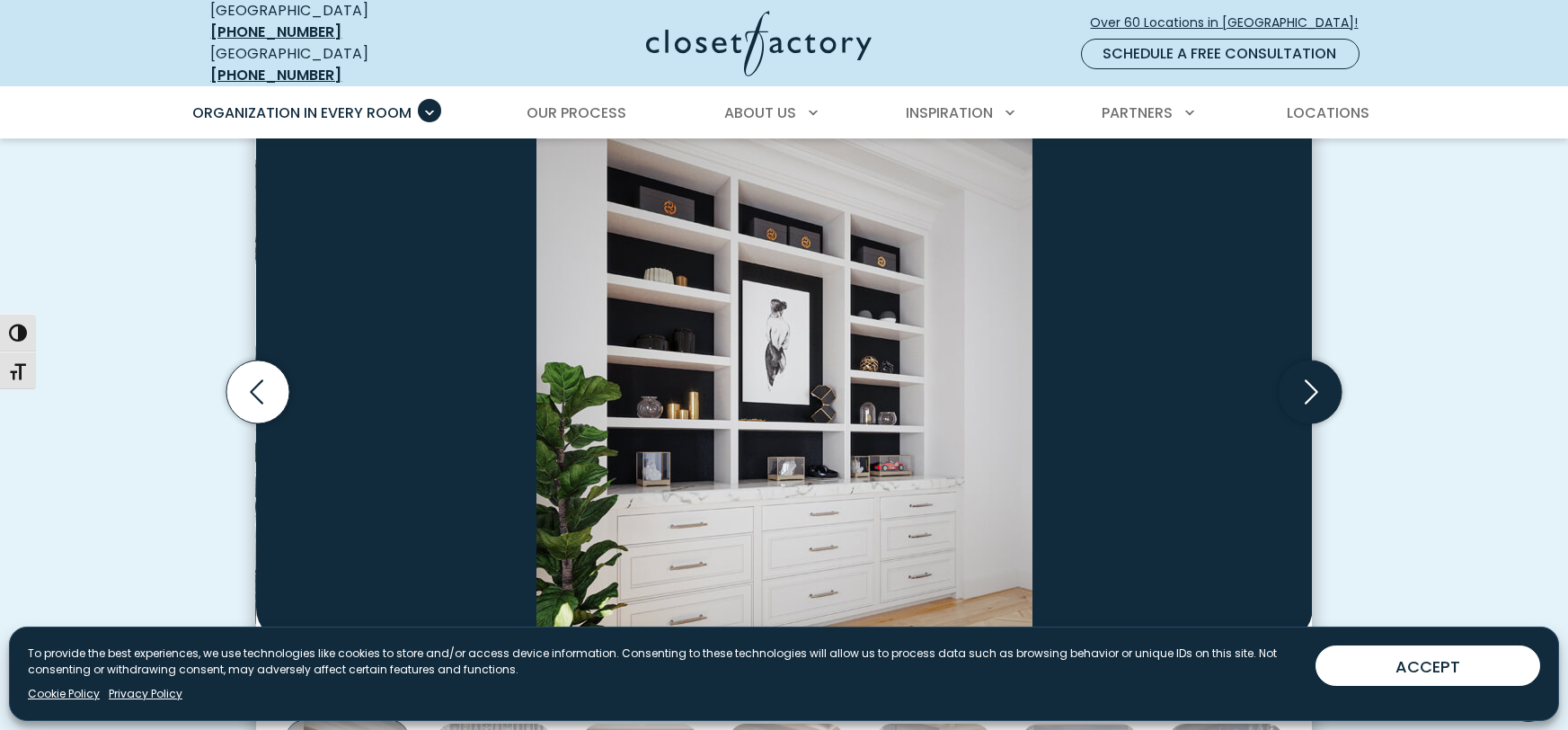
click at [1299, 380] on icon "Next slide" at bounding box center [1311, 392] width 63 height 63
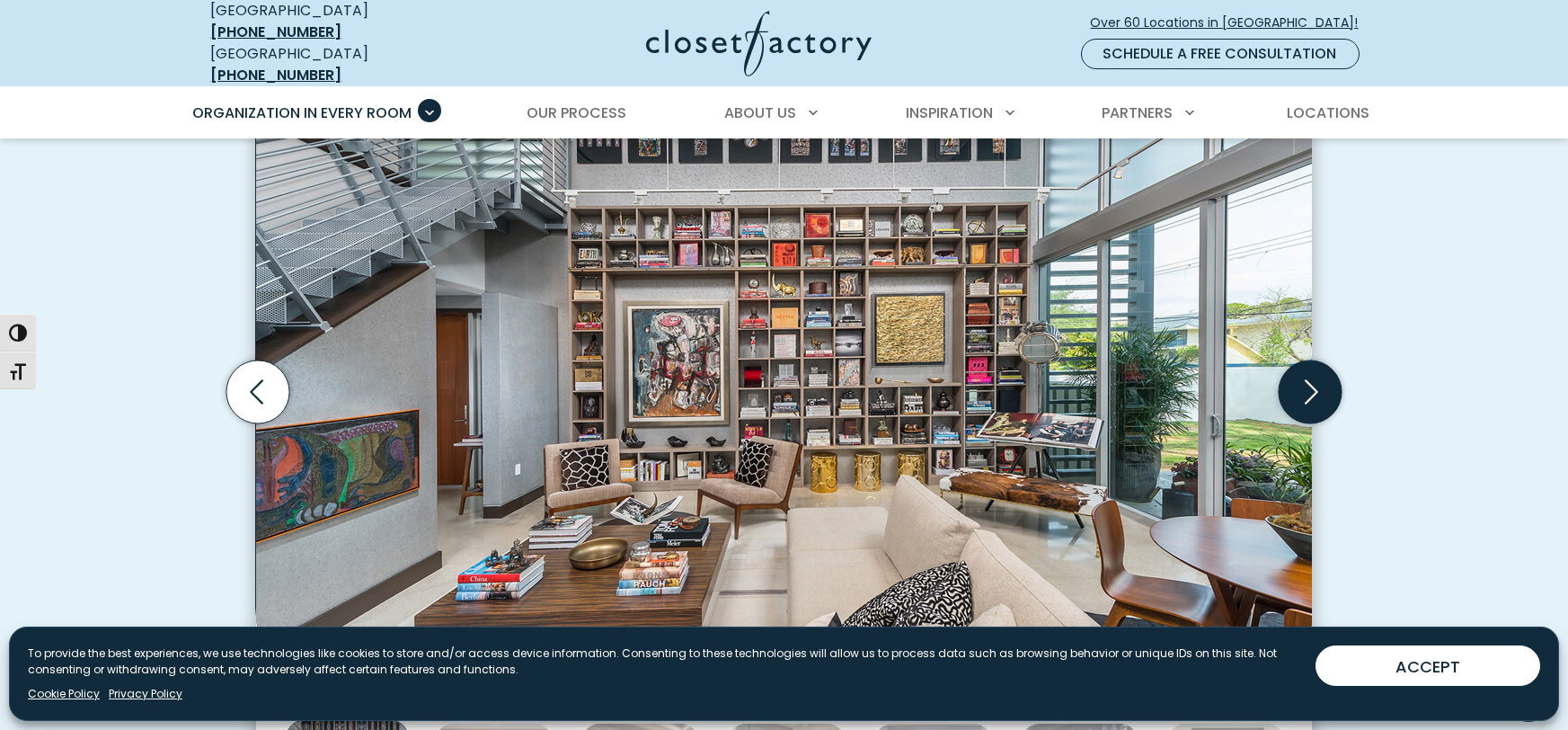
click at [1299, 380] on icon "Next slide" at bounding box center [1311, 392] width 63 height 63
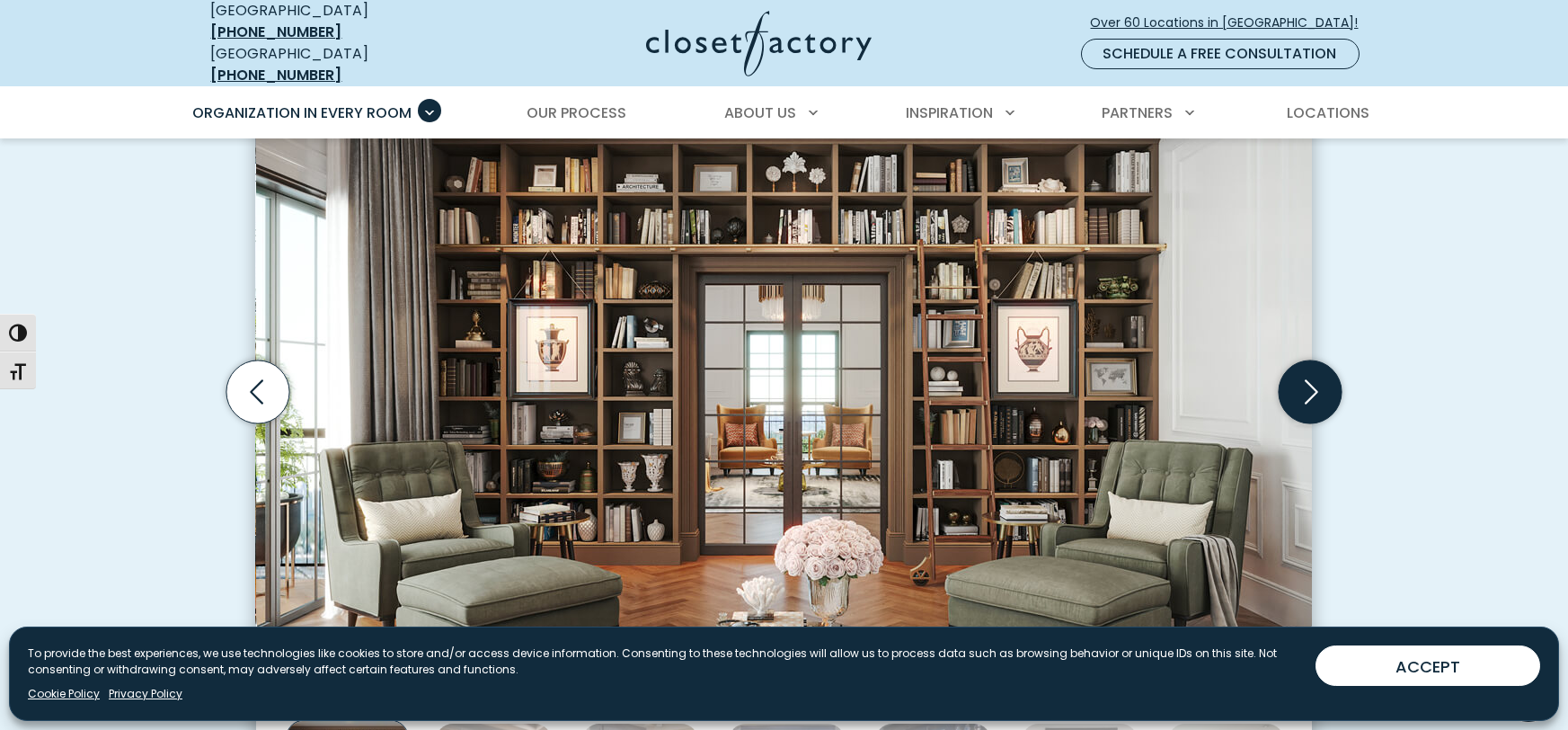
click at [1299, 380] on icon "Next slide" at bounding box center [1311, 392] width 63 height 63
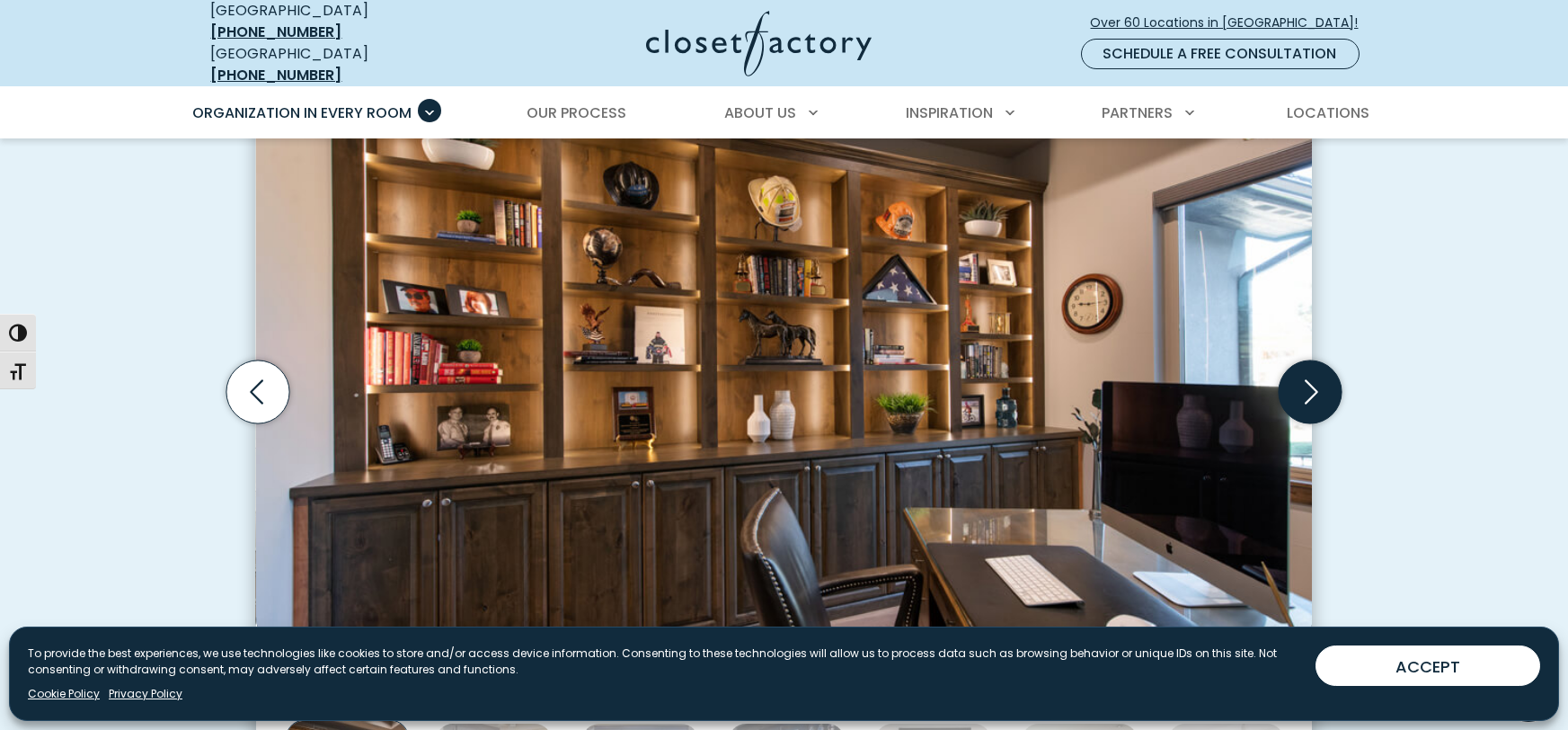
click at [1299, 380] on icon "Next slide" at bounding box center [1311, 392] width 63 height 63
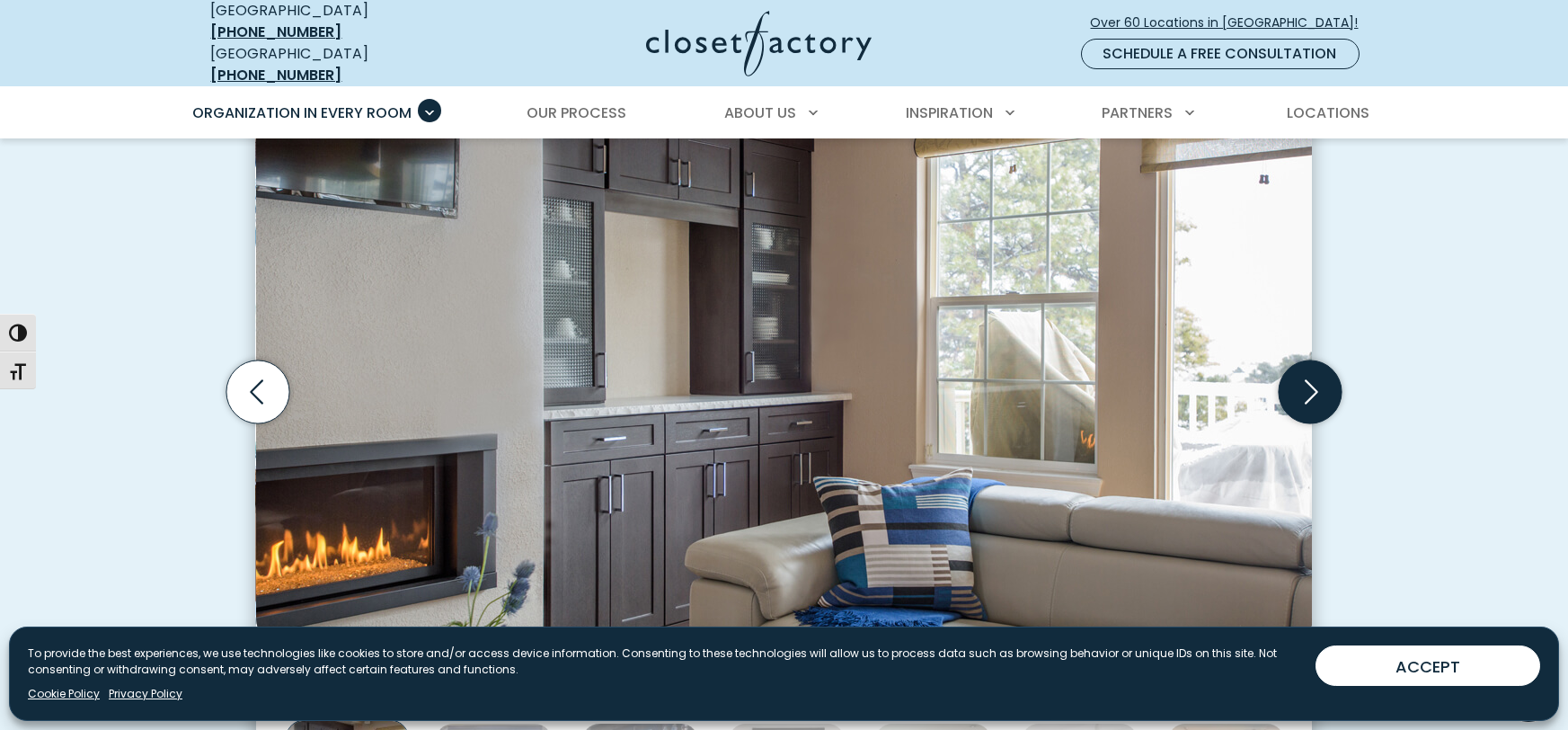
click at [1299, 380] on icon "Next slide" at bounding box center [1311, 392] width 63 height 63
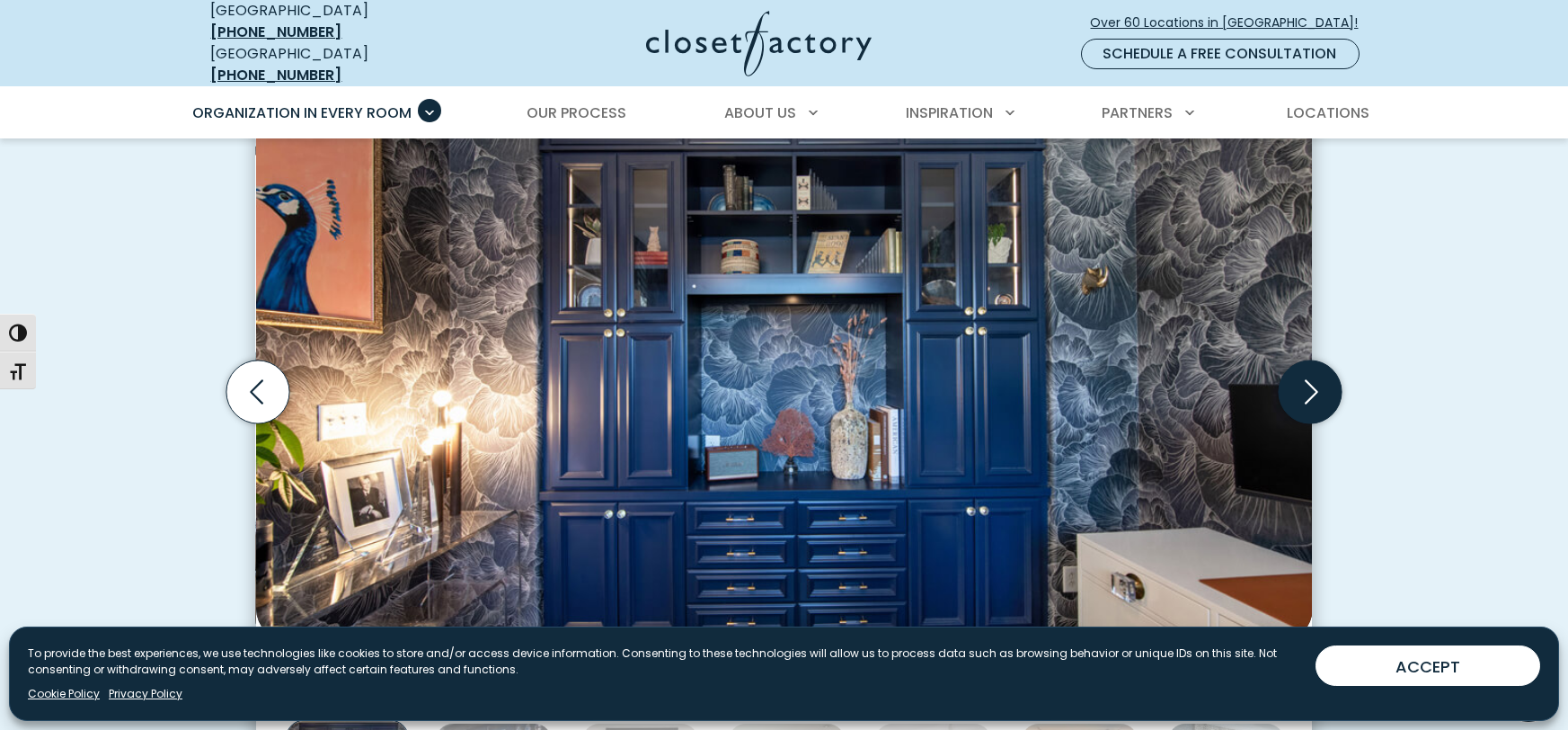
click at [1299, 380] on icon "Next slide" at bounding box center [1311, 392] width 63 height 63
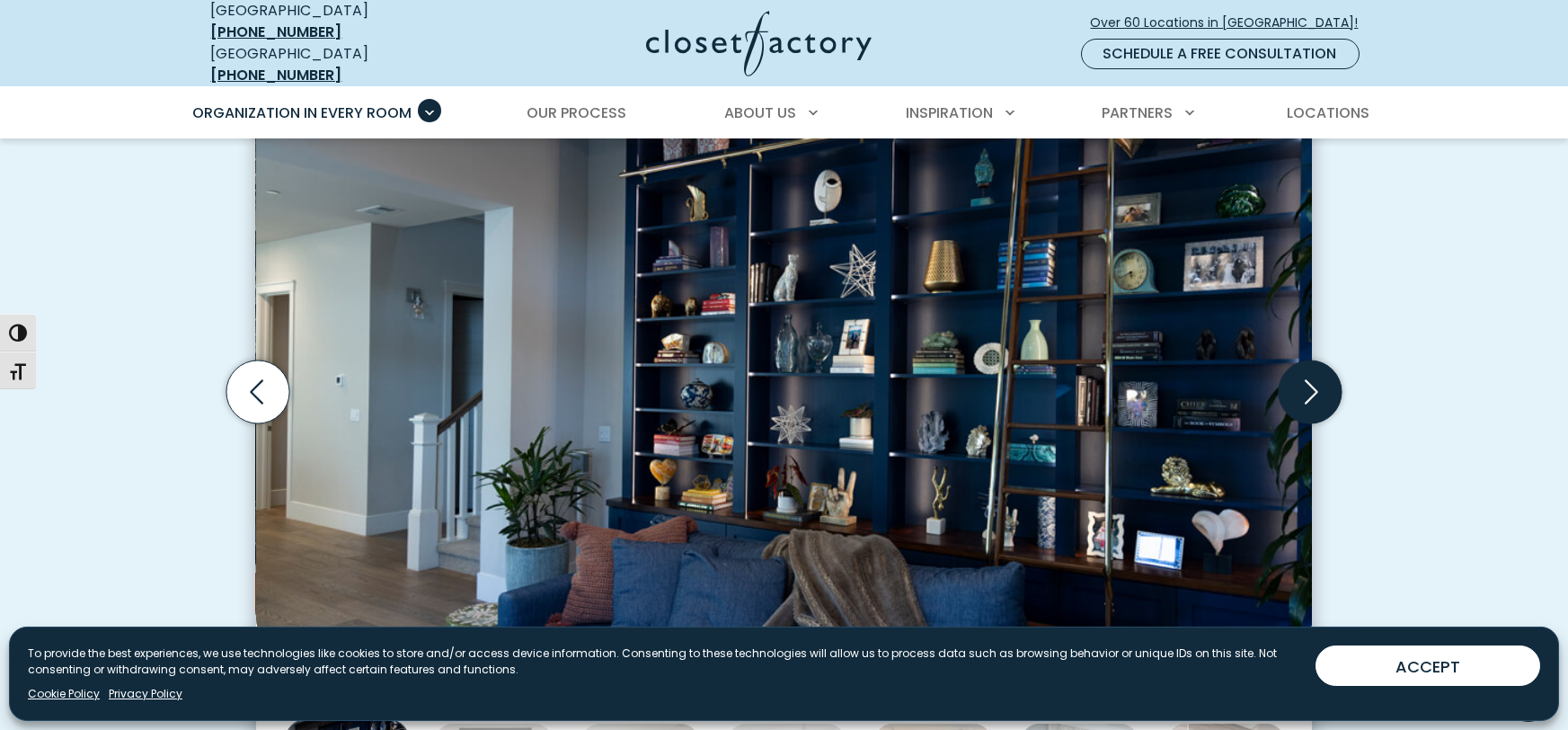
click at [1307, 379] on icon "Next slide" at bounding box center [1311, 392] width 63 height 63
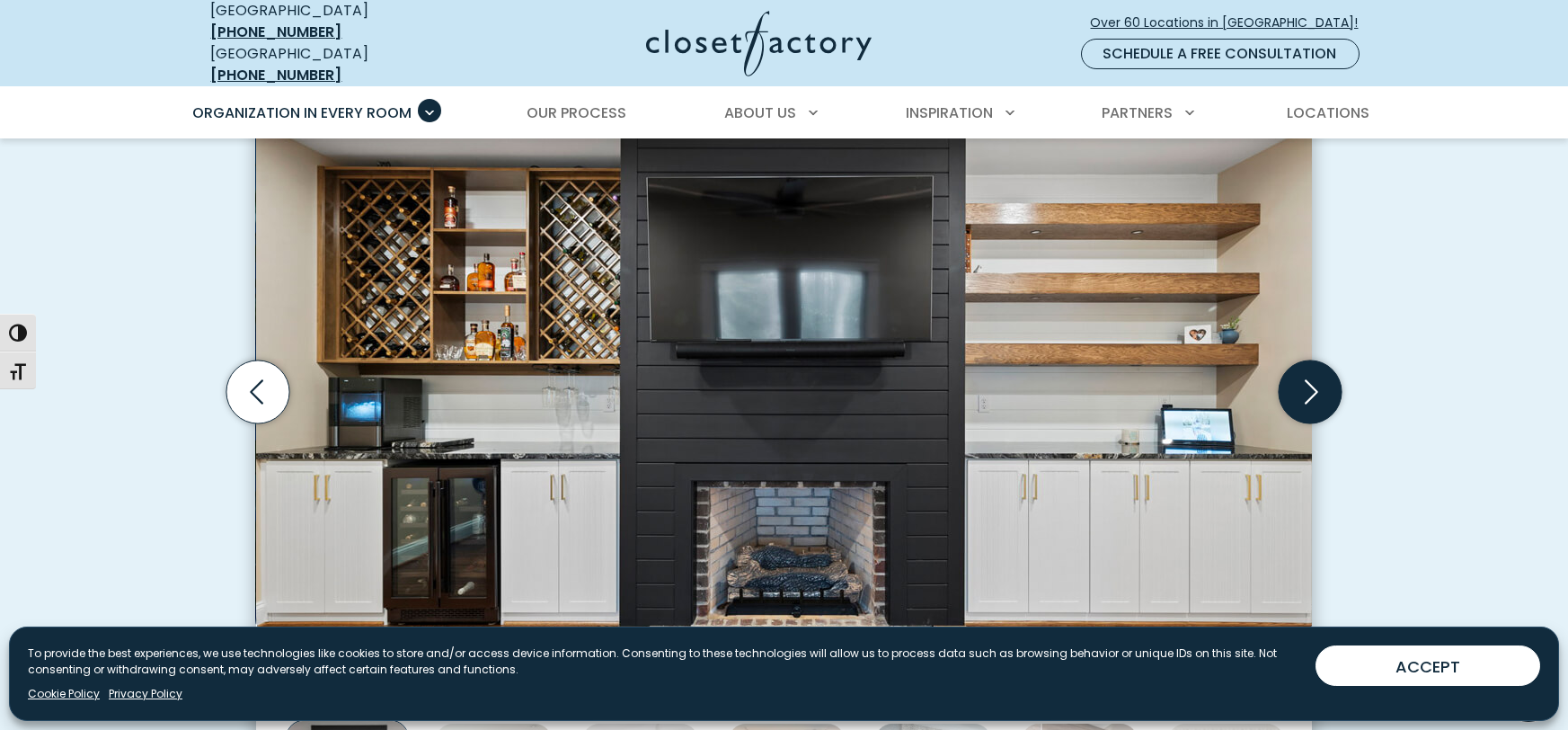
click at [1307, 379] on icon "Next slide" at bounding box center [1311, 392] width 63 height 63
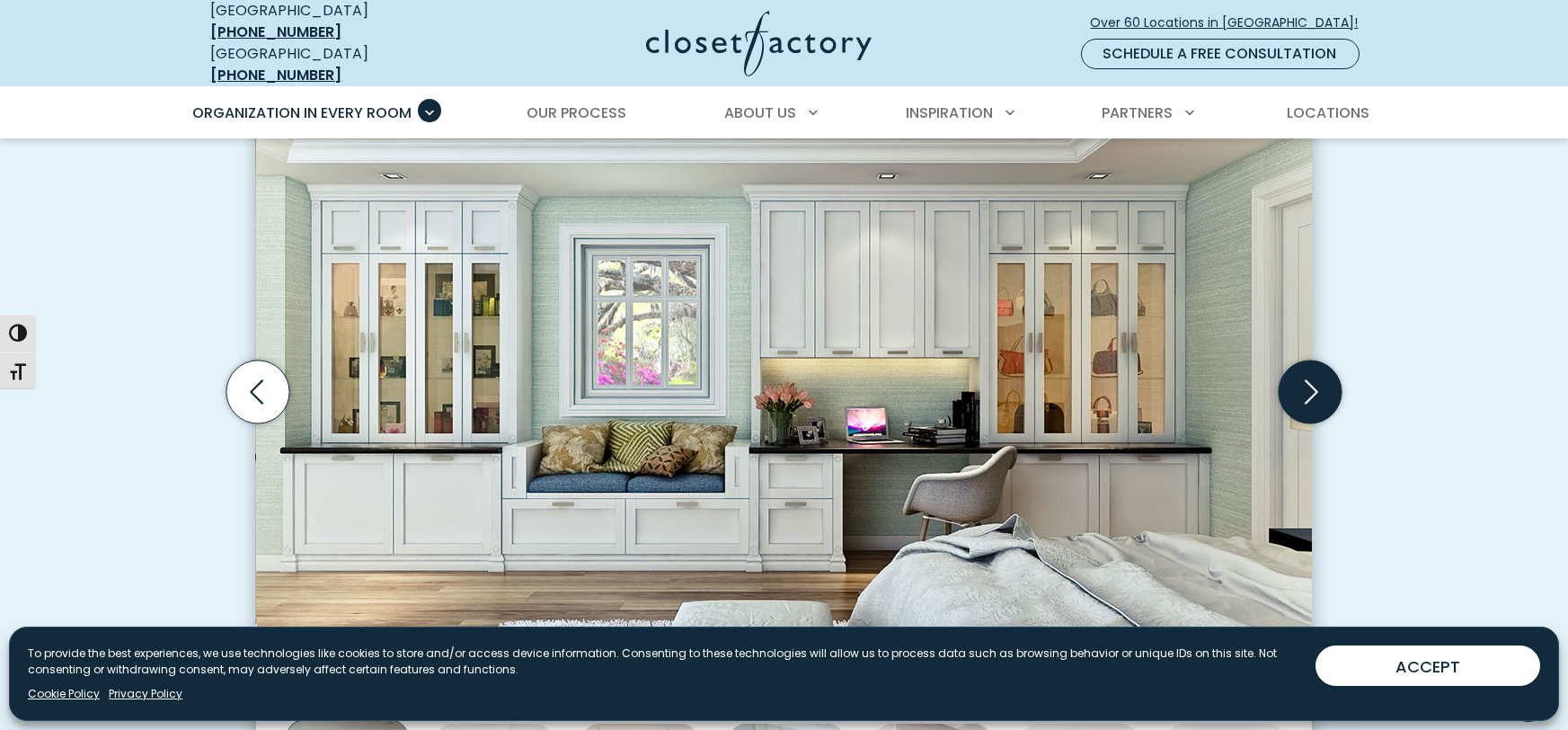
click at [1314, 370] on icon "Next slide" at bounding box center [1311, 392] width 63 height 63
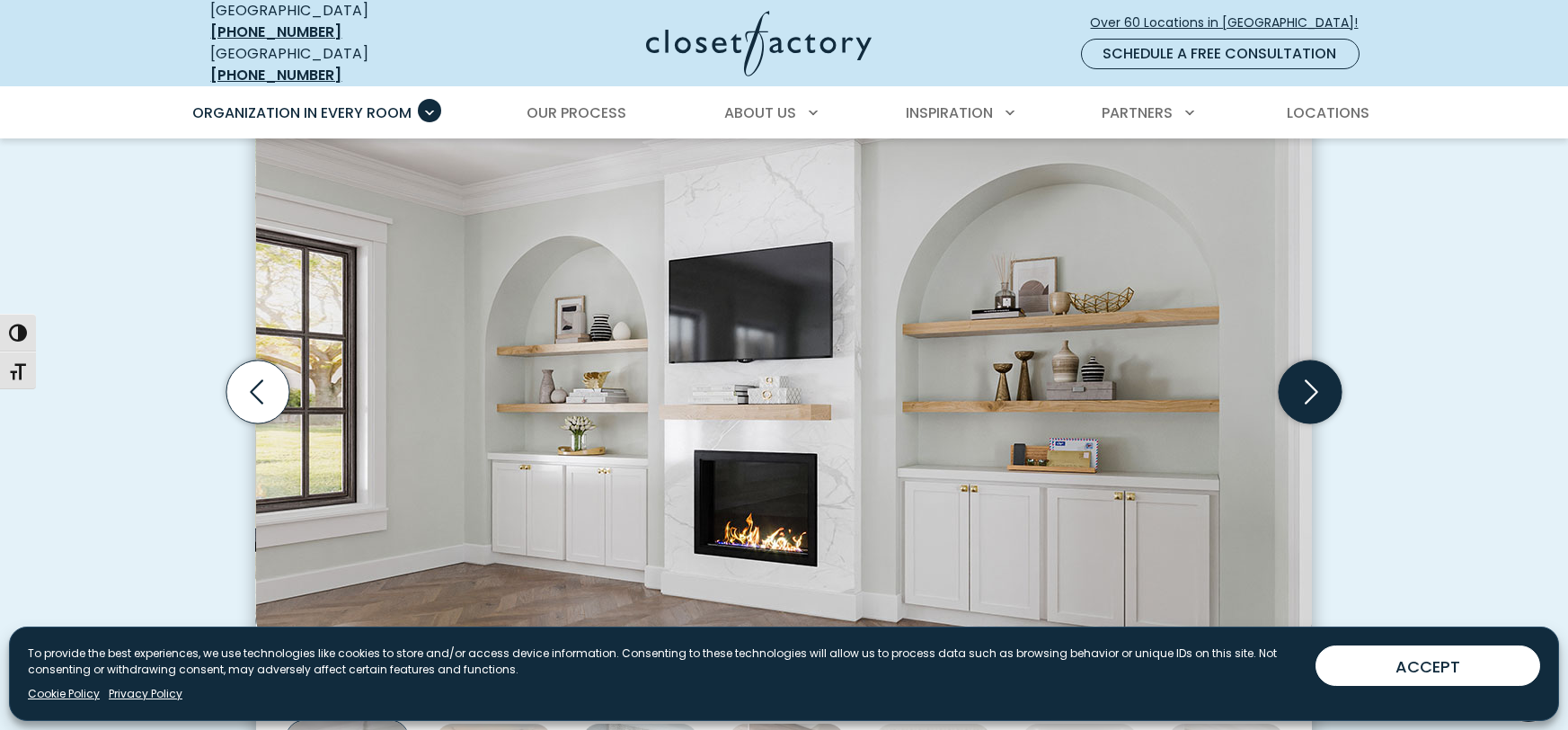
click at [1314, 370] on icon "Next slide" at bounding box center [1311, 392] width 63 height 63
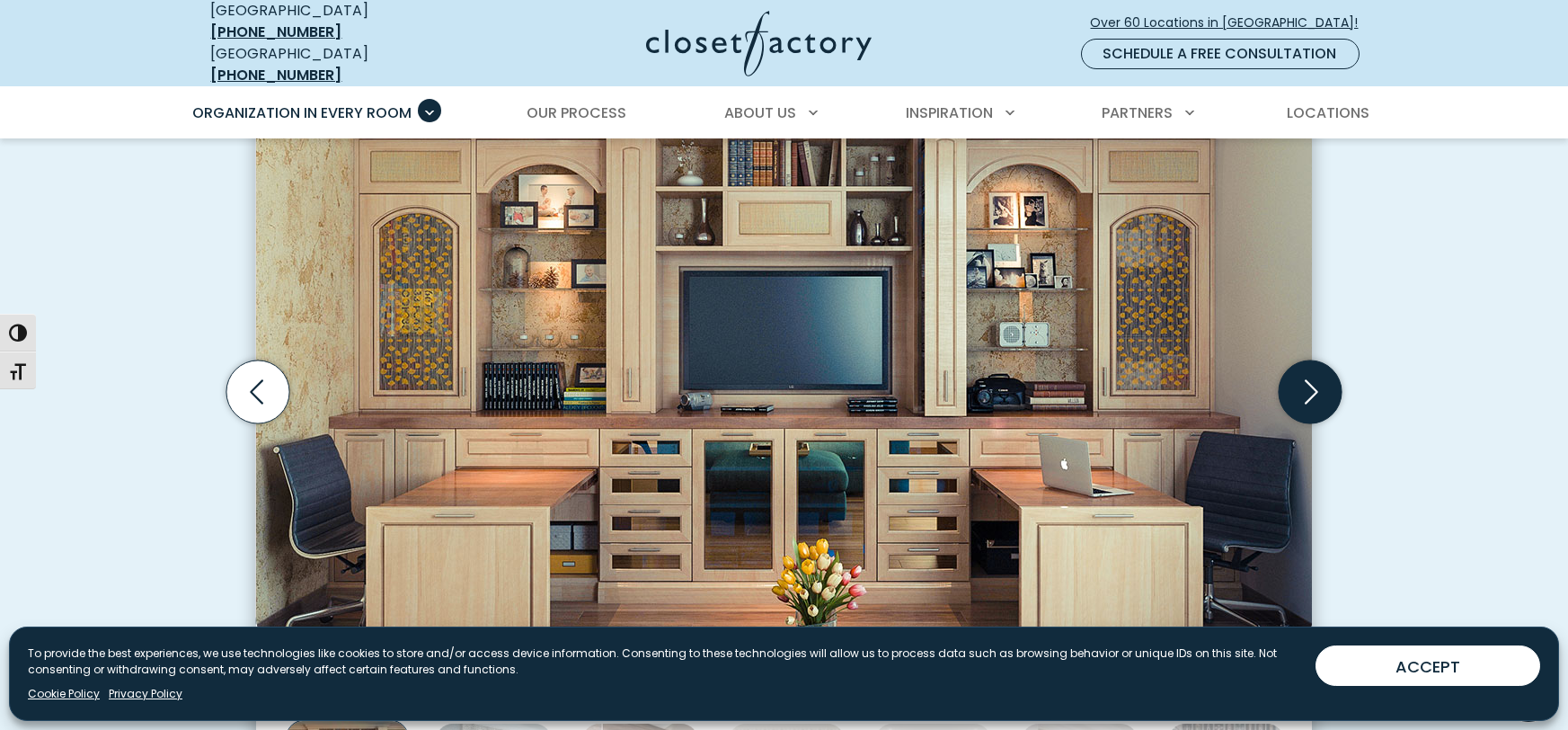
click at [1314, 370] on icon "Next slide" at bounding box center [1311, 392] width 63 height 63
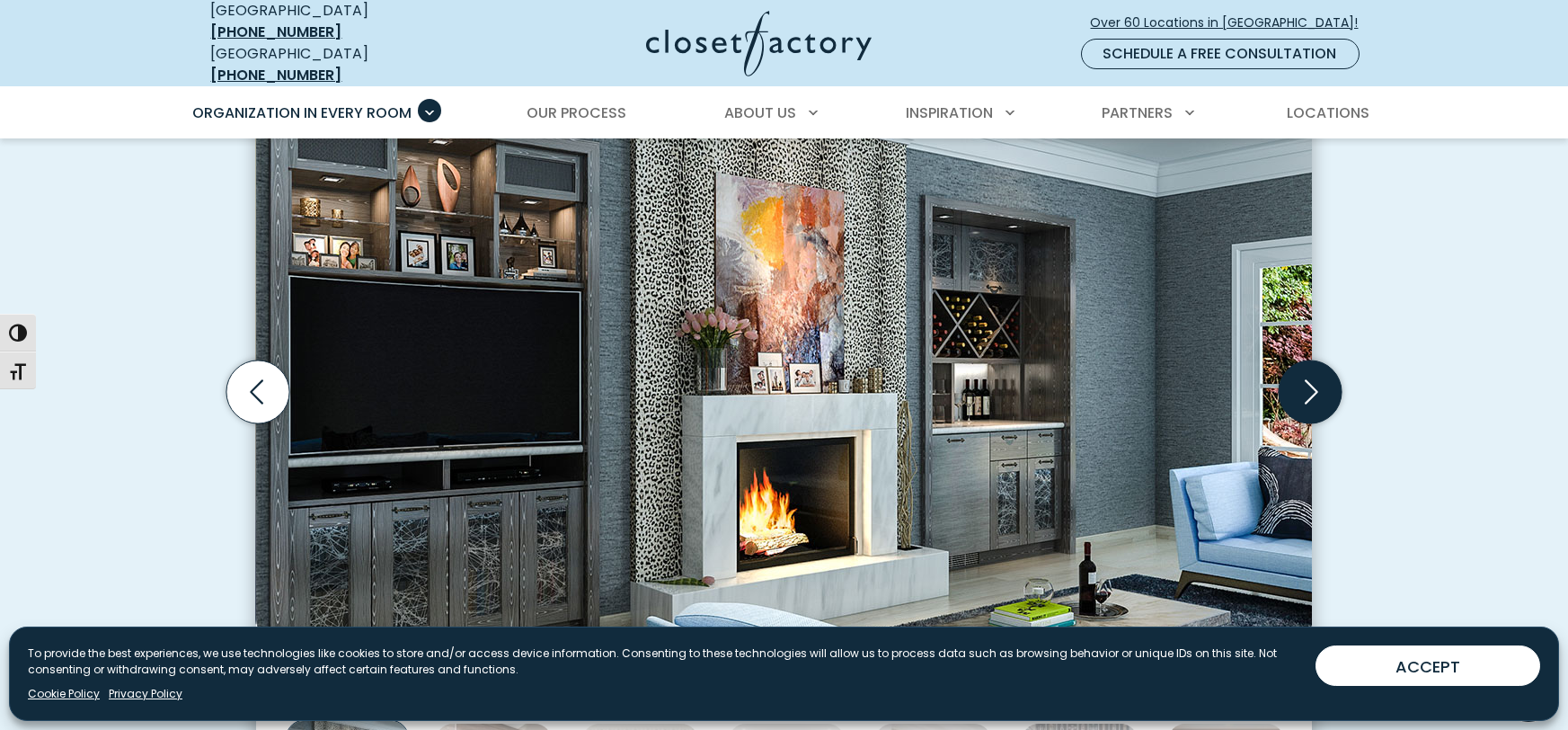
click at [1314, 370] on icon "Next slide" at bounding box center [1311, 392] width 63 height 63
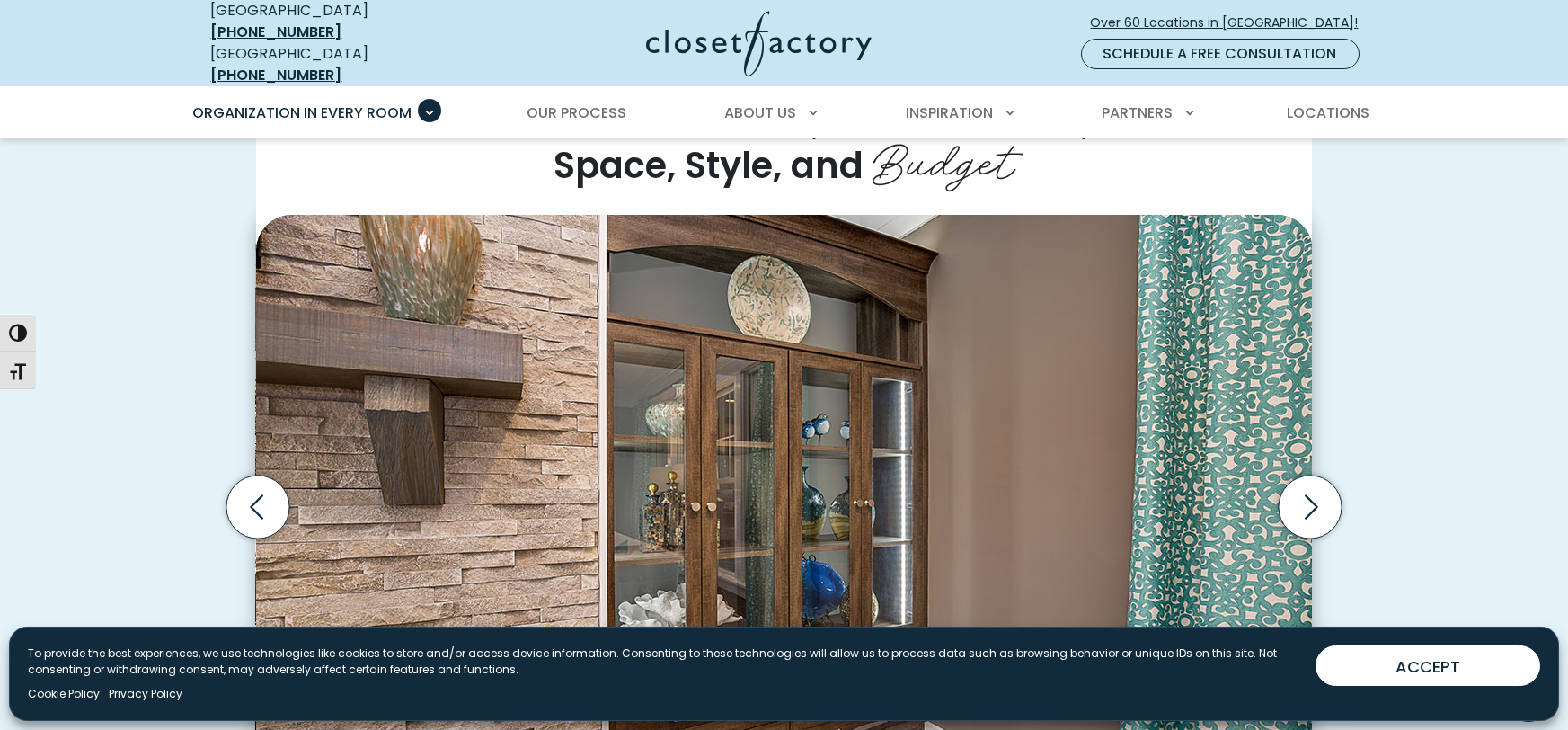
scroll to position [455, 0]
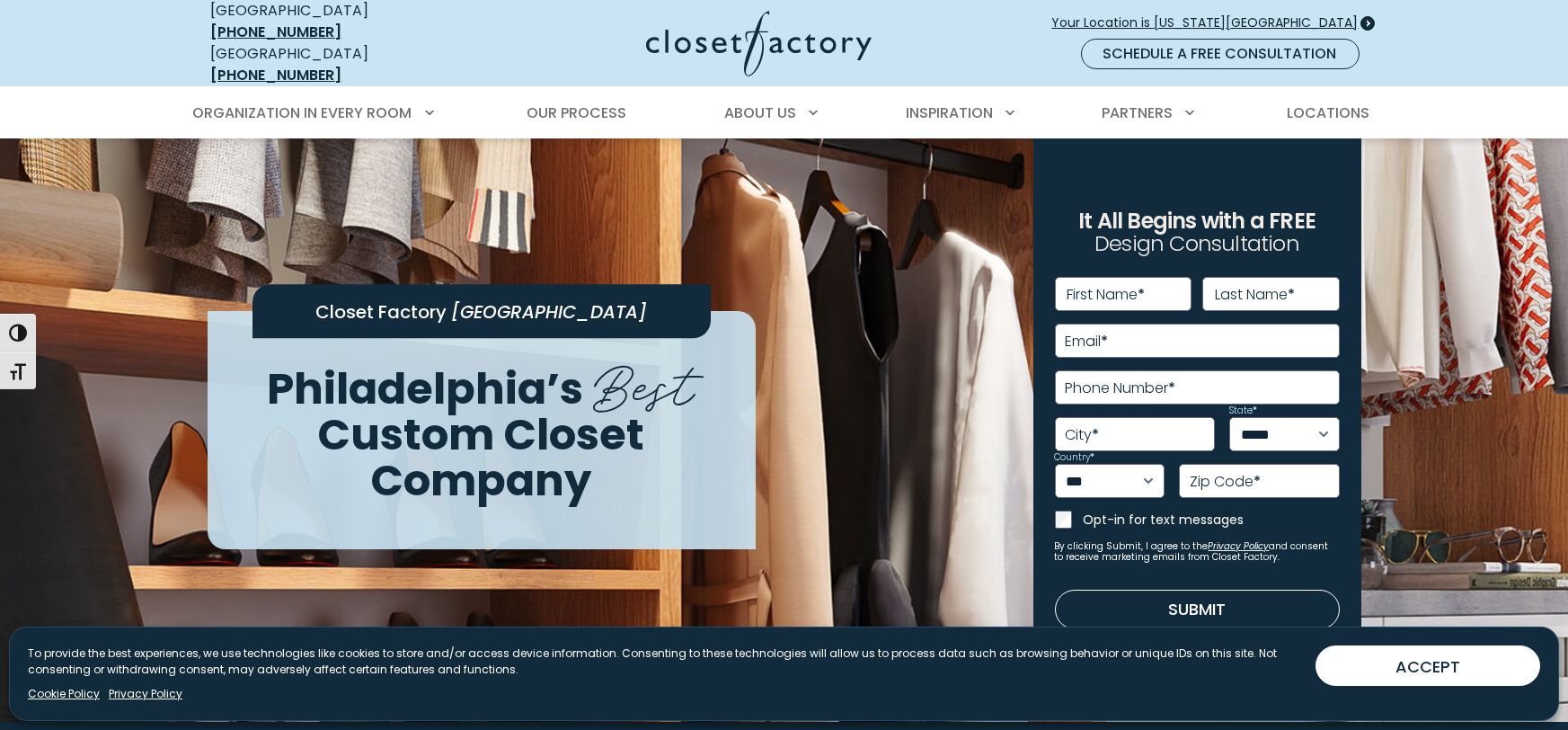
click at [1368, 16] on span at bounding box center [1367, 23] width 15 height 15
click at [1348, 16] on span "Your Location is [US_STATE][GEOGRAPHIC_DATA]" at bounding box center [1212, 23] width 321 height 19
click at [1195, 14] on span "Your Location is [US_STATE][GEOGRAPHIC_DATA]" at bounding box center [1212, 23] width 321 height 19
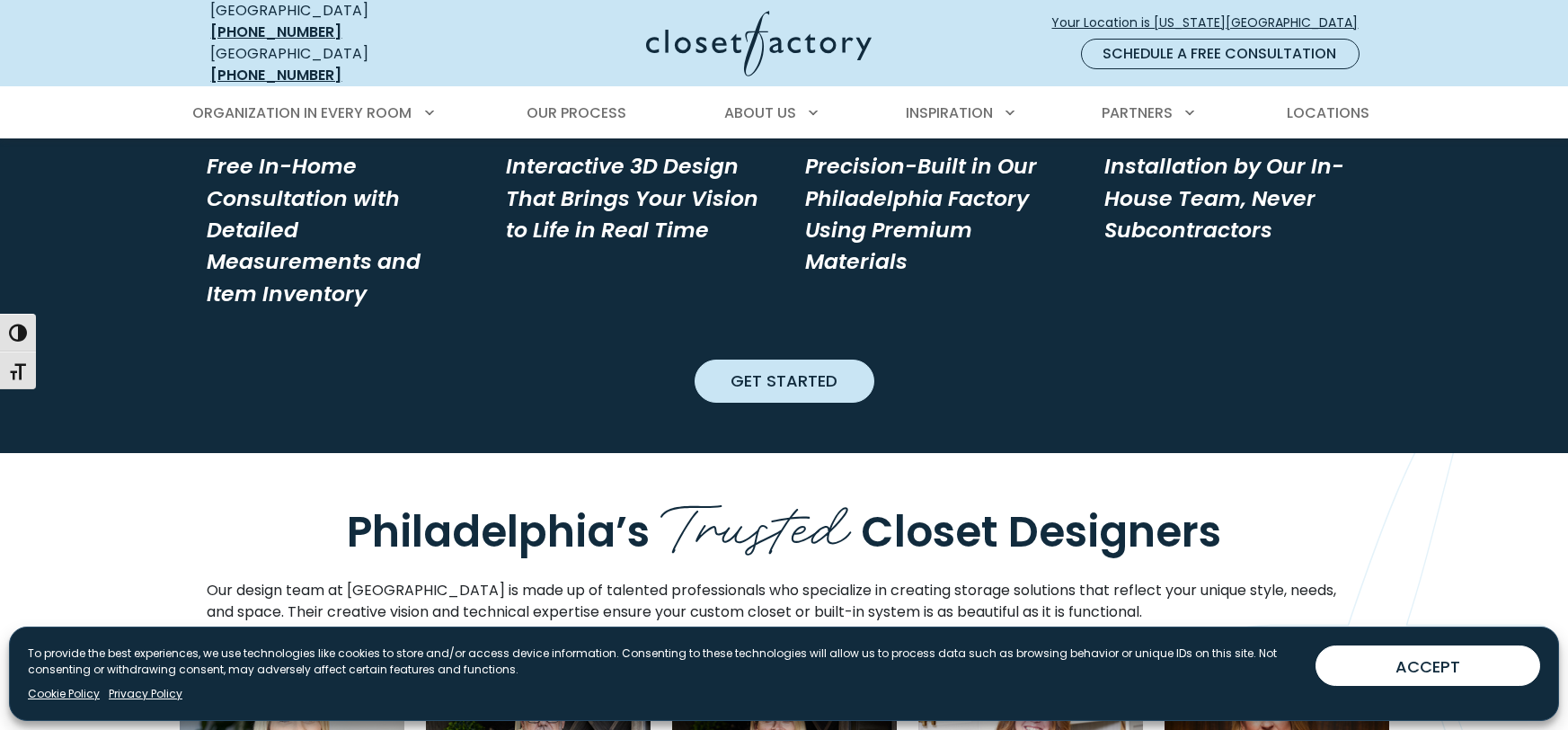
scroll to position [2099, 0]
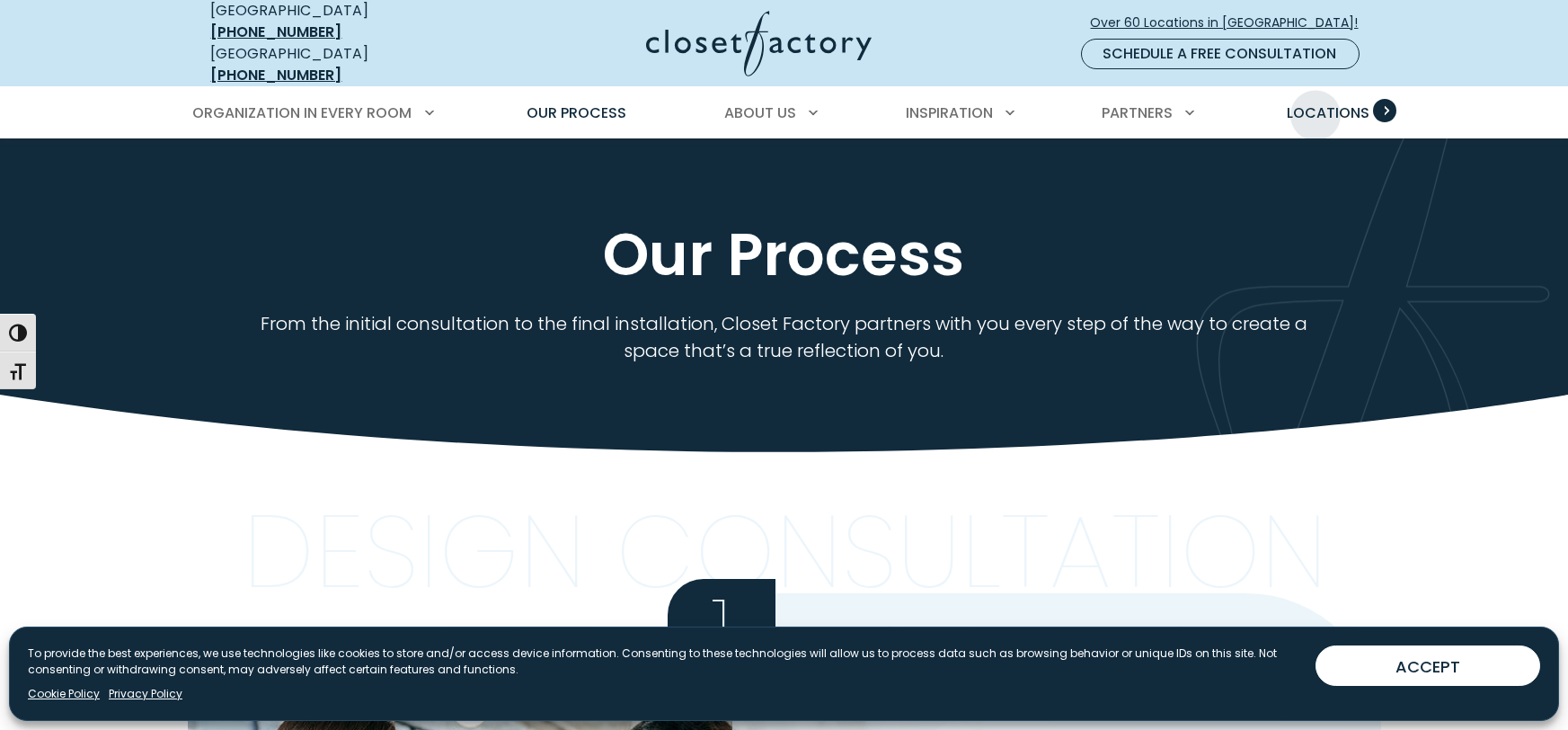
click at [1316, 103] on span "Locations" at bounding box center [1328, 112] width 83 height 21
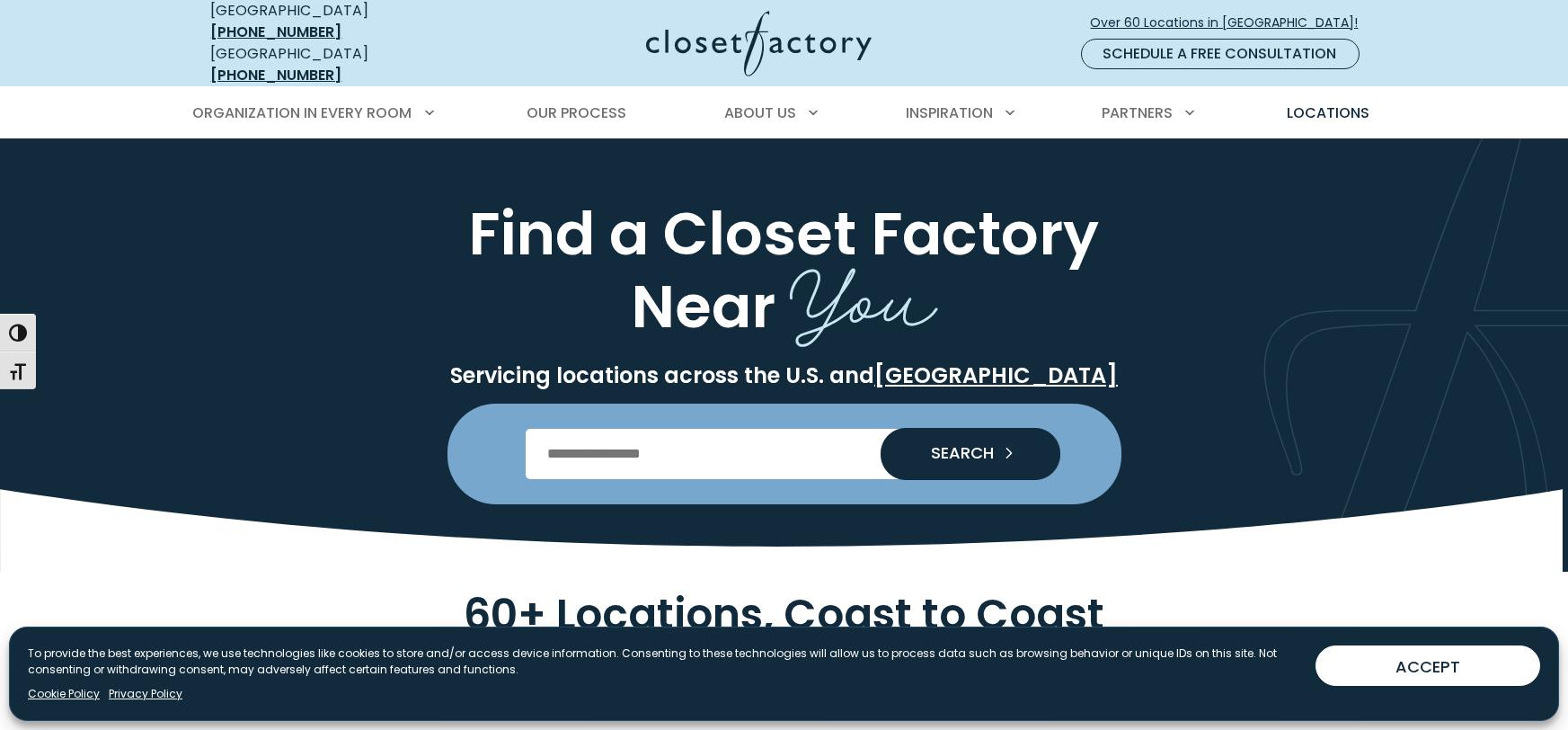
click at [761, 434] on input "Enter Postal Code" at bounding box center [784, 454] width 517 height 50
type input "*****"
click at [957, 445] on span "SEARCH" at bounding box center [956, 453] width 77 height 16
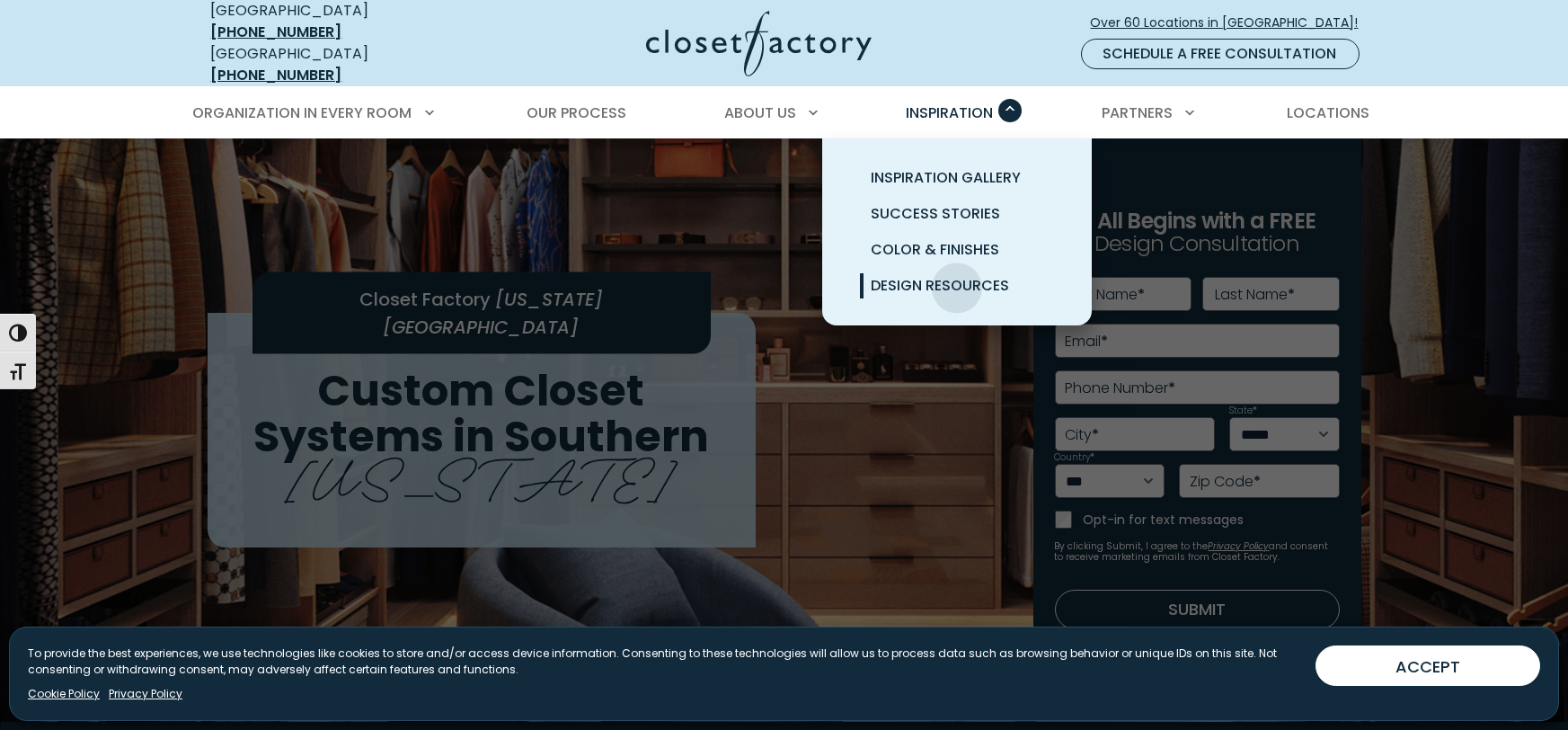
click at [957, 275] on span "Design Resources" at bounding box center [940, 285] width 138 height 21
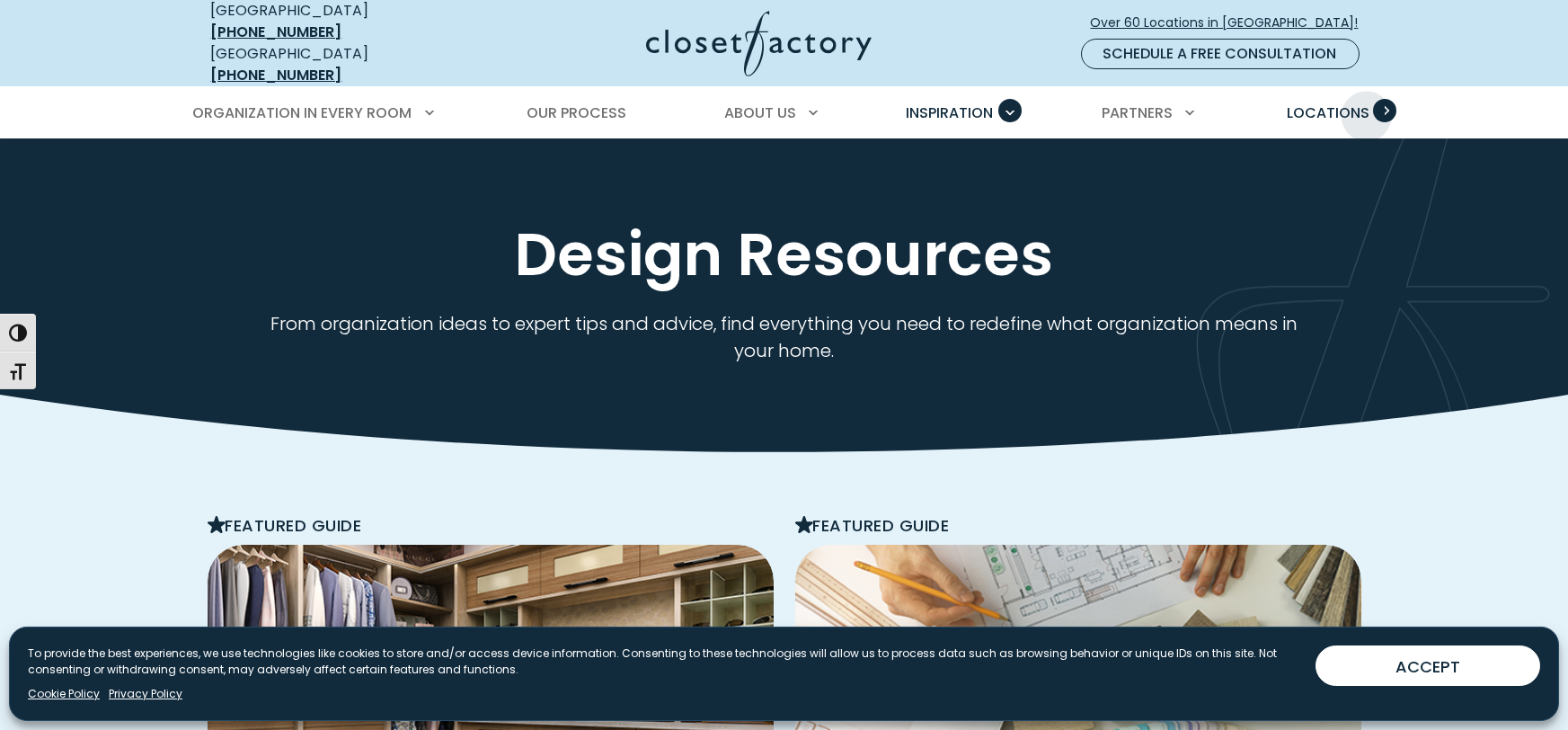
click at [1366, 103] on span "Locations" at bounding box center [1328, 112] width 83 height 21
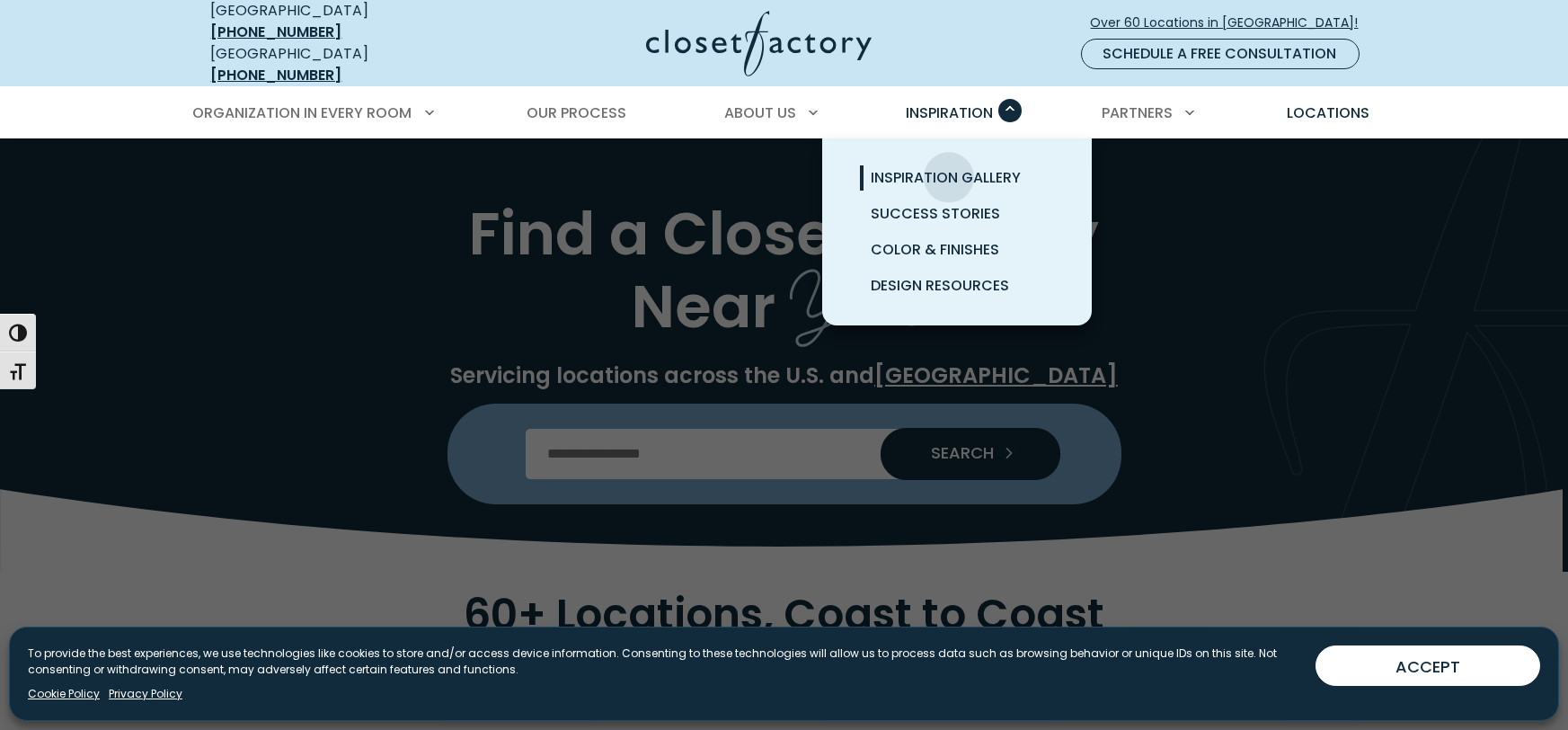
click at [949, 167] on span "Inspiration Gallery" at bounding box center [946, 177] width 150 height 21
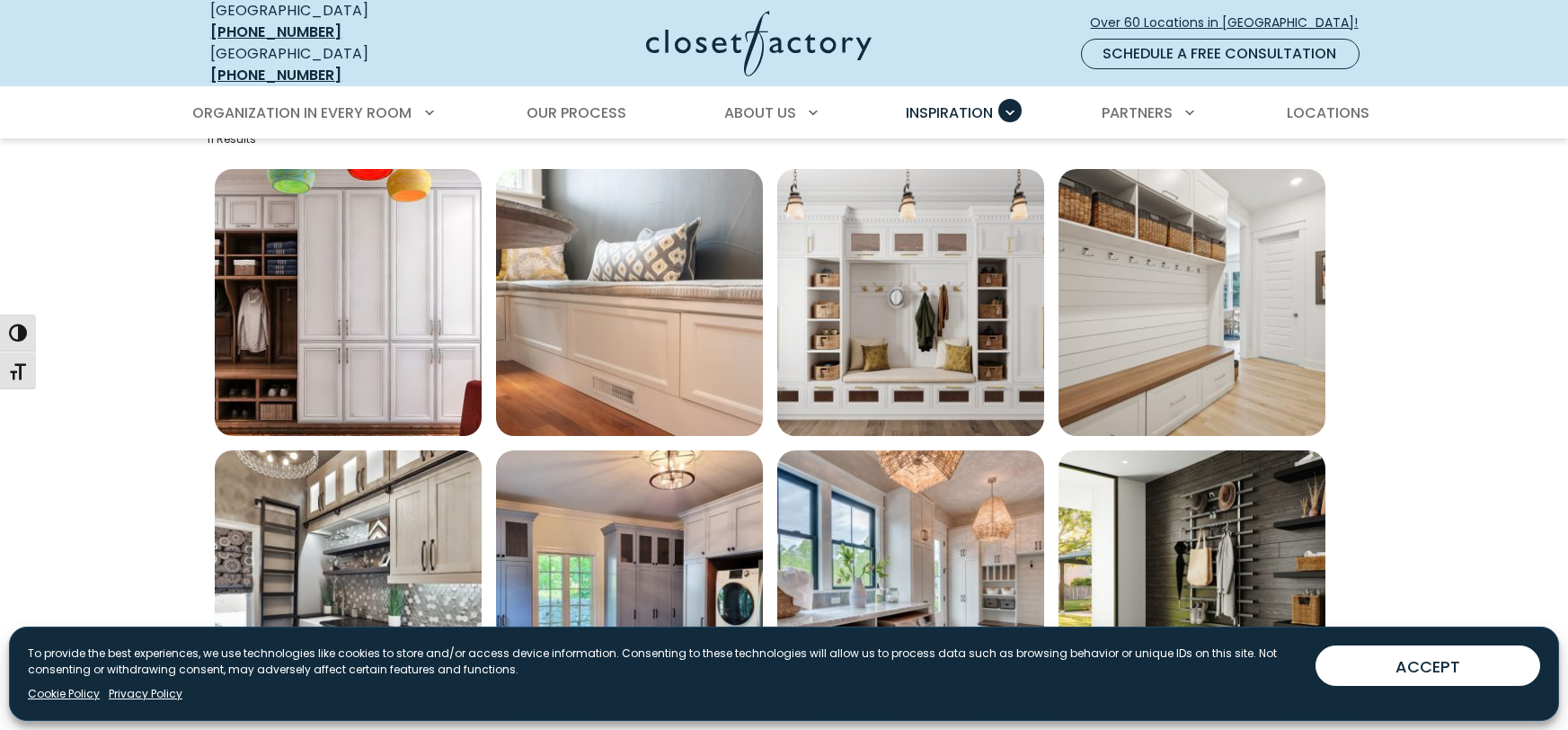
scroll to position [619, 0]
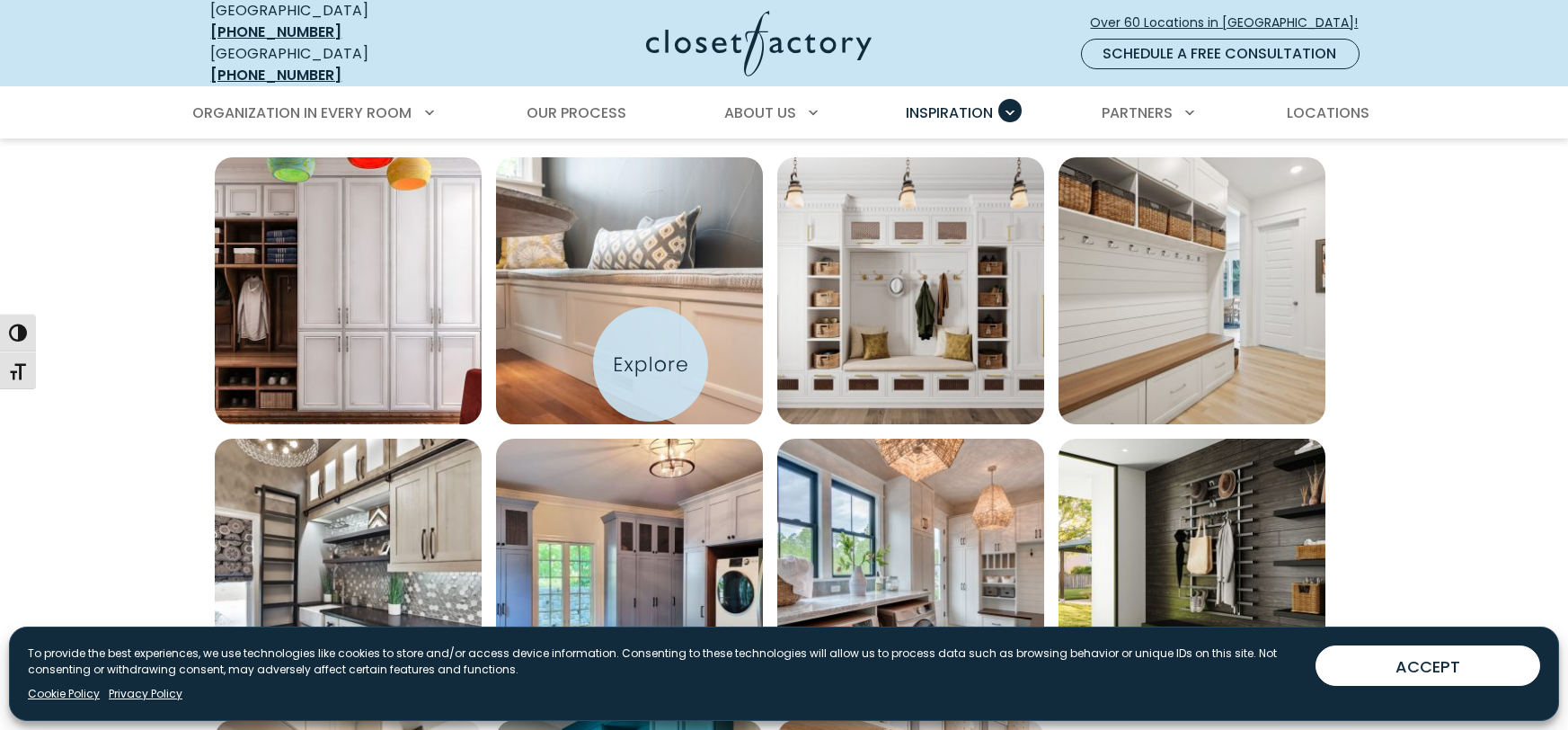
click at [651, 364] on img "Open inspiration gallery to preview enlarged image" at bounding box center [629, 290] width 267 height 267
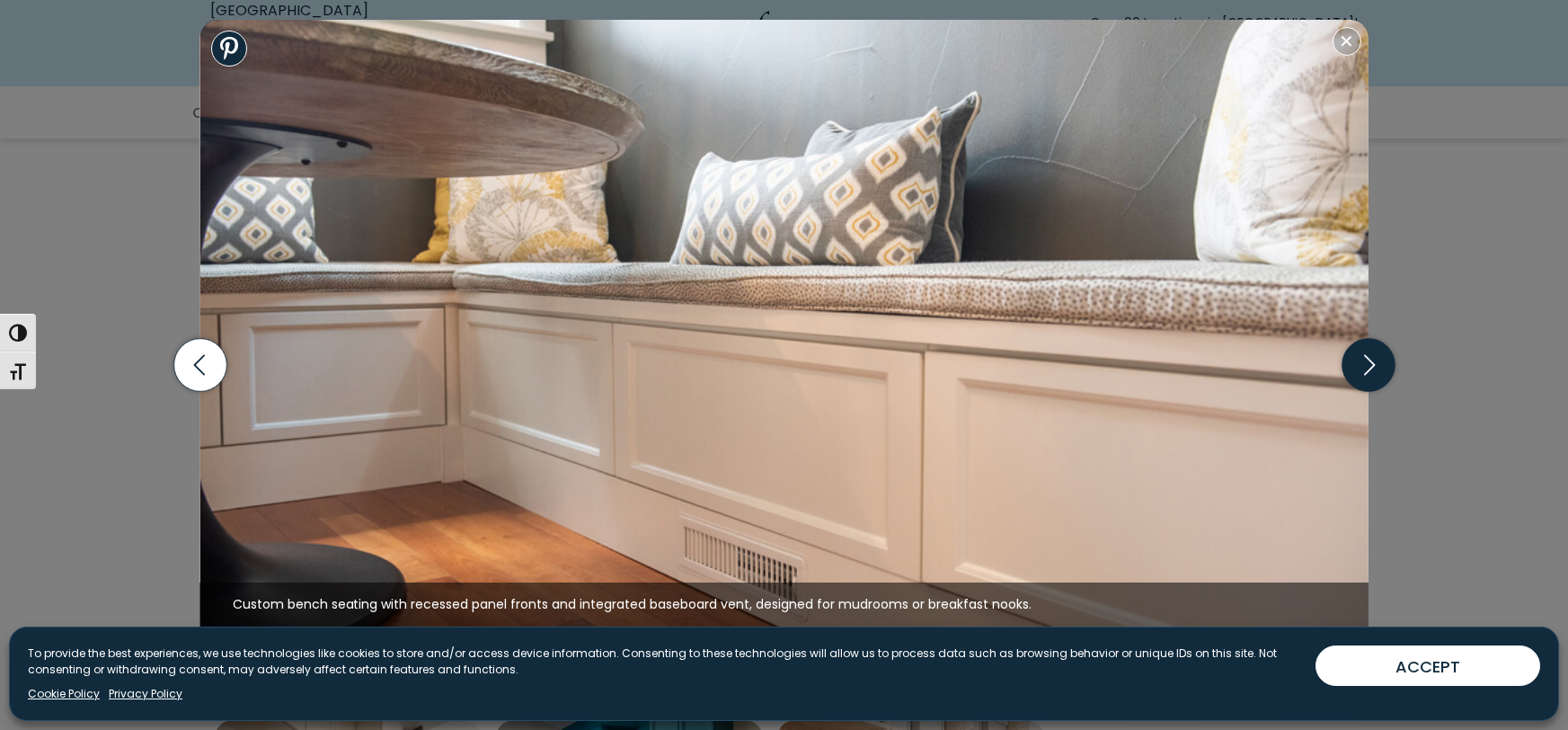
click at [1382, 369] on icon "button" at bounding box center [1368, 365] width 53 height 53
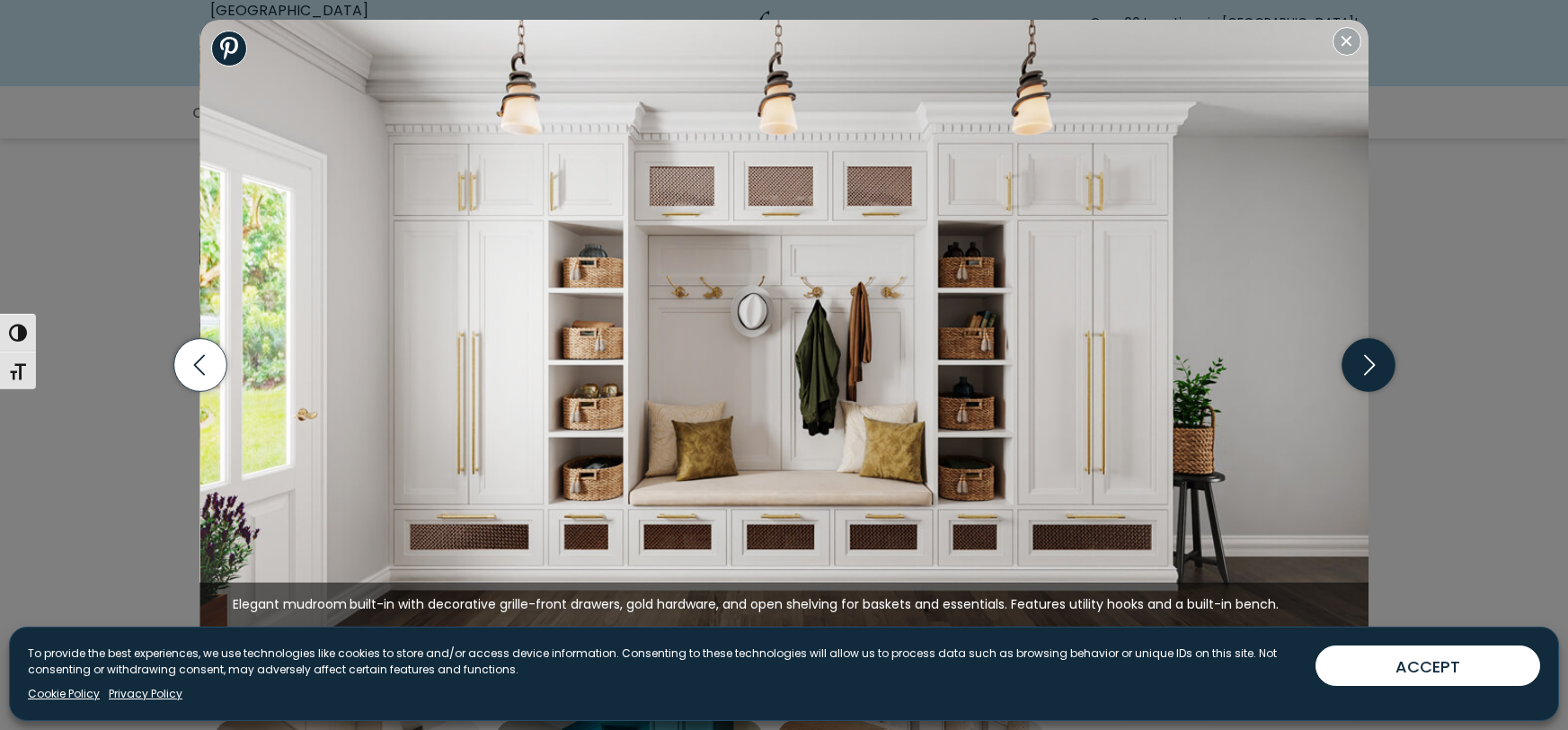
click at [1376, 369] on icon "button" at bounding box center [1368, 365] width 53 height 53
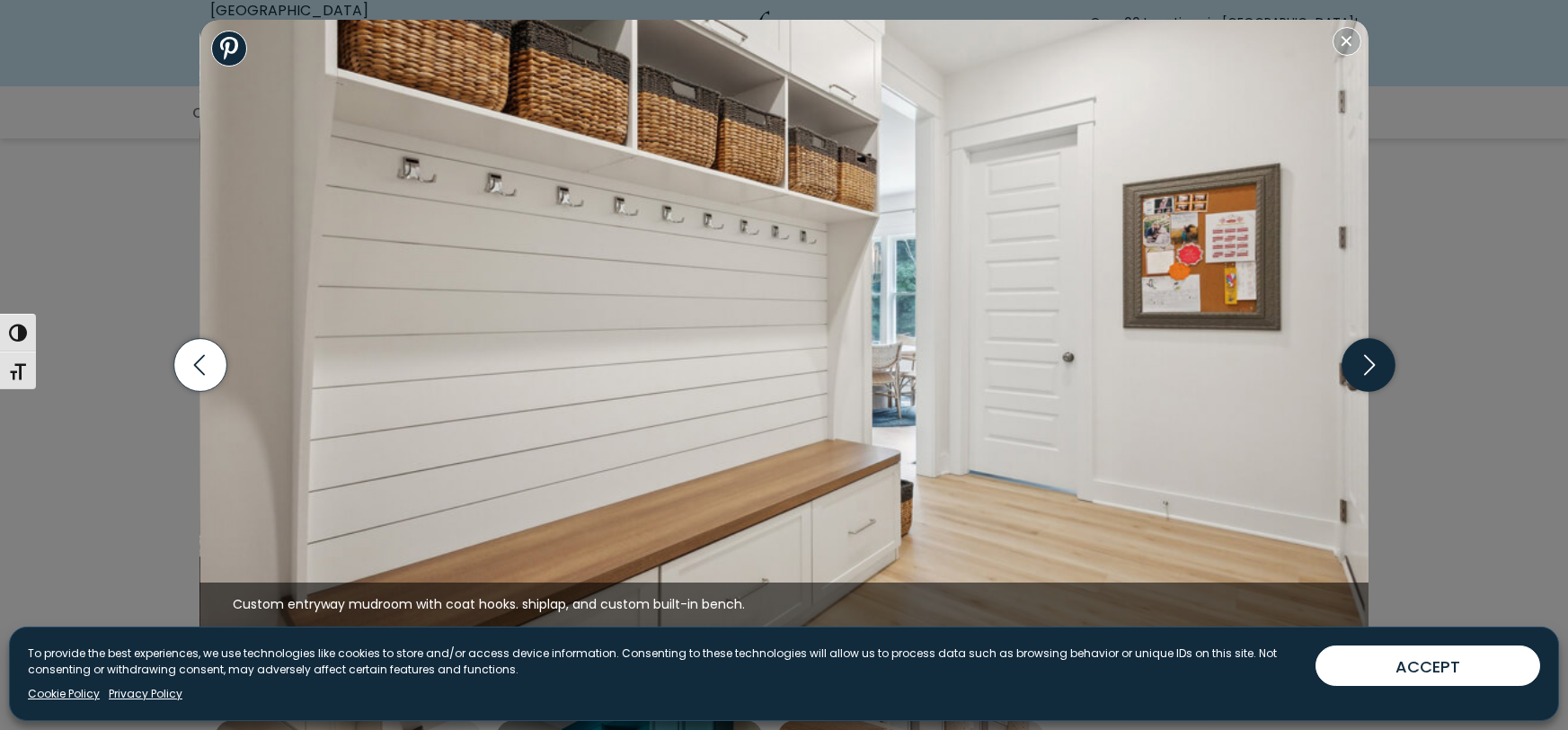
click at [1376, 369] on icon "button" at bounding box center [1368, 365] width 53 height 53
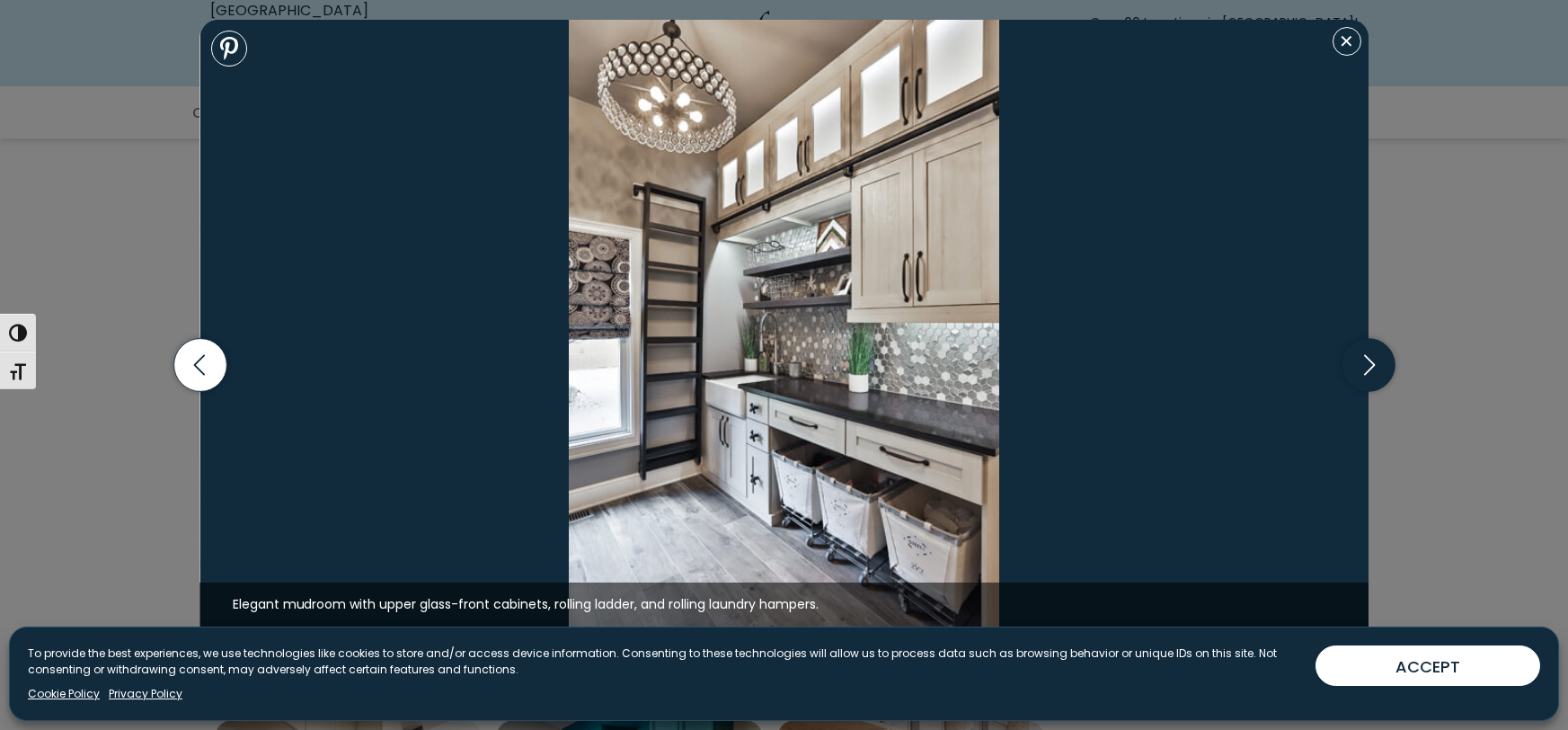
click at [1376, 369] on icon "button" at bounding box center [1368, 365] width 53 height 53
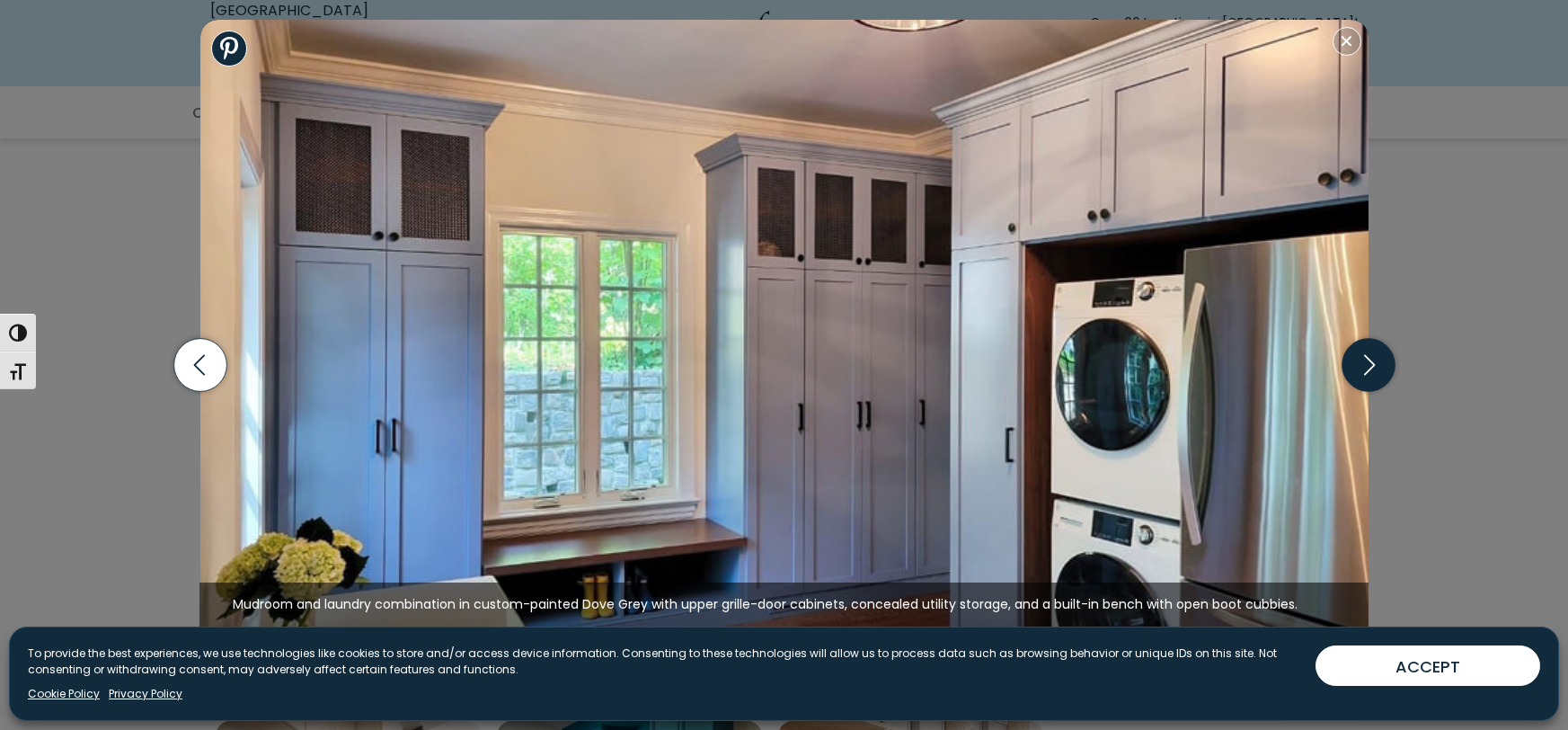
click at [1376, 369] on icon "button" at bounding box center [1368, 365] width 53 height 53
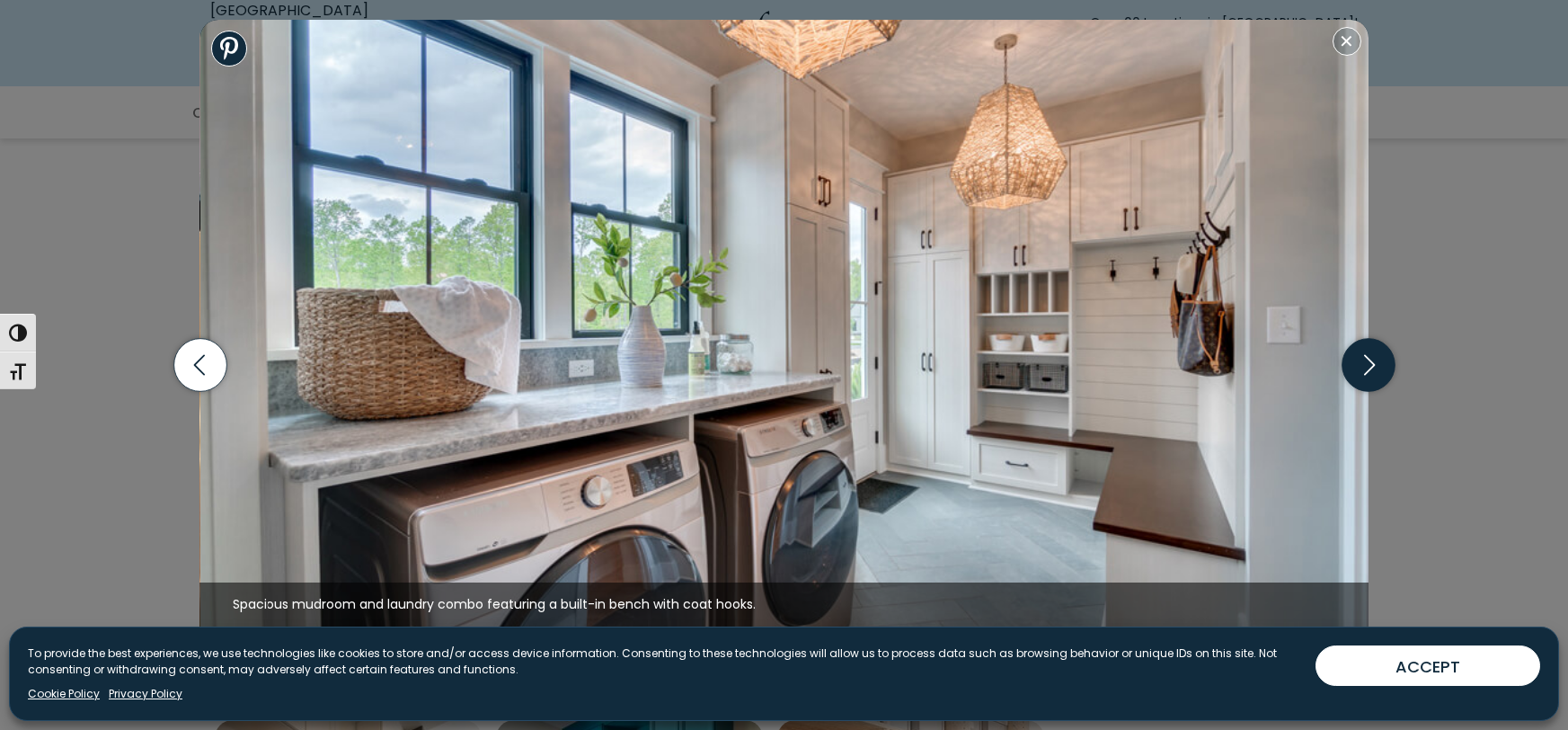
click at [1376, 369] on icon "button" at bounding box center [1368, 365] width 53 height 53
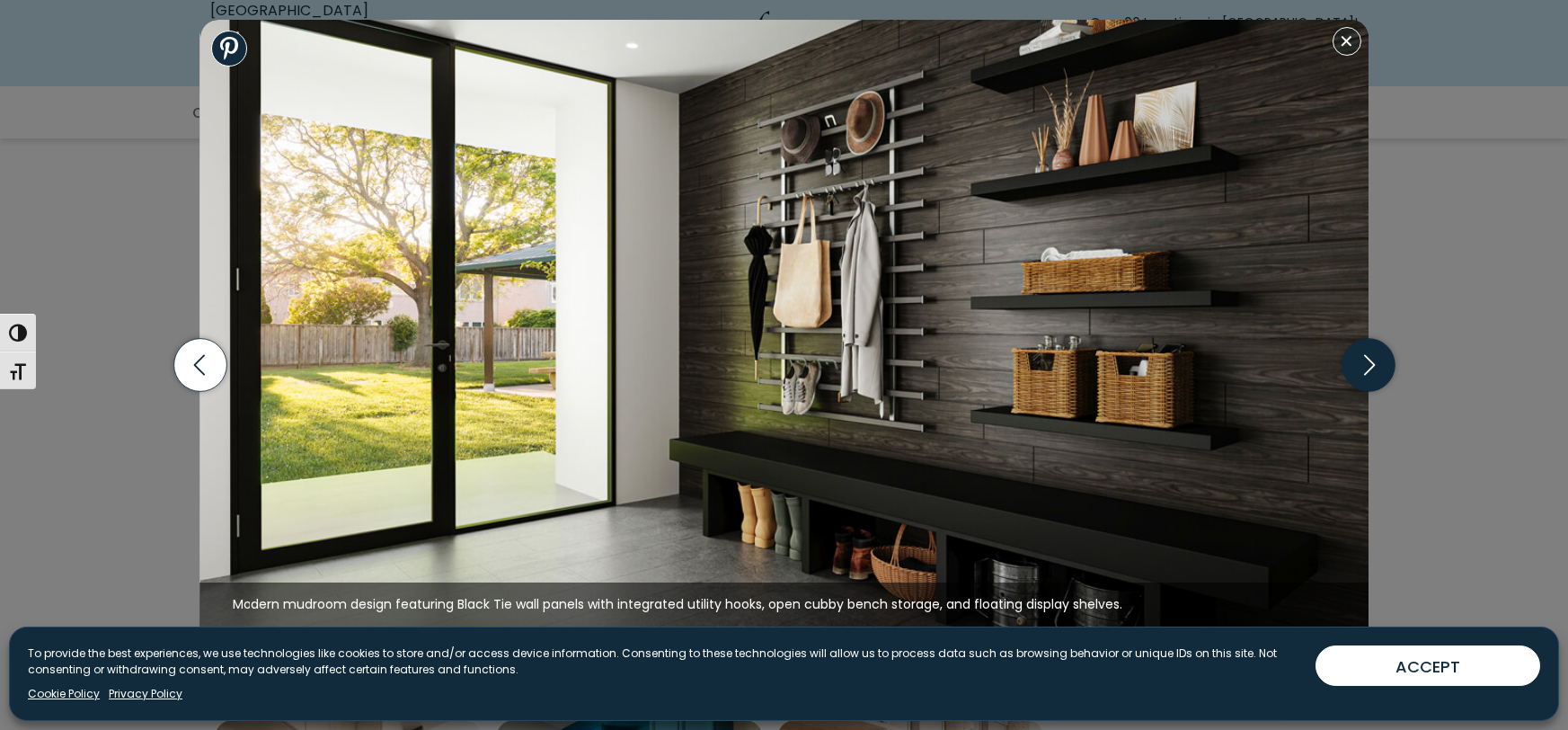
click at [1376, 369] on icon "button" at bounding box center [1368, 365] width 53 height 53
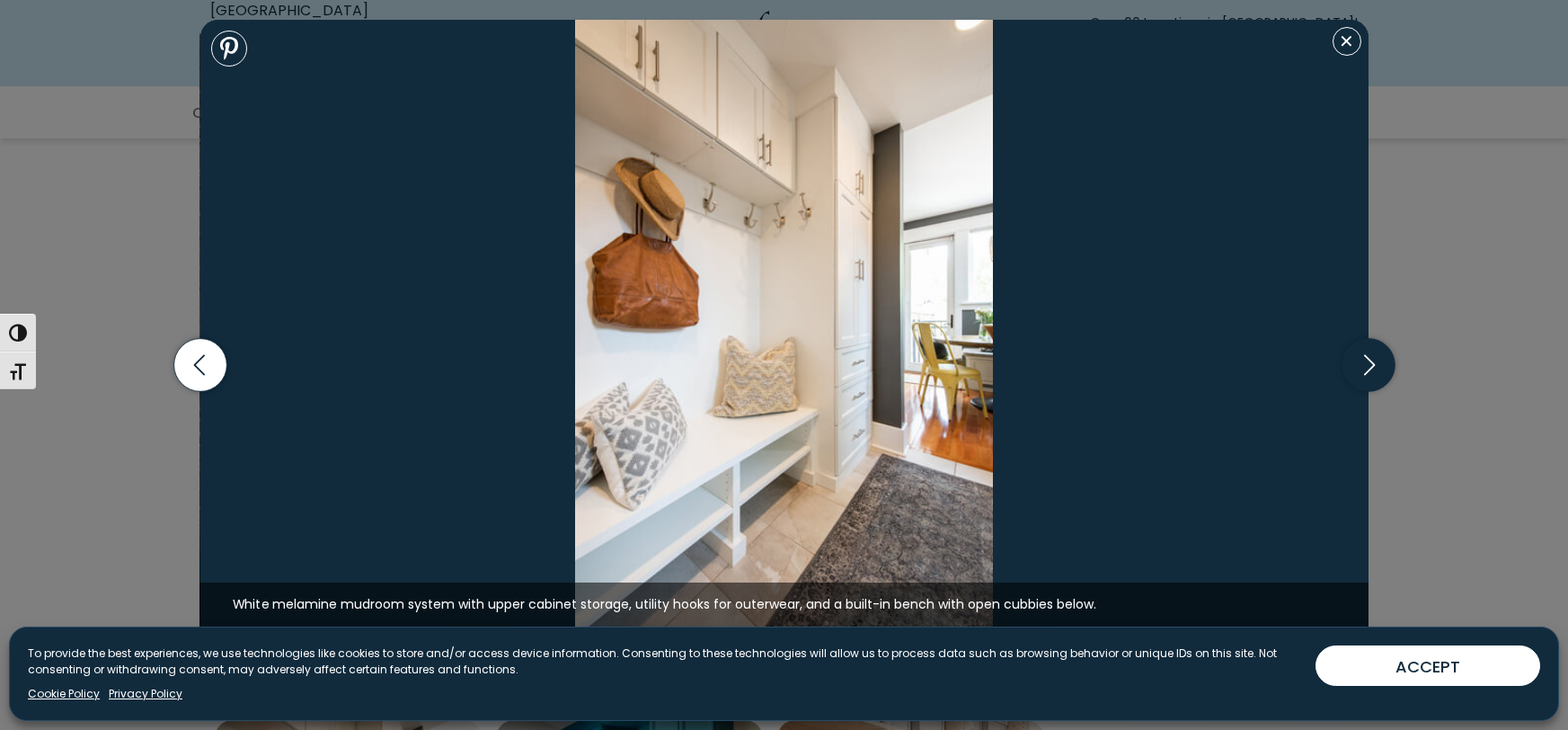
click at [1376, 369] on icon "button" at bounding box center [1368, 365] width 53 height 53
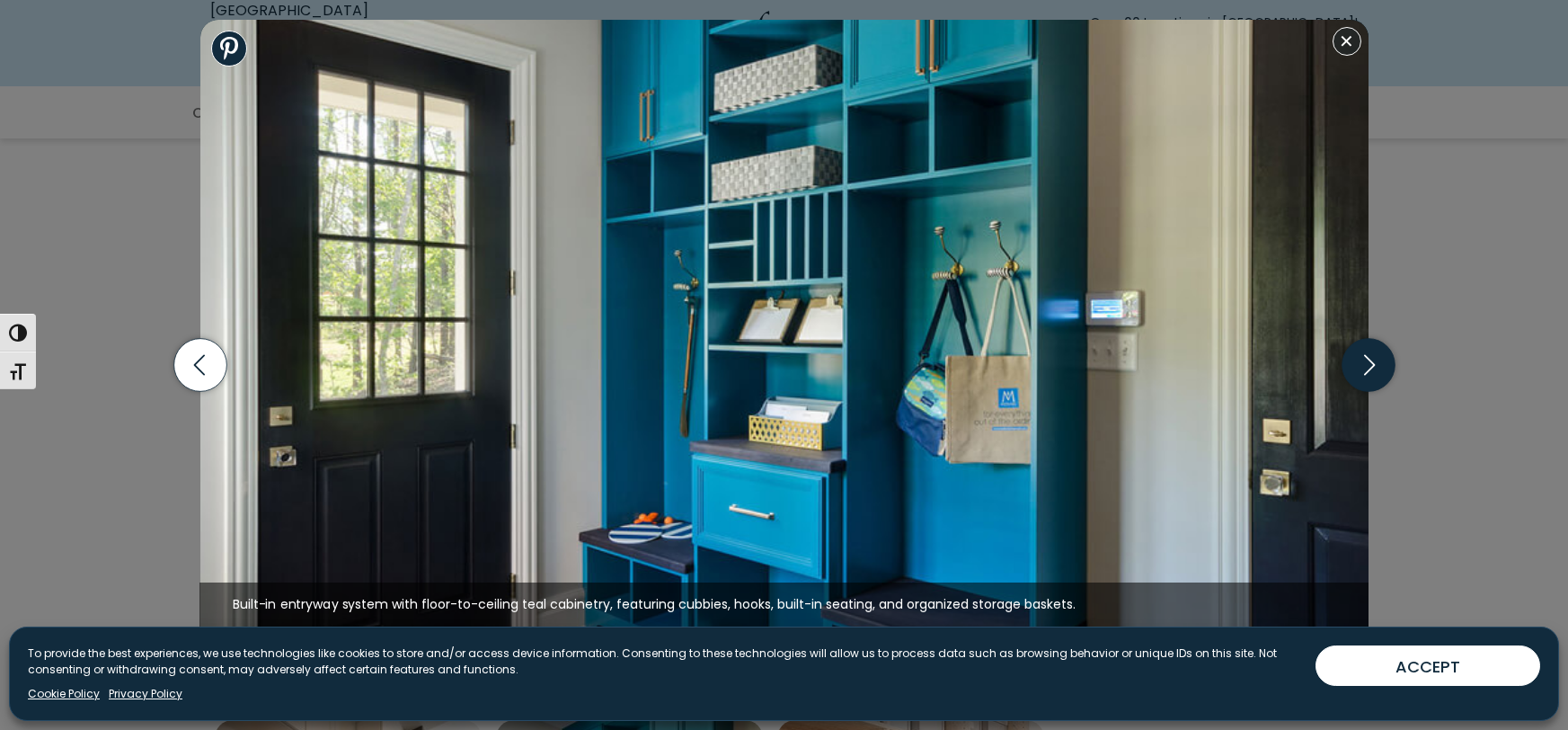
click at [1376, 369] on icon "button" at bounding box center [1368, 365] width 53 height 53
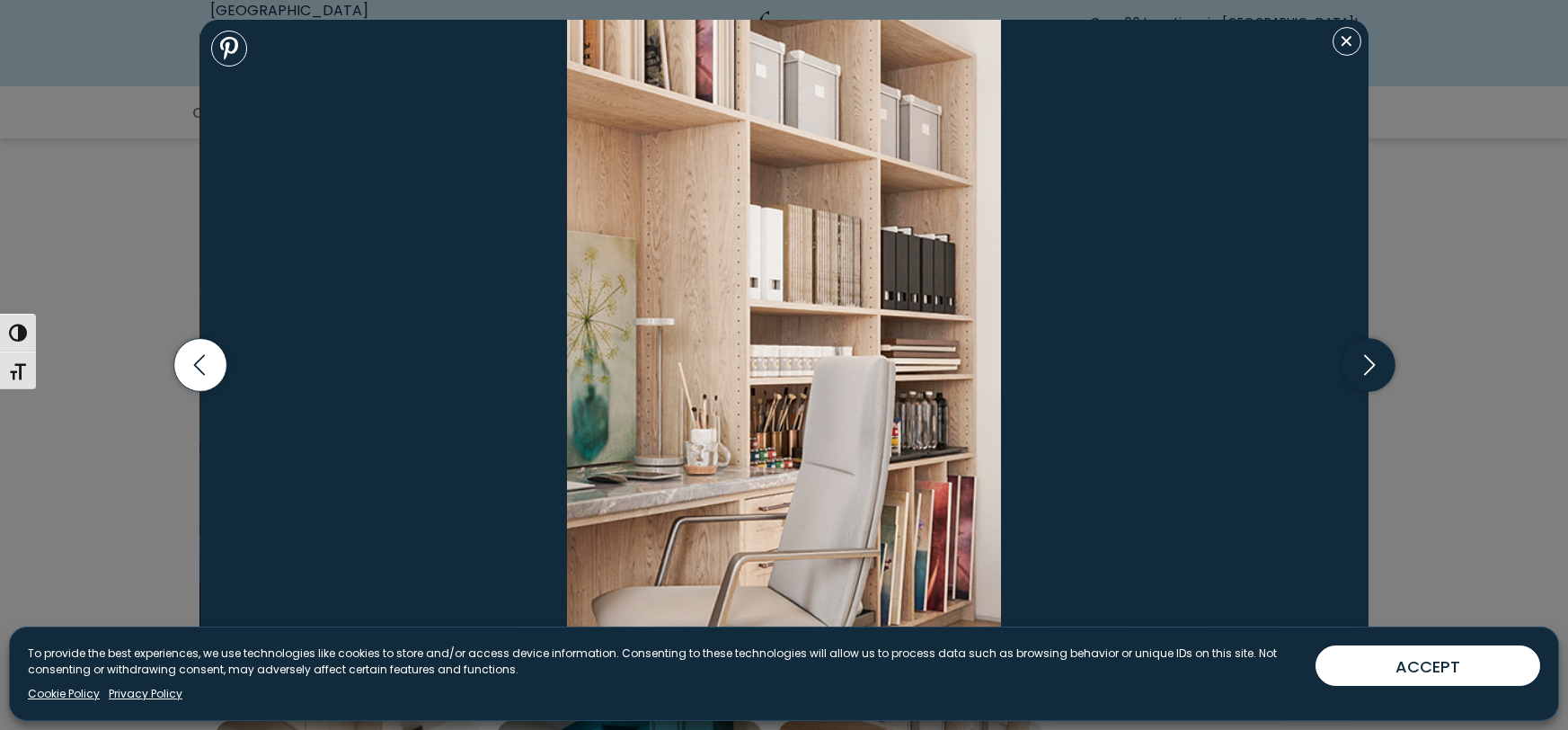
click at [1376, 369] on icon "button" at bounding box center [1368, 365] width 53 height 53
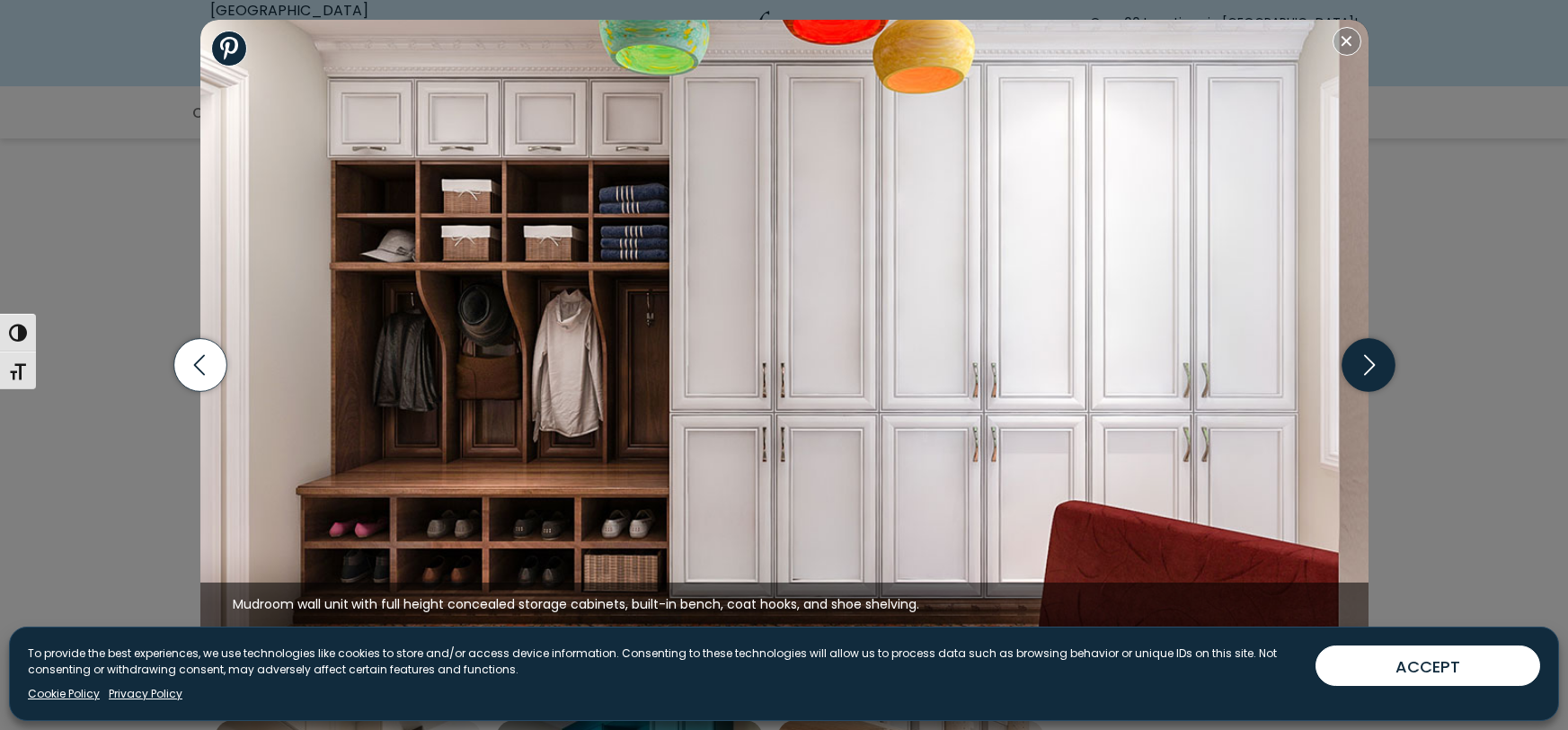
click at [1376, 369] on icon "button" at bounding box center [1368, 365] width 53 height 53
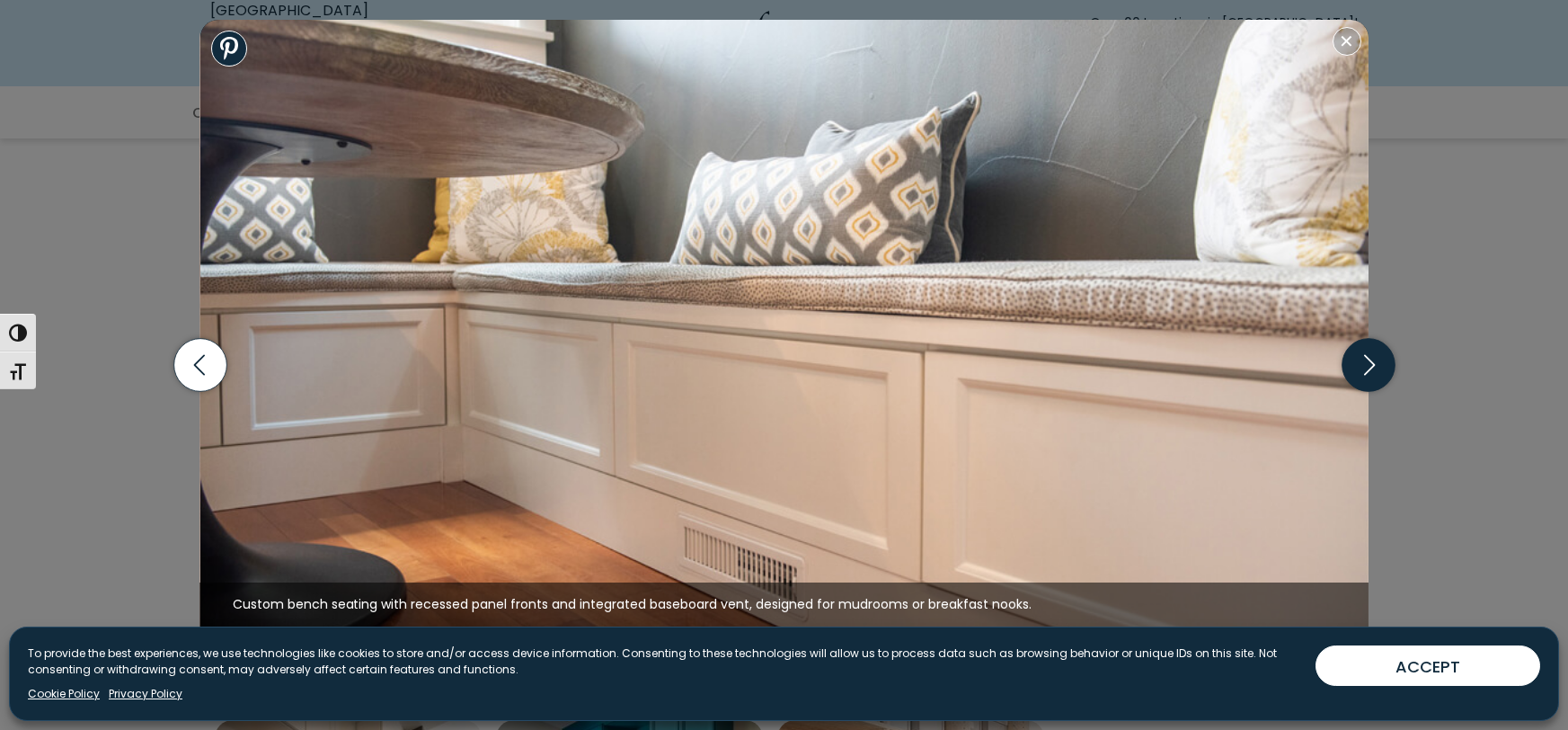
click at [1376, 369] on icon "button" at bounding box center [1368, 365] width 53 height 53
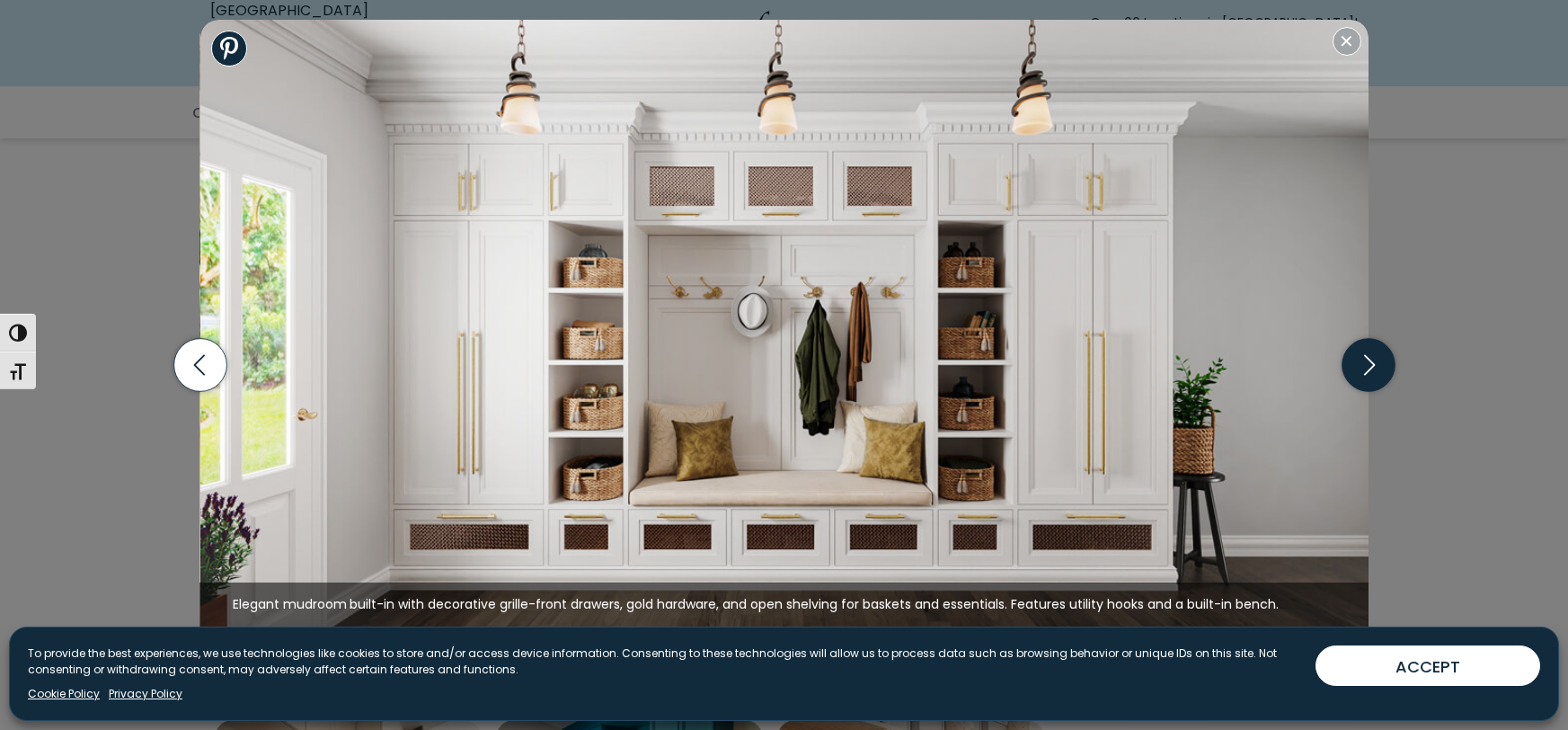
click at [1376, 369] on icon "button" at bounding box center [1368, 365] width 53 height 53
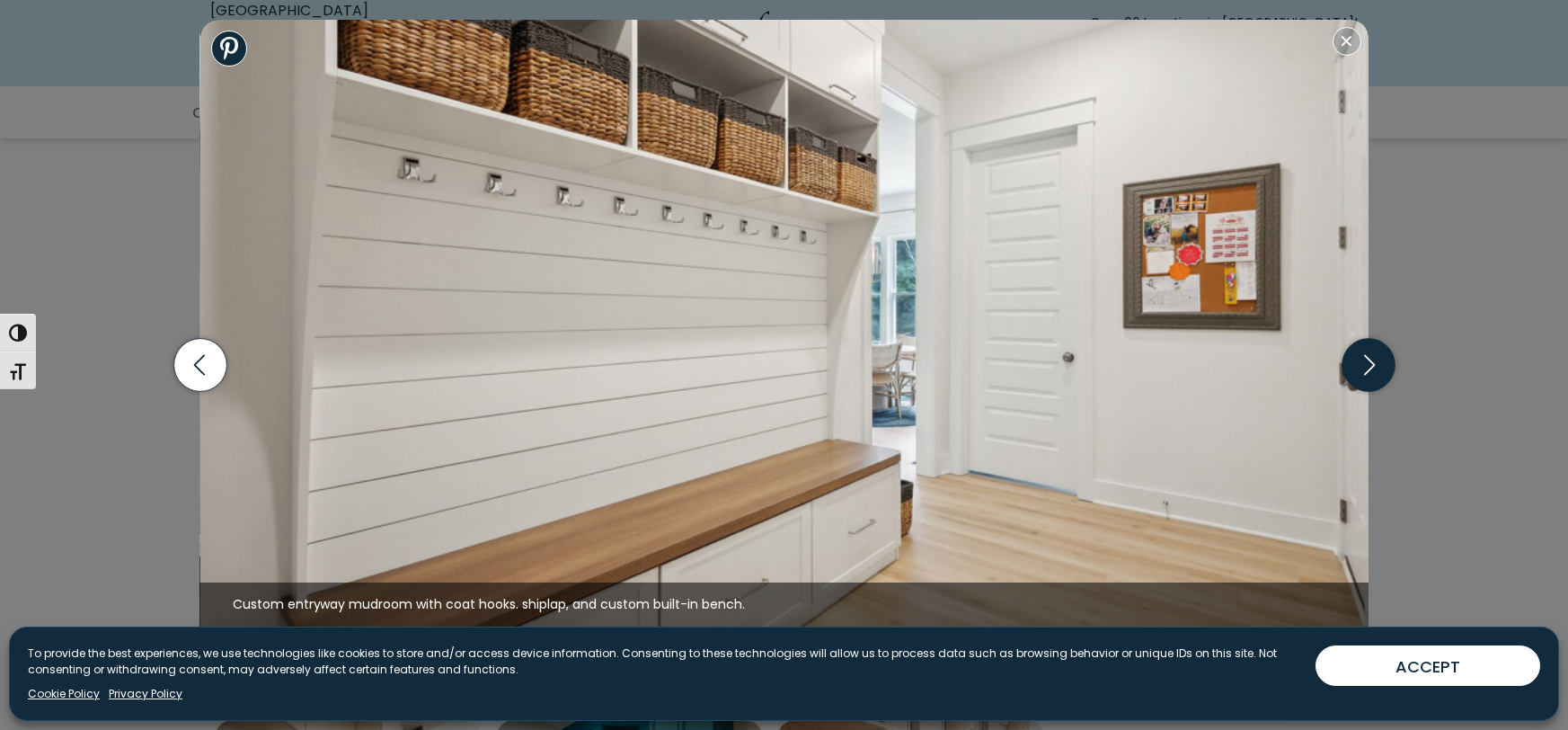
click at [1376, 369] on icon "button" at bounding box center [1368, 365] width 53 height 53
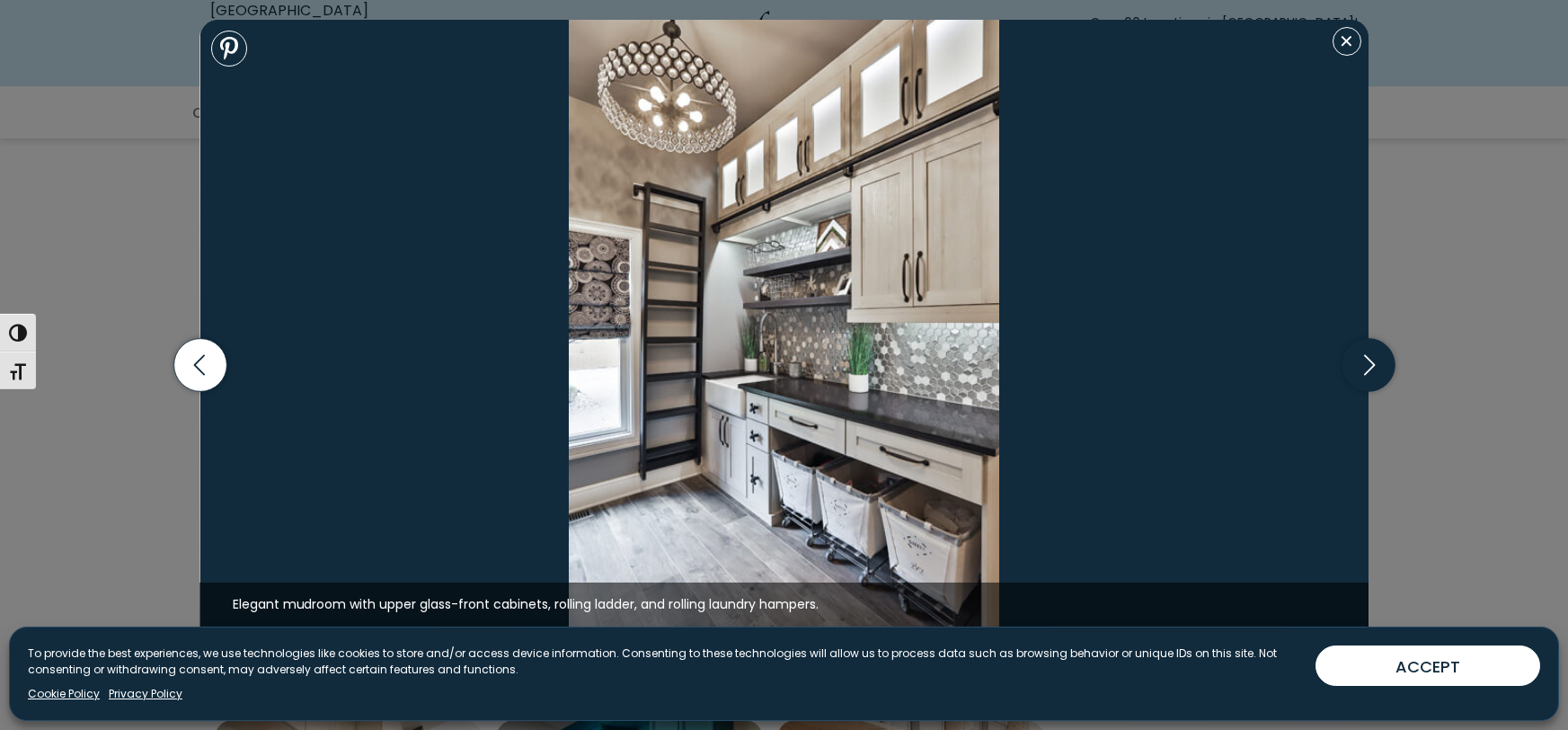
click at [1376, 369] on icon "button" at bounding box center [1368, 365] width 53 height 53
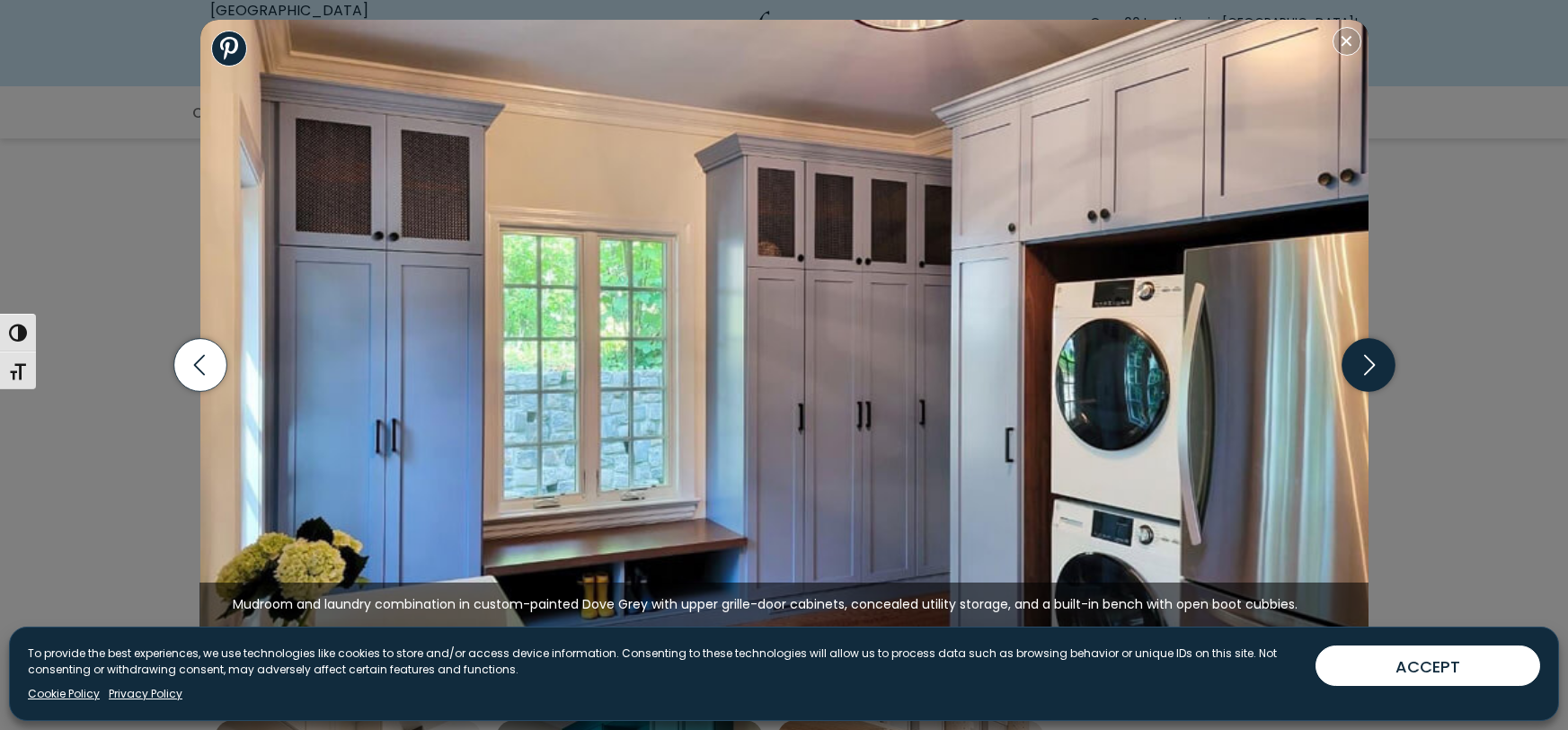
click at [1376, 369] on icon "button" at bounding box center [1368, 365] width 53 height 53
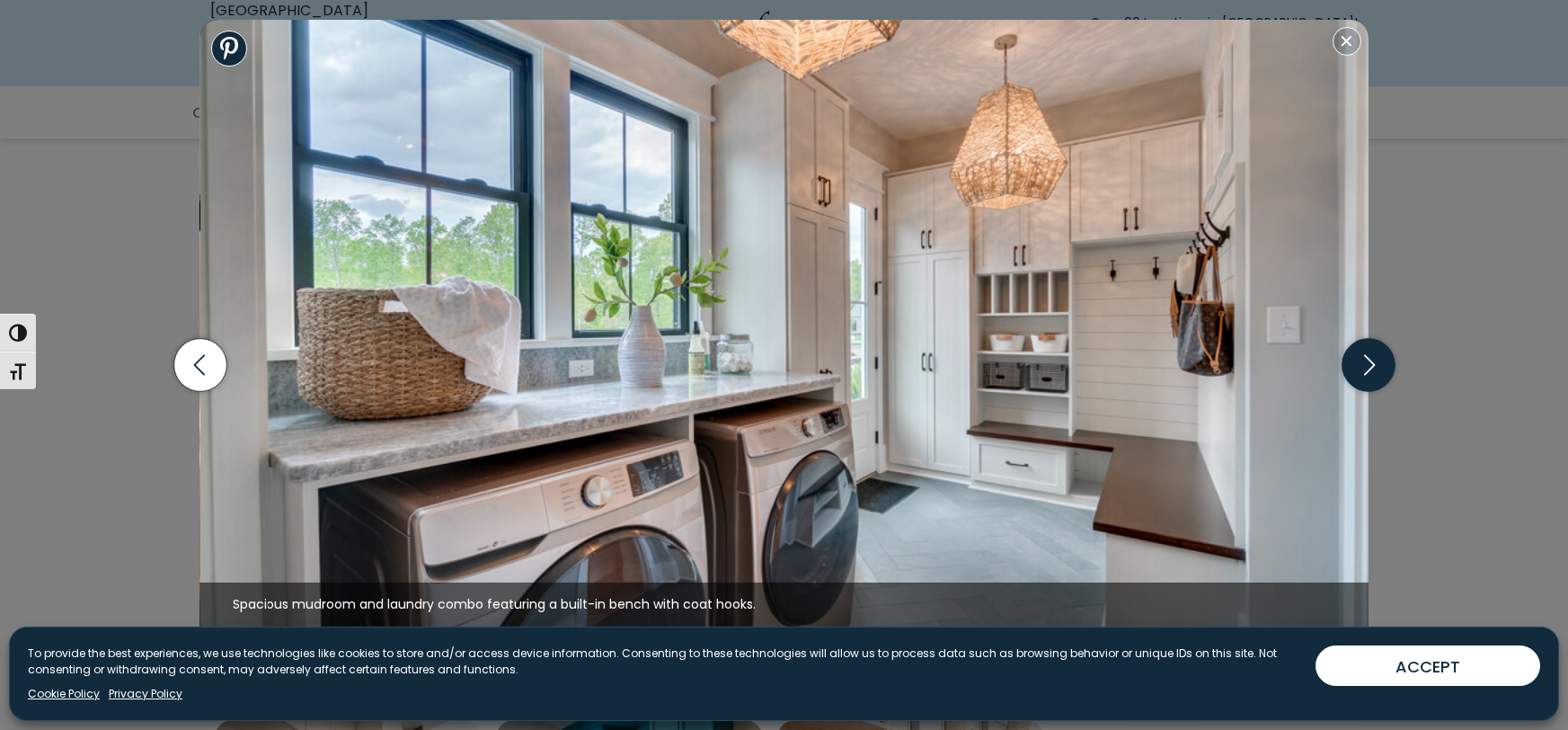
click at [1376, 369] on icon "button" at bounding box center [1368, 365] width 53 height 53
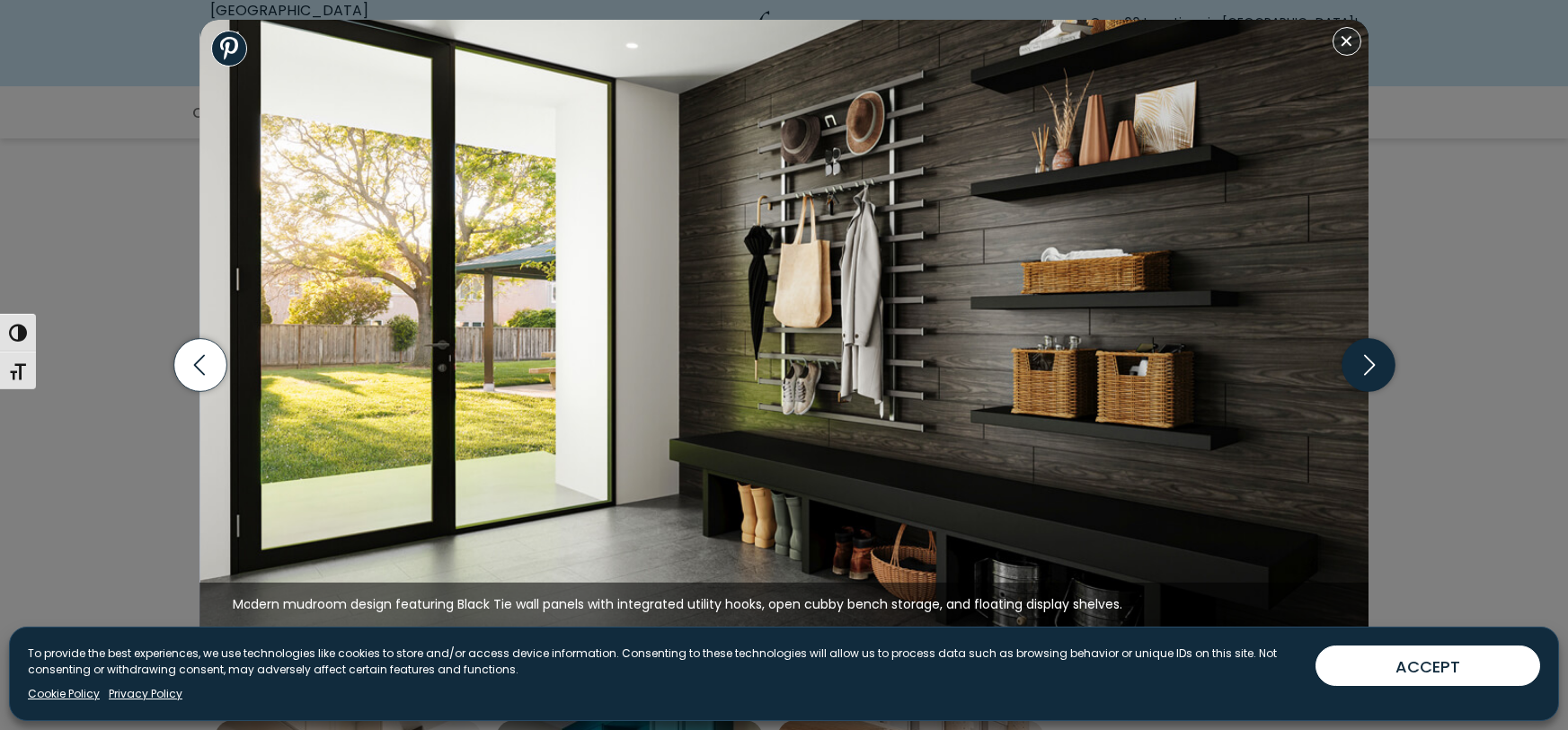
click at [1376, 369] on icon "button" at bounding box center [1368, 365] width 53 height 53
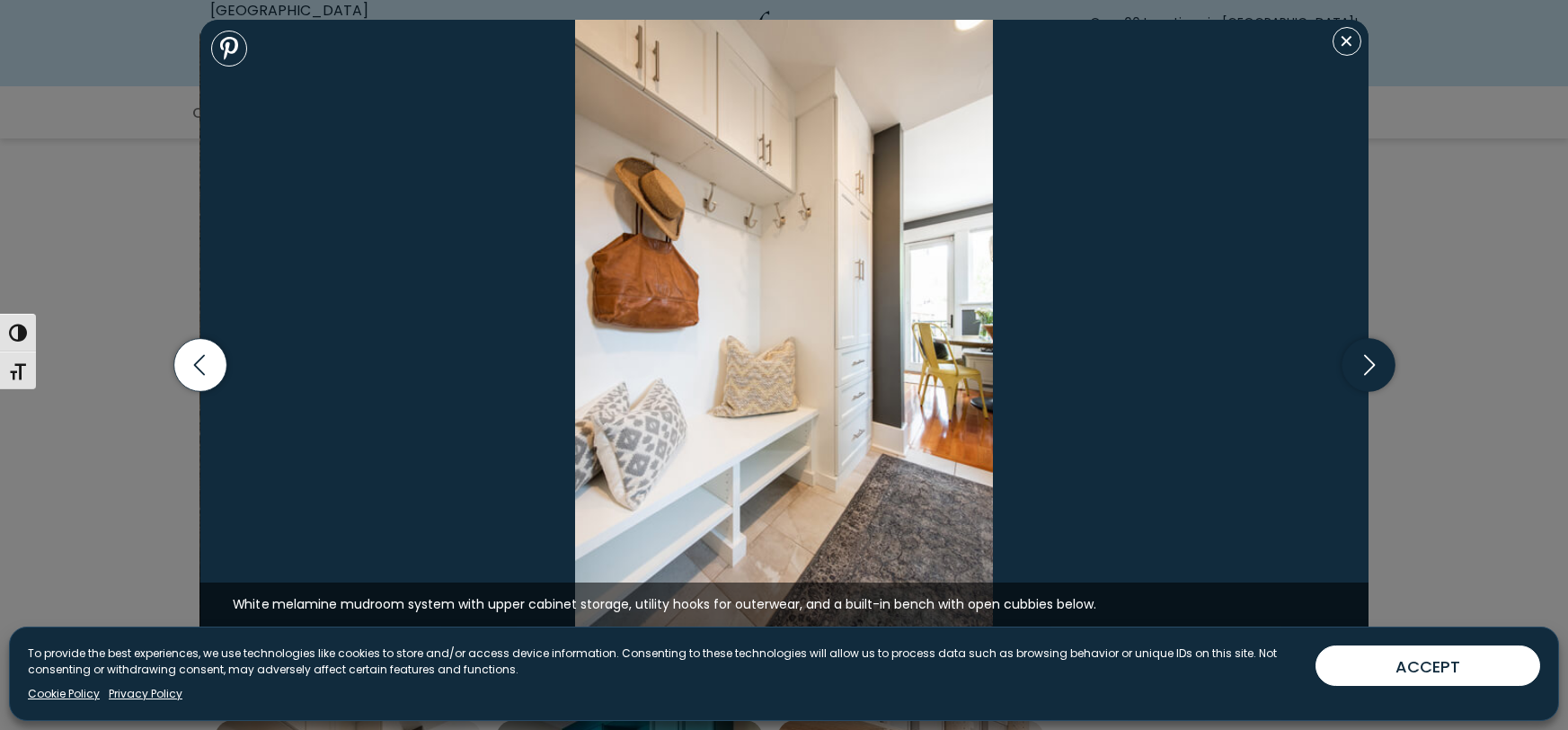
click at [1376, 369] on icon "button" at bounding box center [1368, 365] width 53 height 53
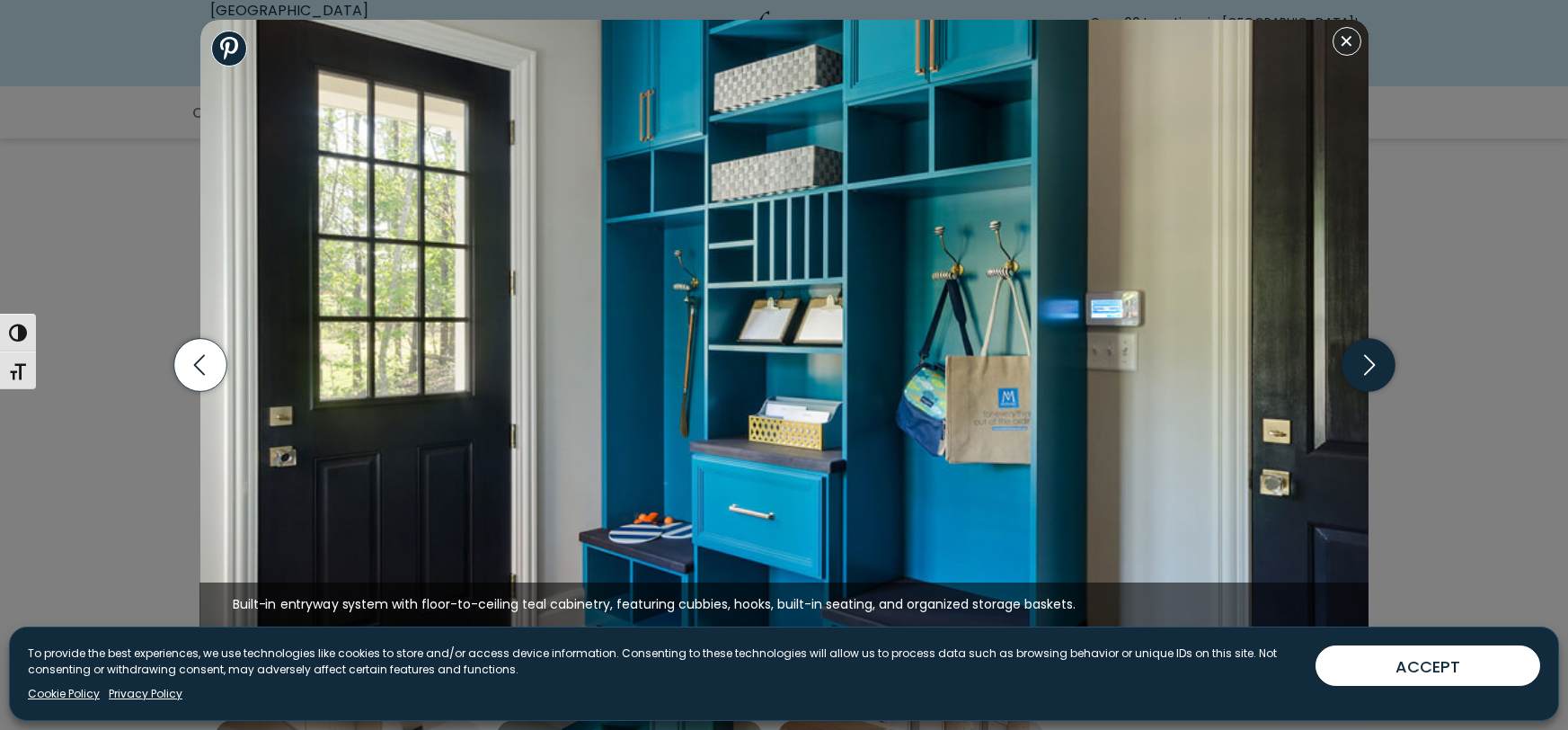
click at [1376, 369] on icon "button" at bounding box center [1368, 365] width 53 height 53
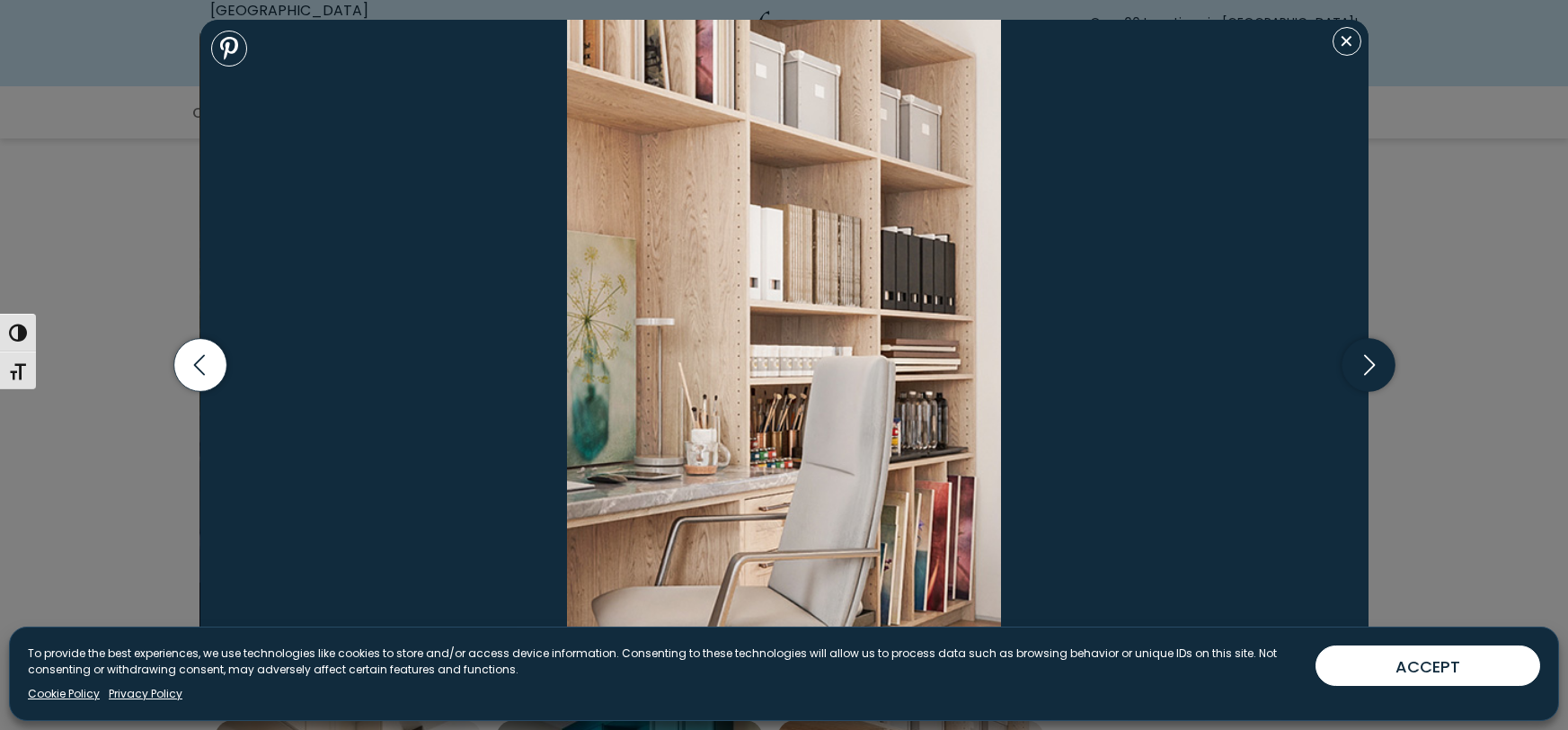
click at [1376, 369] on icon "button" at bounding box center [1368, 365] width 53 height 53
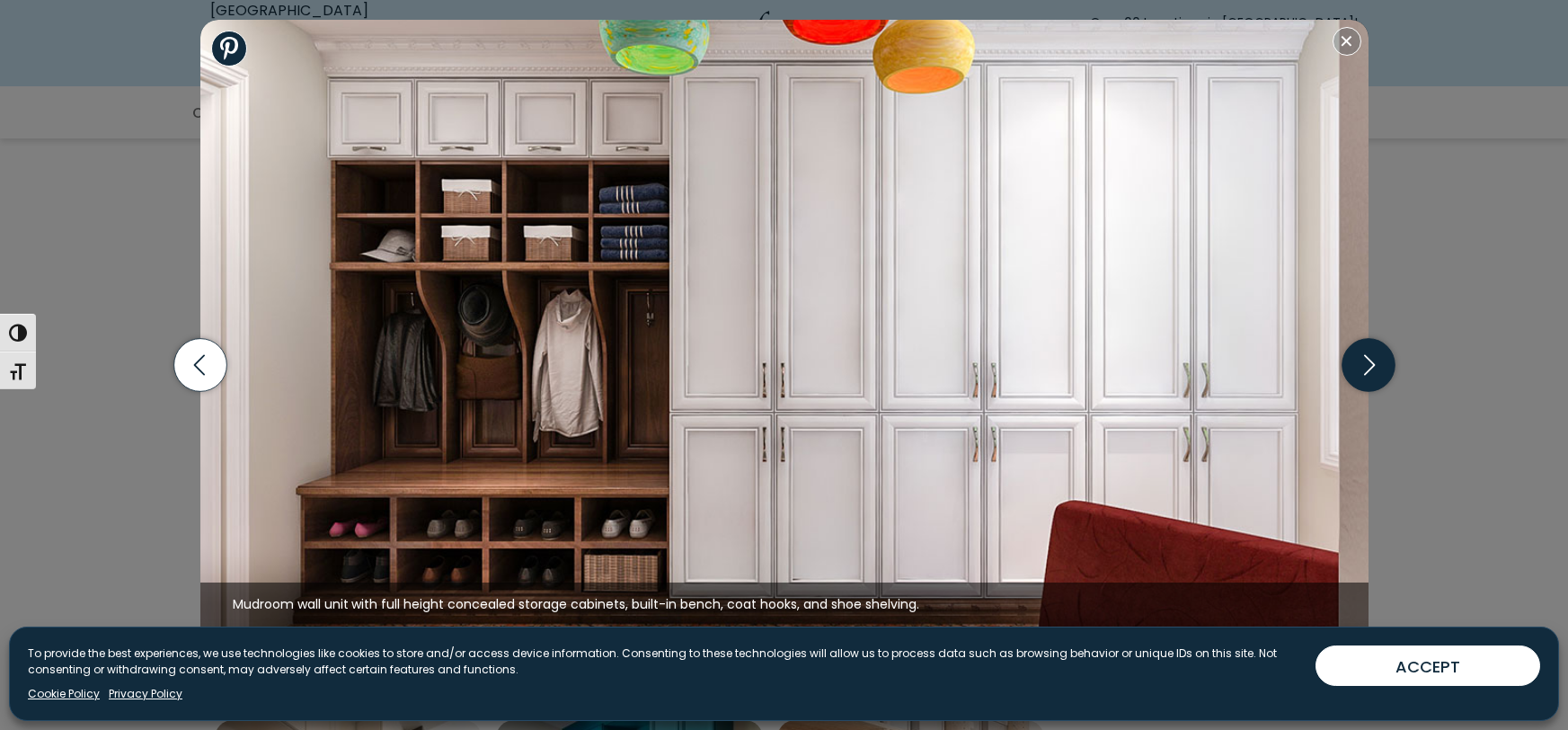
click at [1376, 369] on icon "button" at bounding box center [1368, 365] width 53 height 53
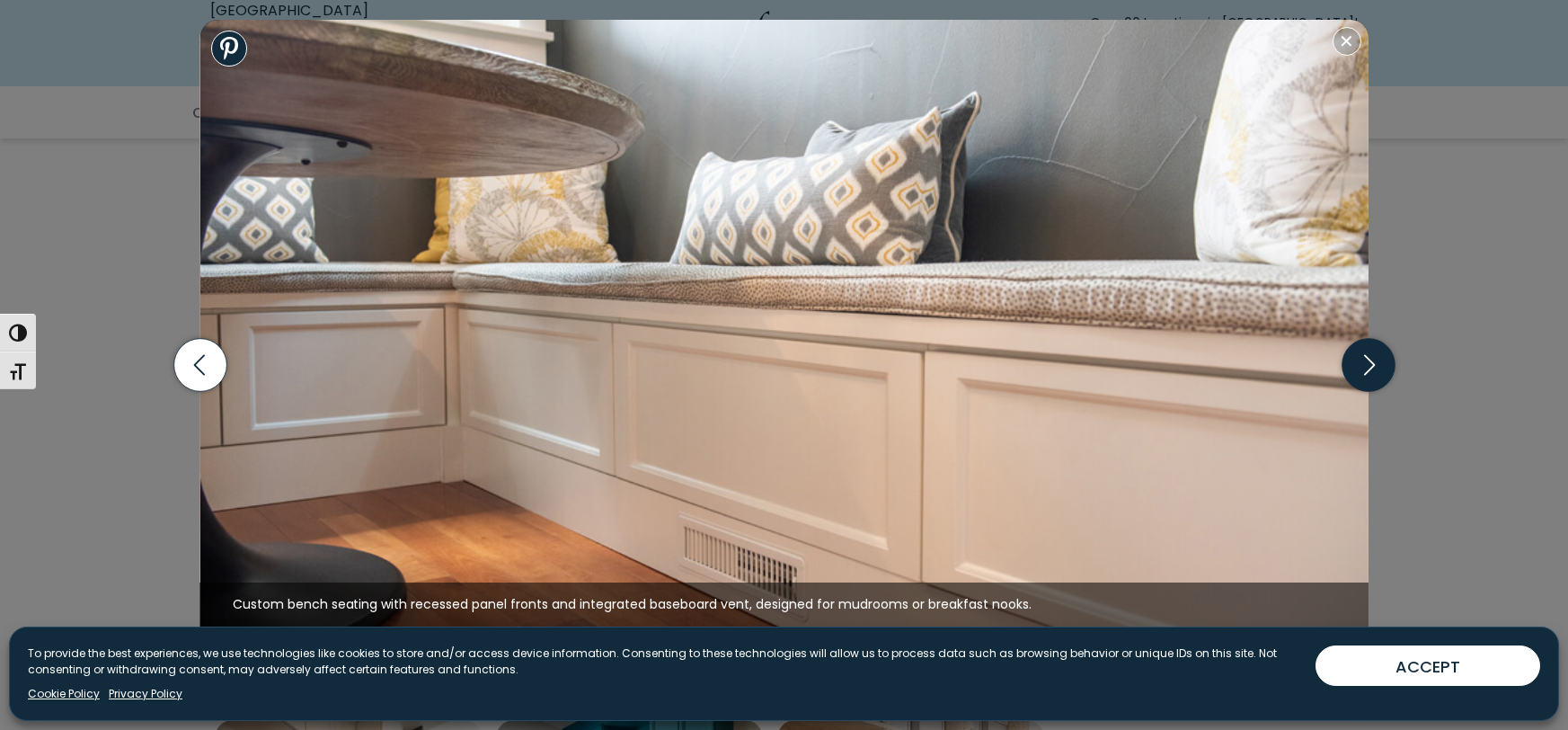
click at [1376, 369] on icon "button" at bounding box center [1368, 365] width 53 height 53
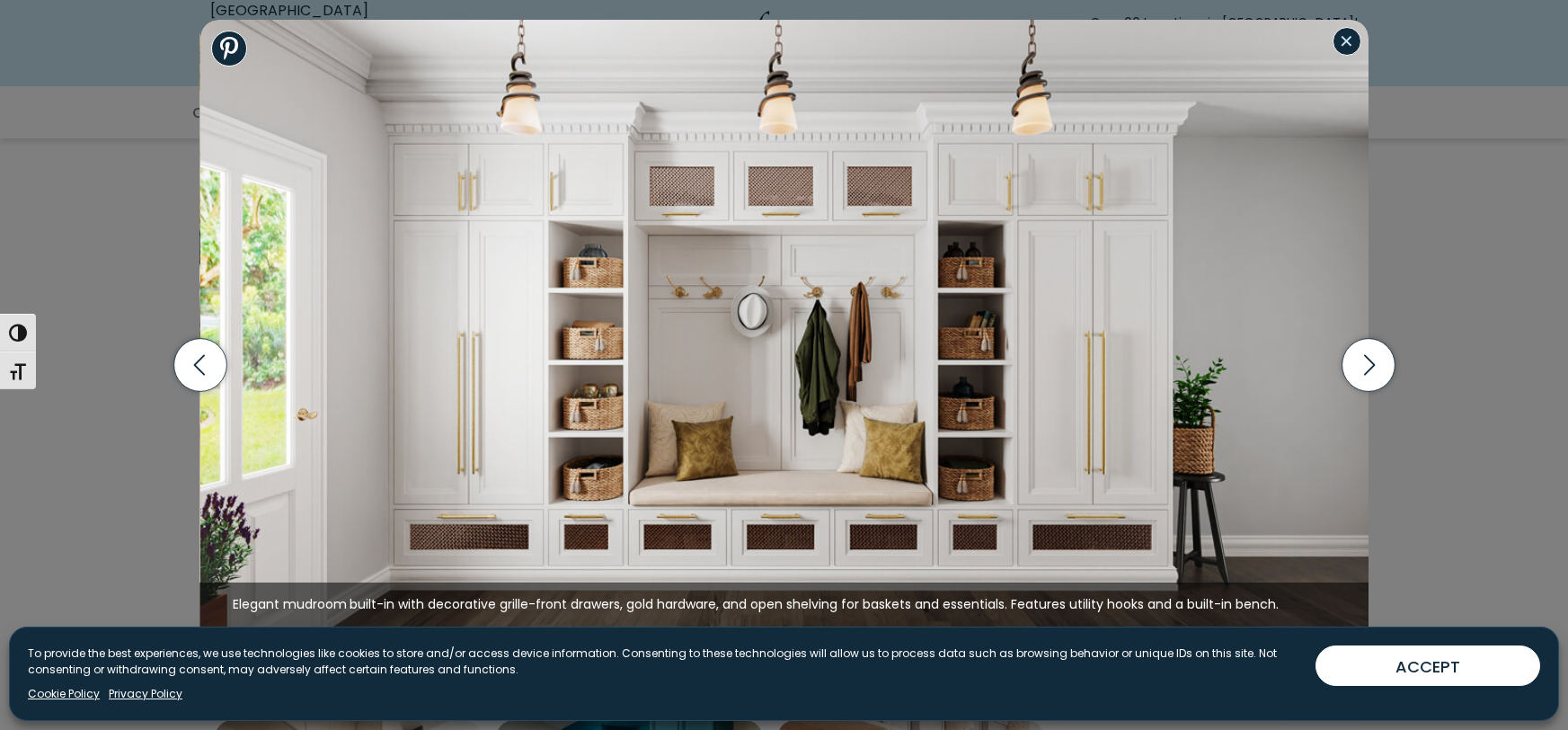
click at [1341, 41] on button "Close modal" at bounding box center [1346, 40] width 29 height 29
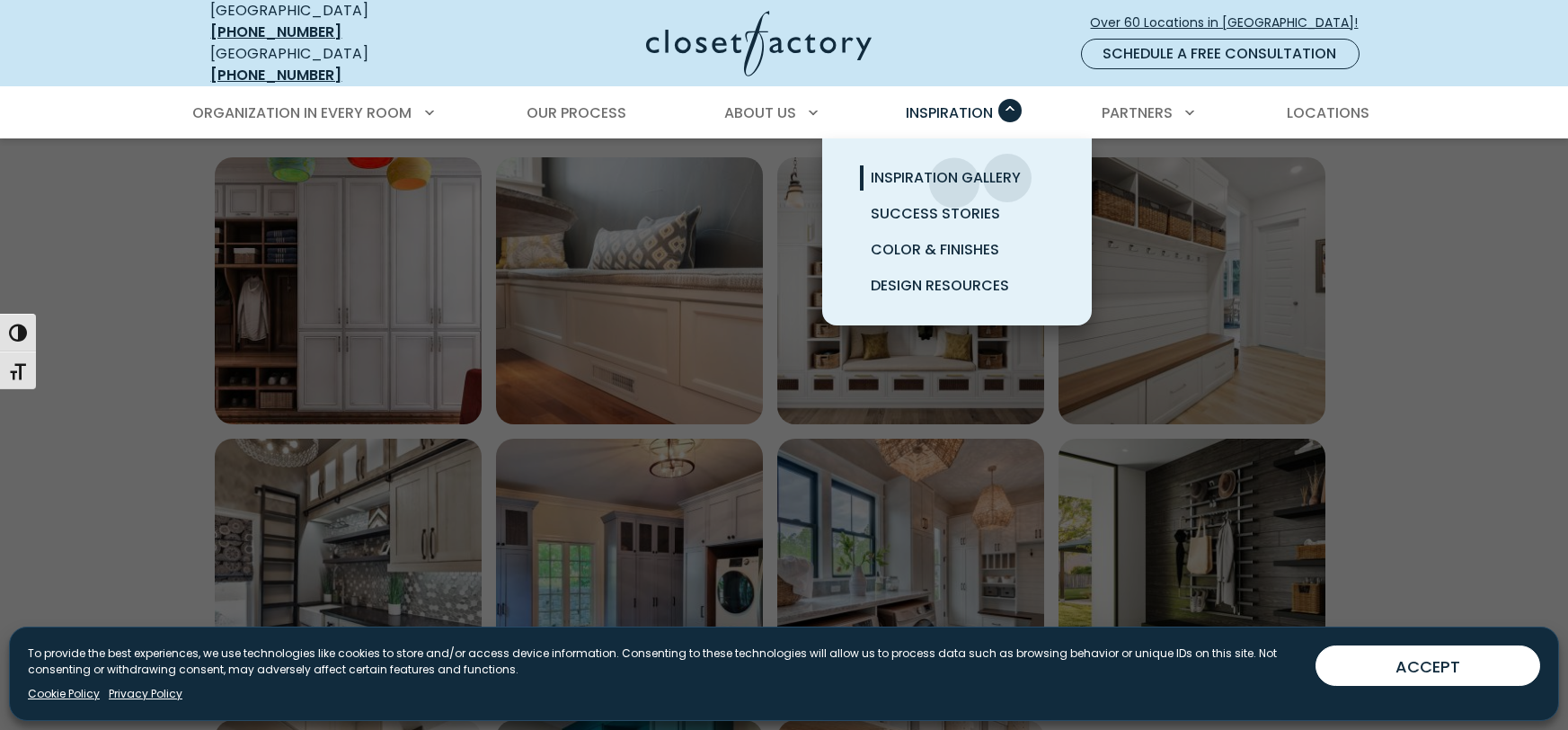
click at [955, 169] on span "Inspiration Gallery" at bounding box center [946, 177] width 150 height 21
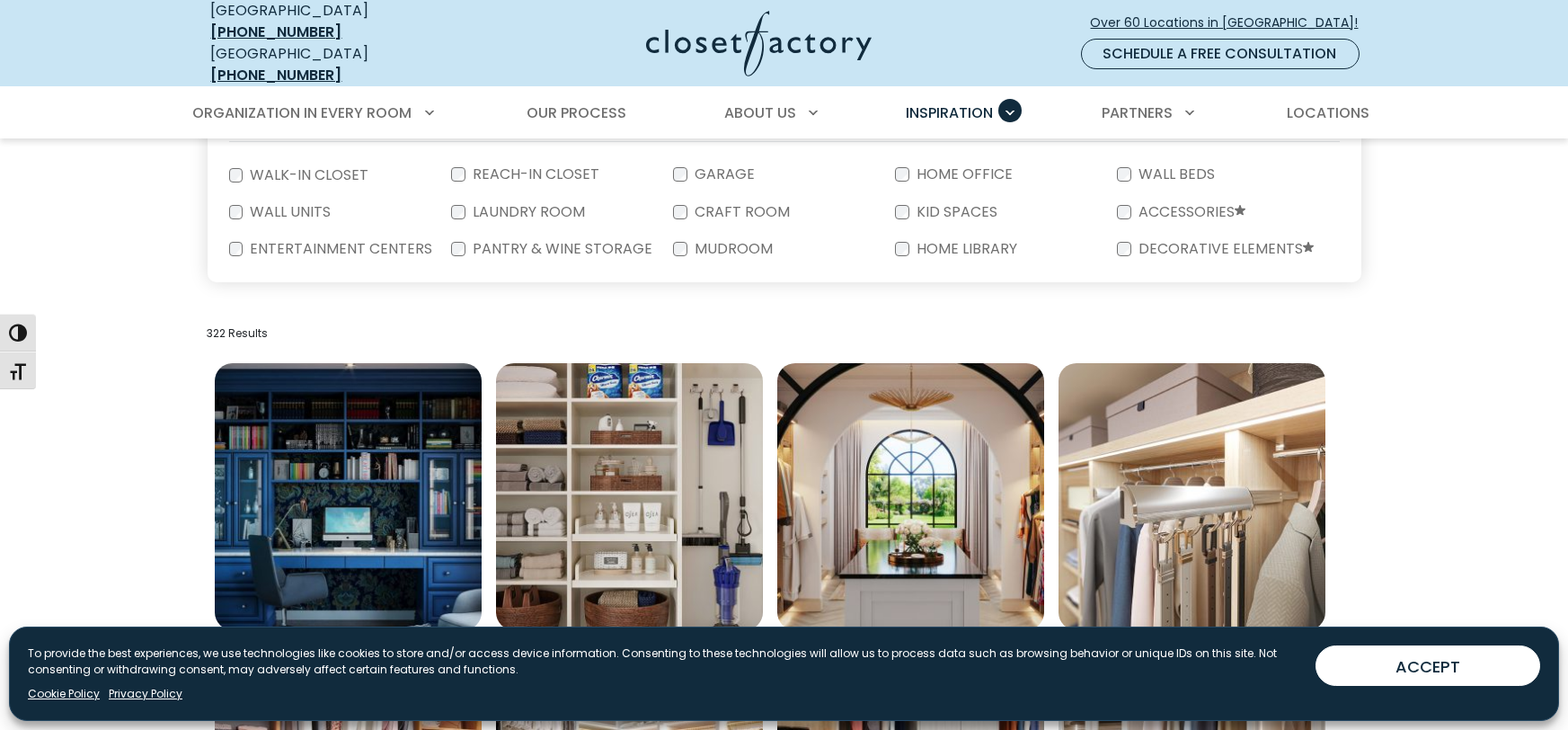
scroll to position [625, 0]
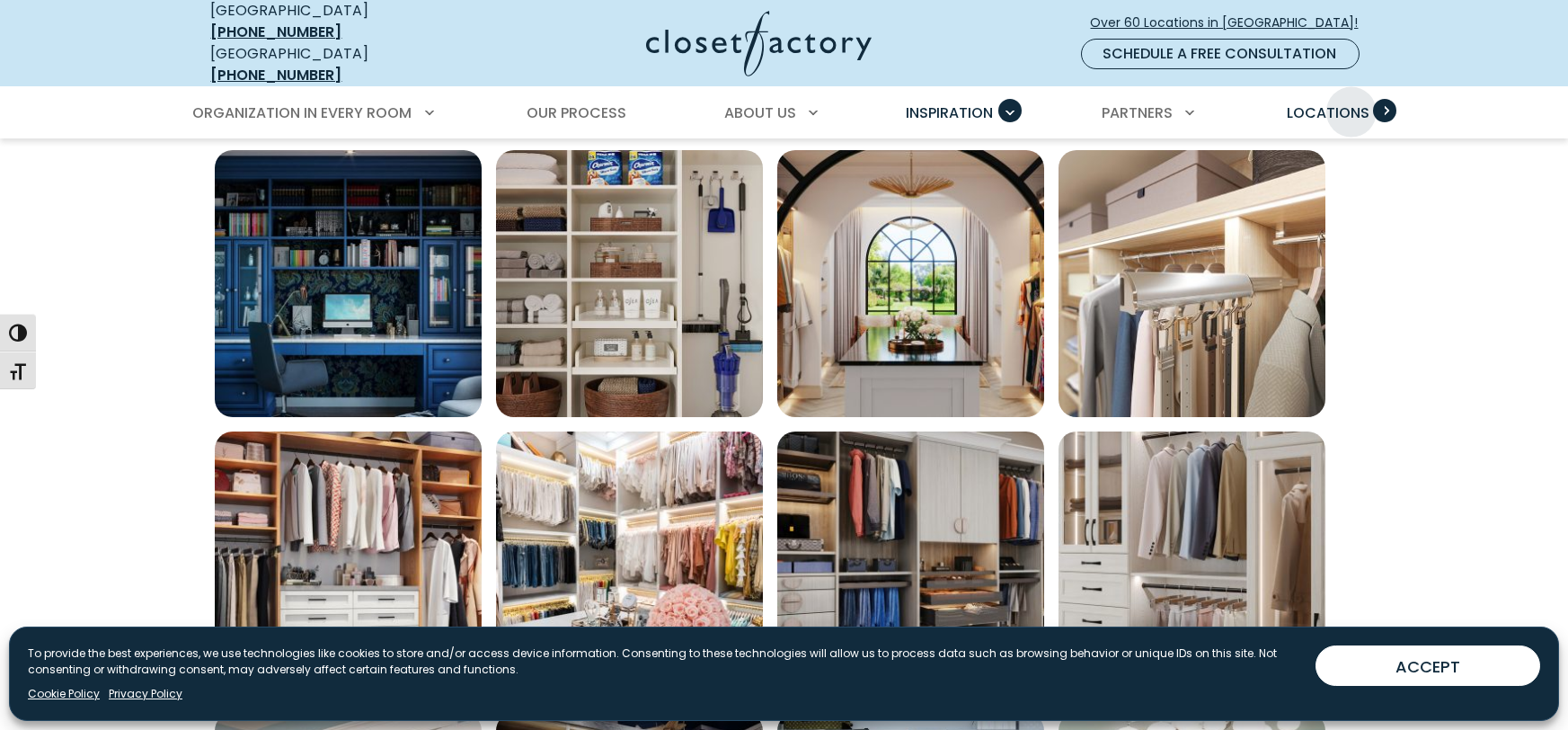
click at [1354, 103] on span "Locations" at bounding box center [1328, 112] width 83 height 21
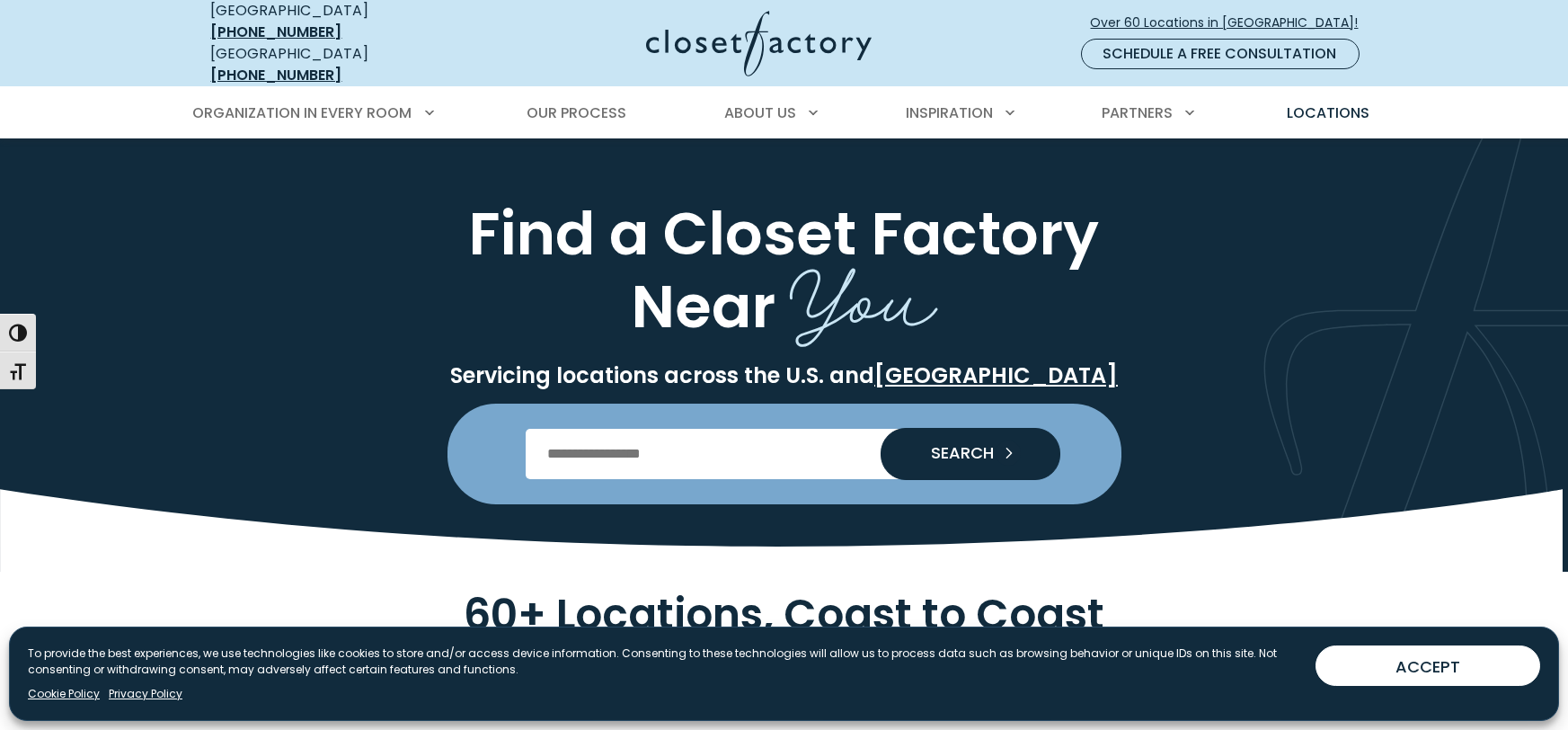
click at [689, 441] on input "Enter Postal Code" at bounding box center [784, 454] width 517 height 50
type input "*****"
